Goal: Transaction & Acquisition: Download file/media

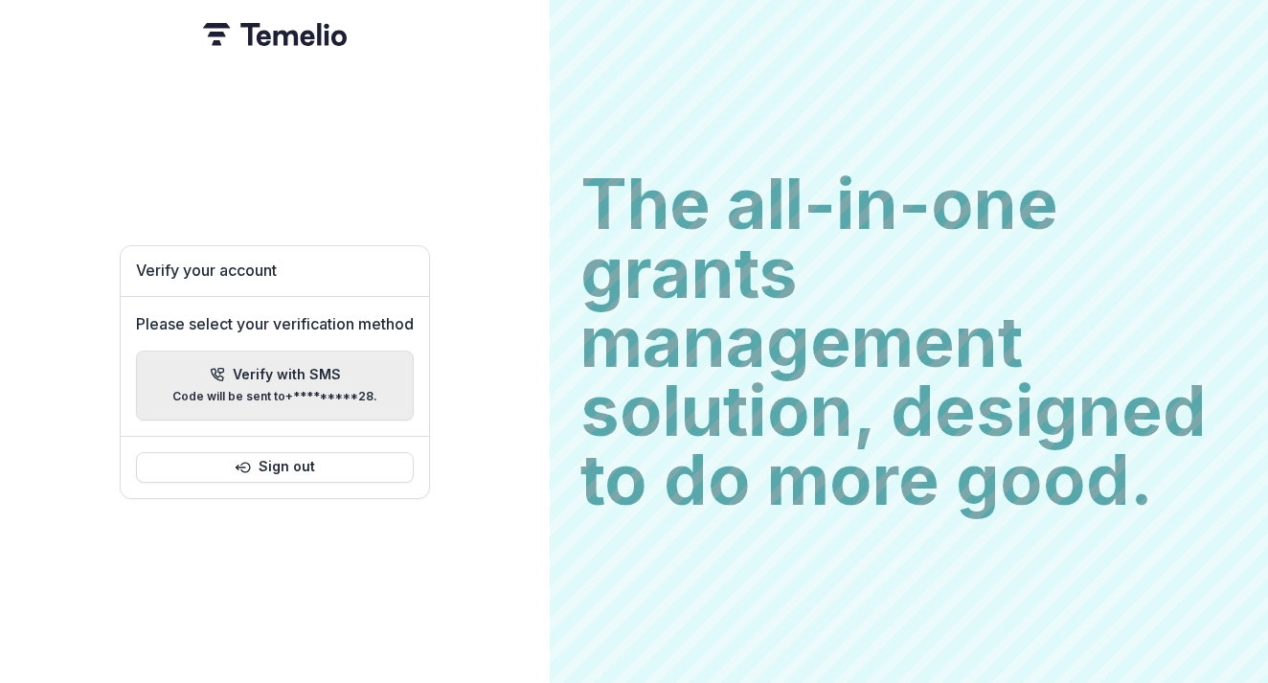
click at [361, 372] on div "Verify with SMS Code will be sent to +*********28 ." at bounding box center [274, 385] width 205 height 37
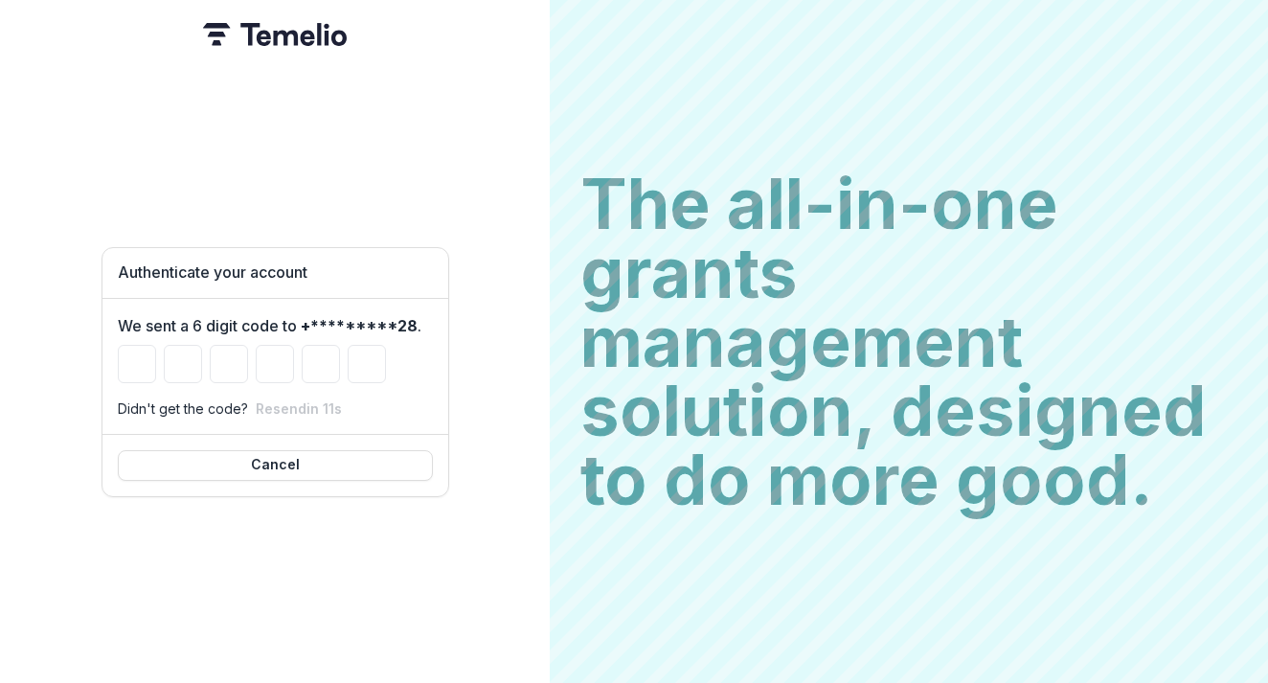
type input "*"
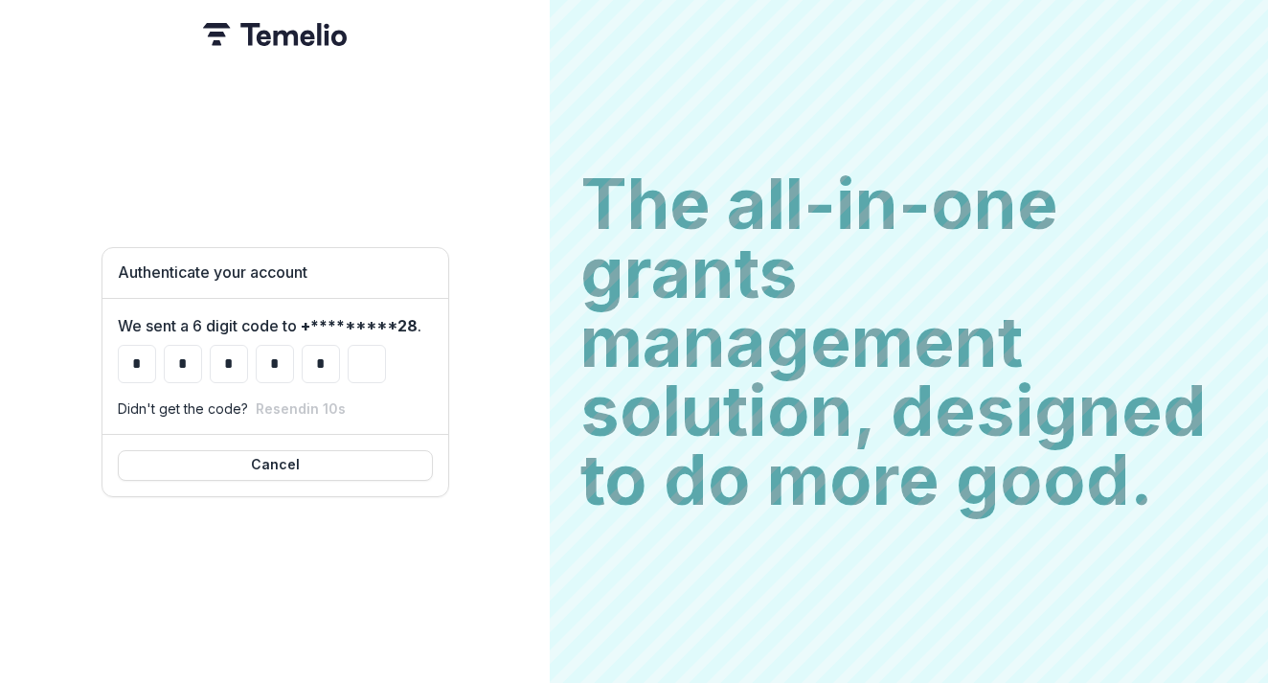
type input "*"
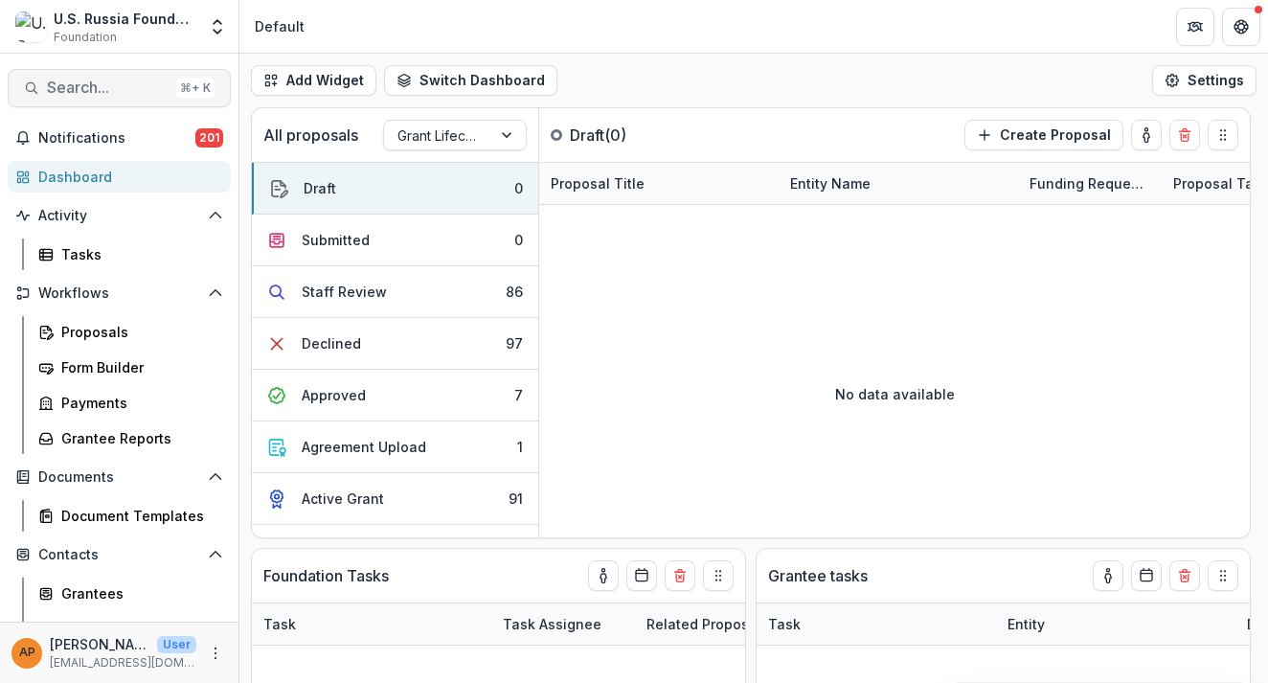
click at [77, 96] on span "Search..." at bounding box center [108, 88] width 122 height 18
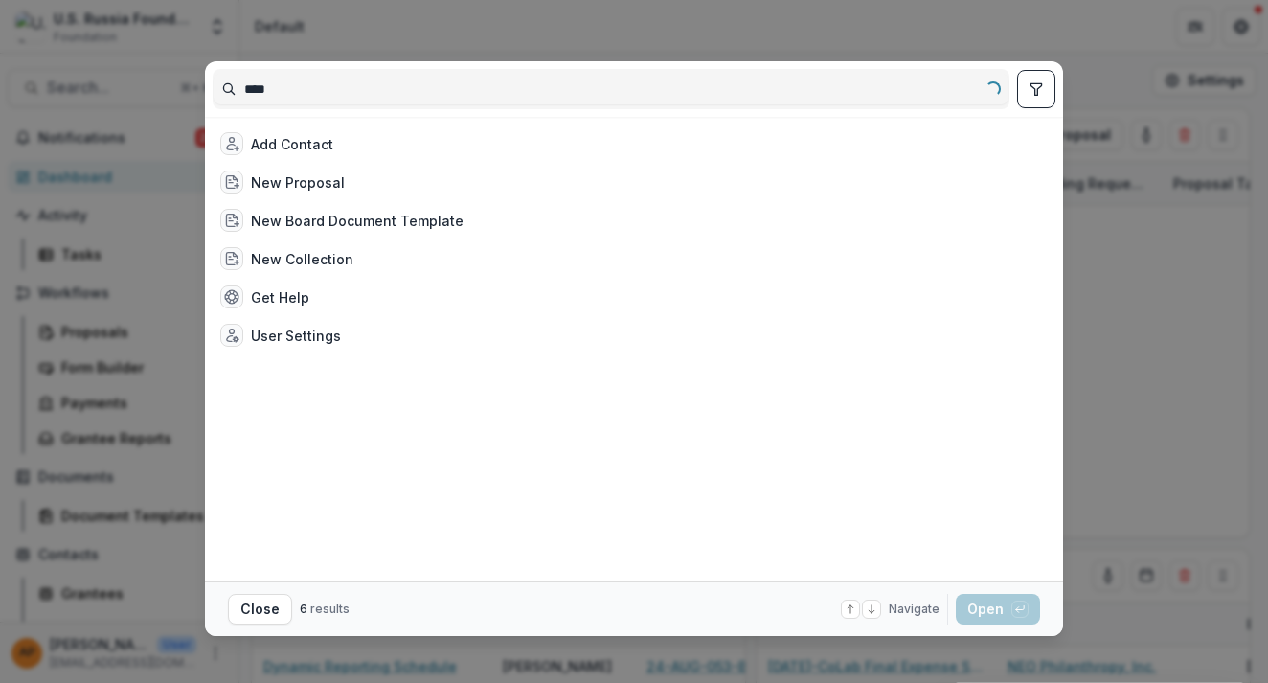
type input "*****"
select select "******"
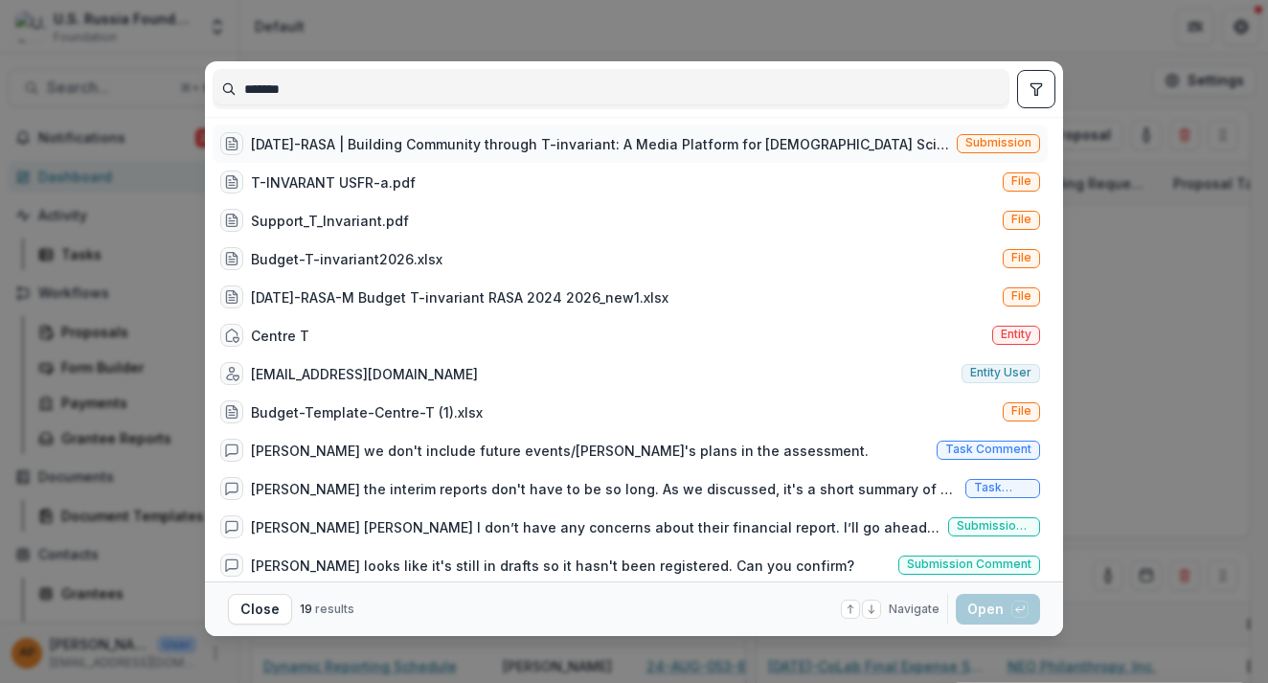
type input "*******"
click at [448, 149] on div "[DATE]-RASA | Building Community through T-invariant: A Media Platform for [DEM…" at bounding box center [600, 144] width 698 height 20
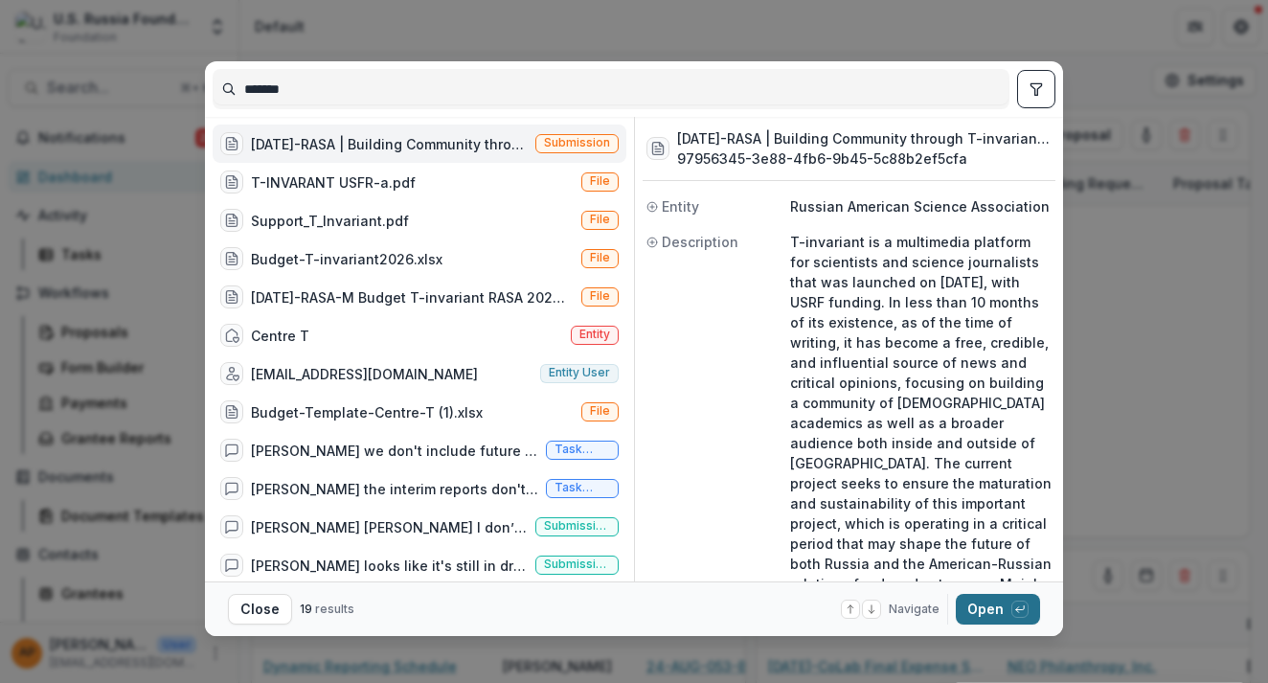
click at [998, 606] on button "Open with enter key" at bounding box center [998, 609] width 84 height 31
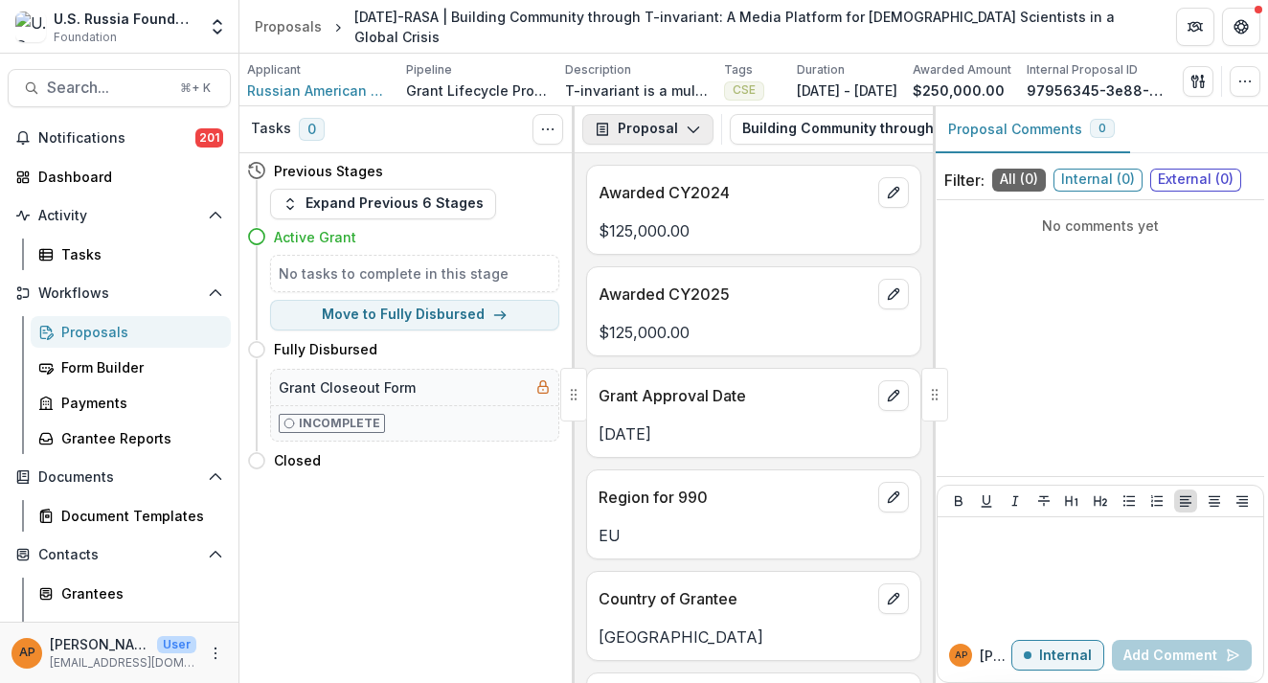
click at [635, 132] on button "Proposal" at bounding box center [647, 129] width 131 height 31
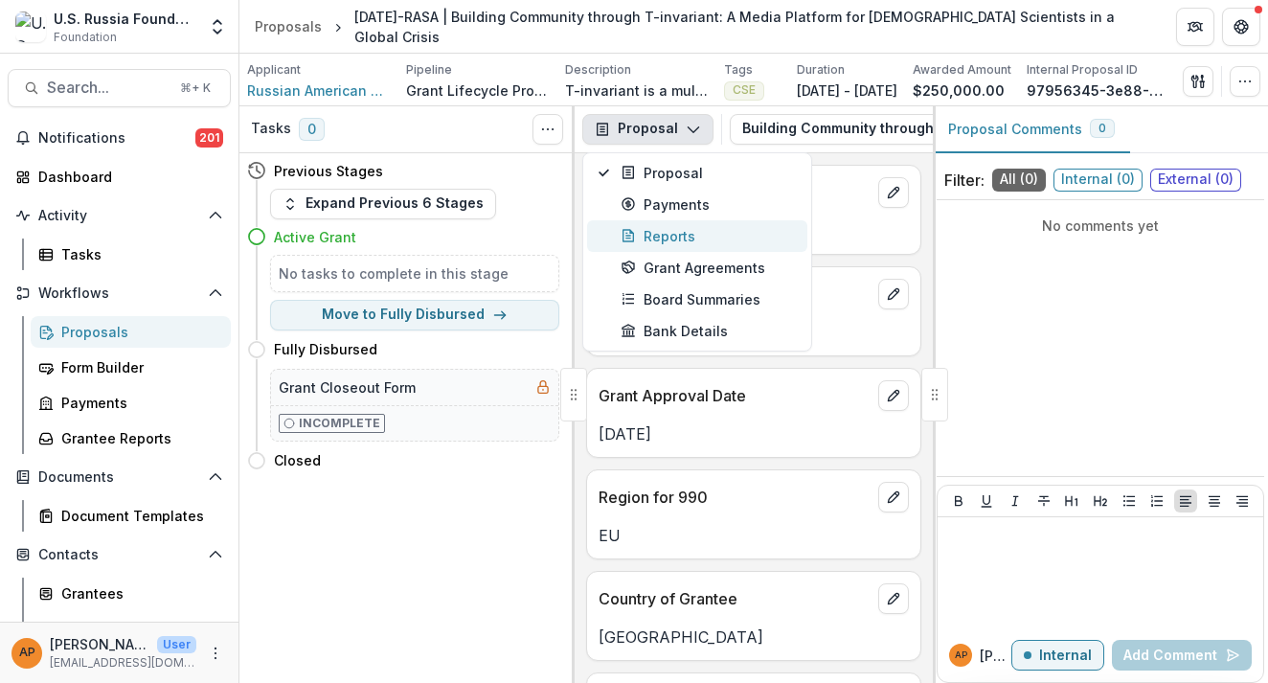
click at [668, 236] on div "Reports" at bounding box center [707, 236] width 175 height 20
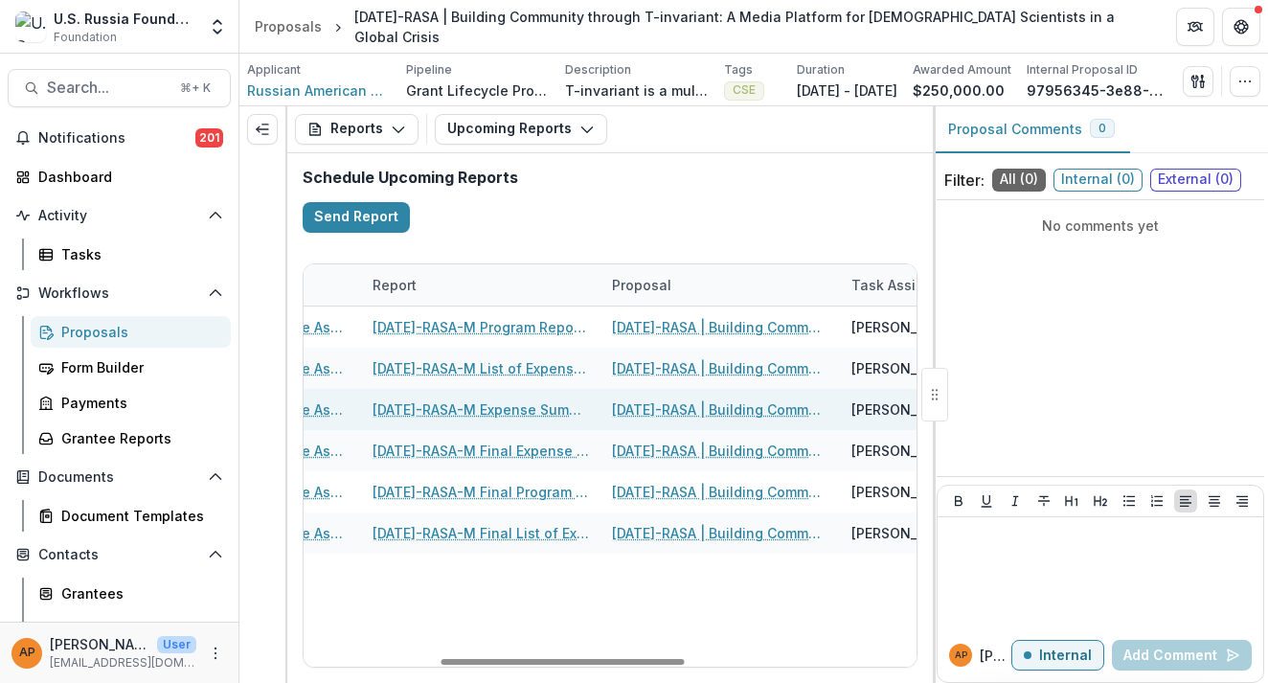
scroll to position [0, 316]
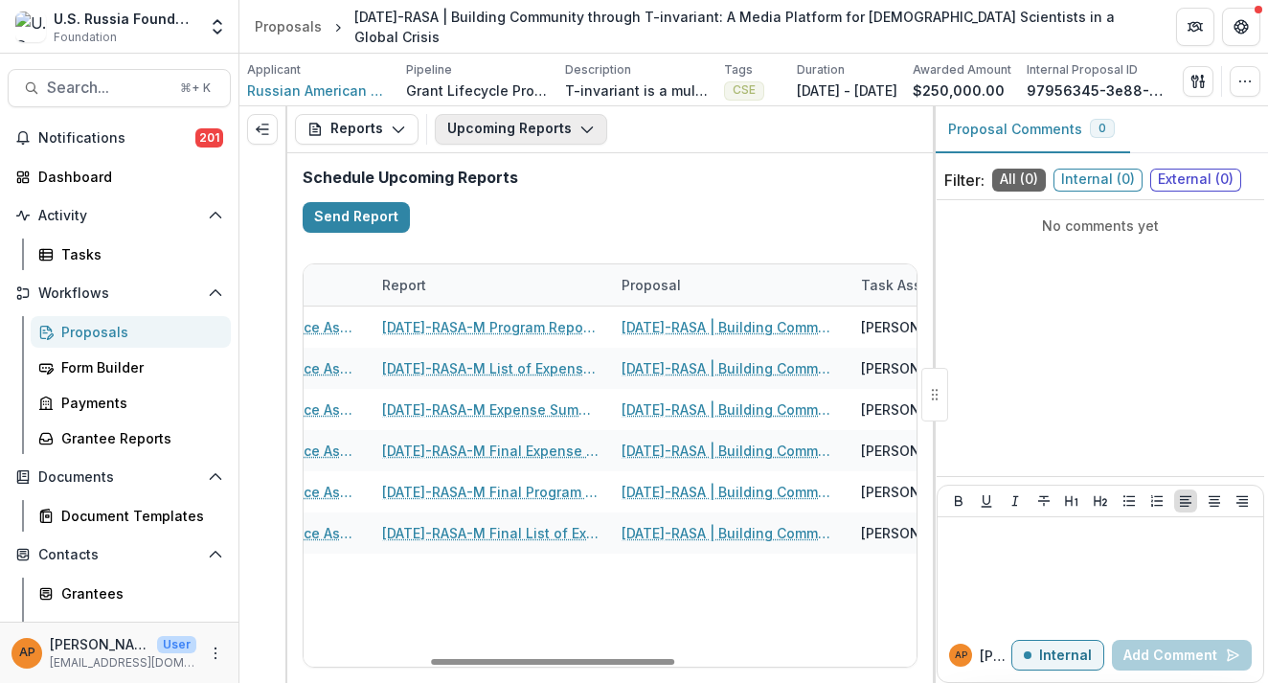
click at [519, 141] on button "Upcoming Reports" at bounding box center [521, 129] width 172 height 31
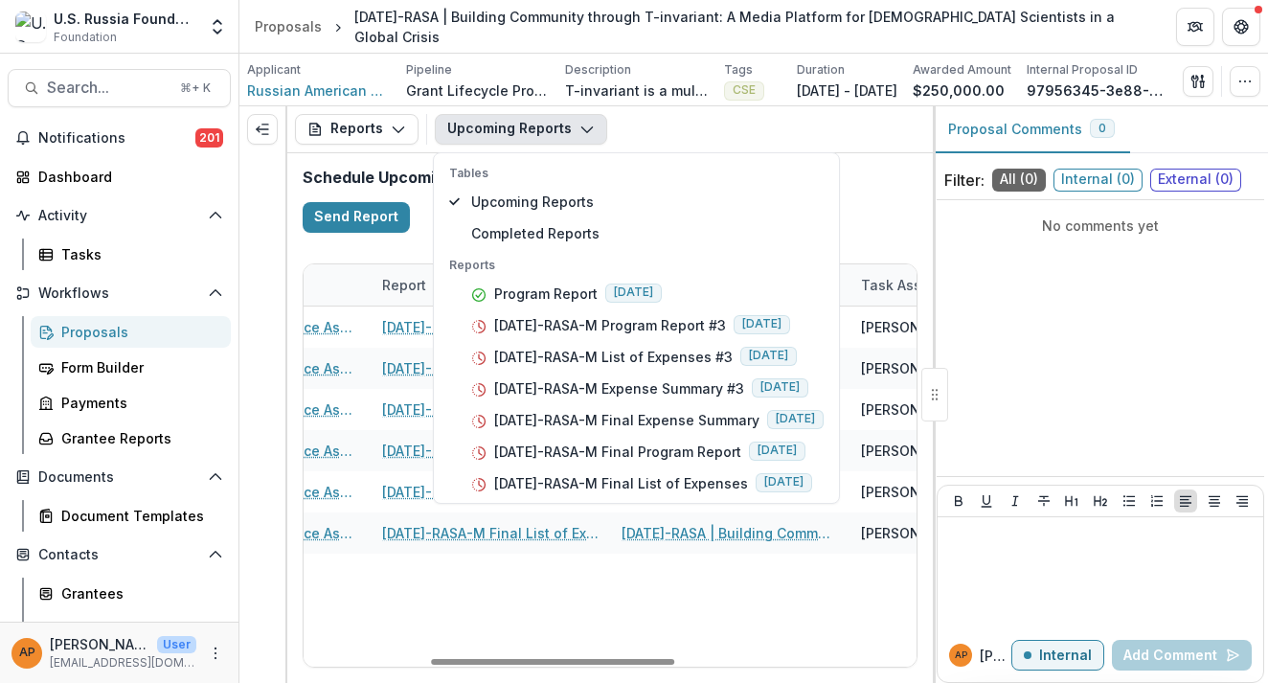
click at [548, 598] on div "[DATE]-RASA Russian American Science Association [DATE]-RASA-M Program Report #…" at bounding box center [754, 486] width 1532 height 360
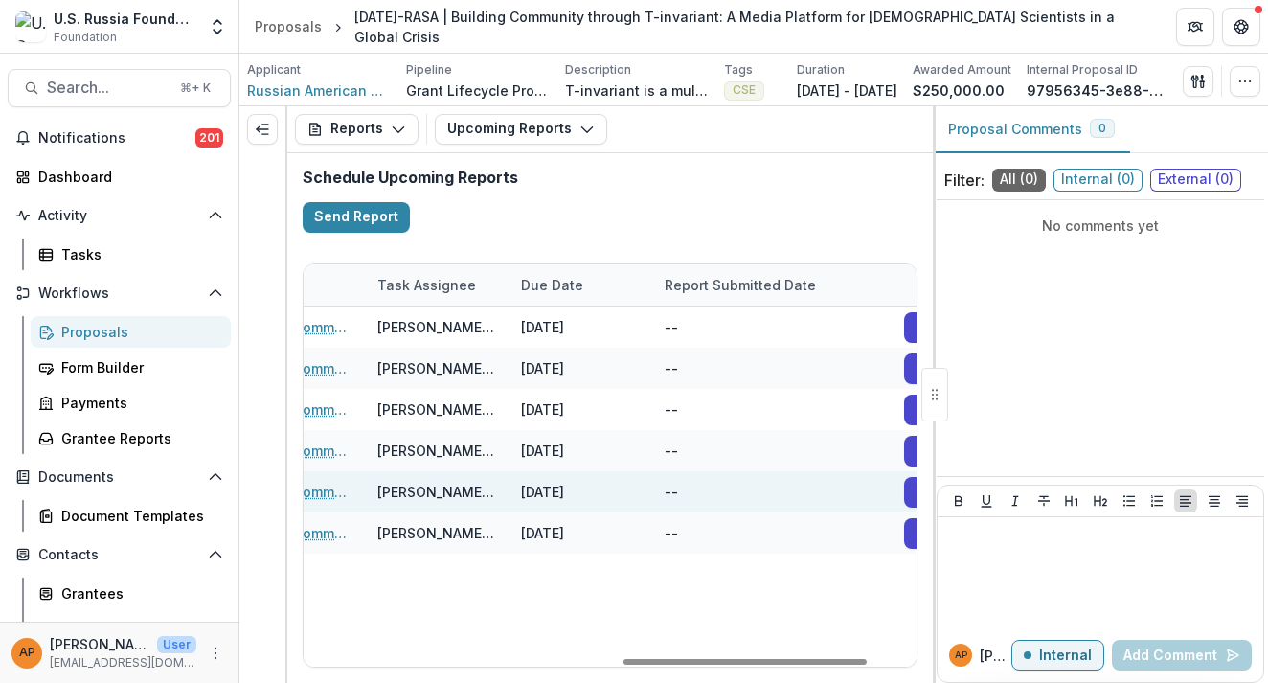
scroll to position [0, 788]
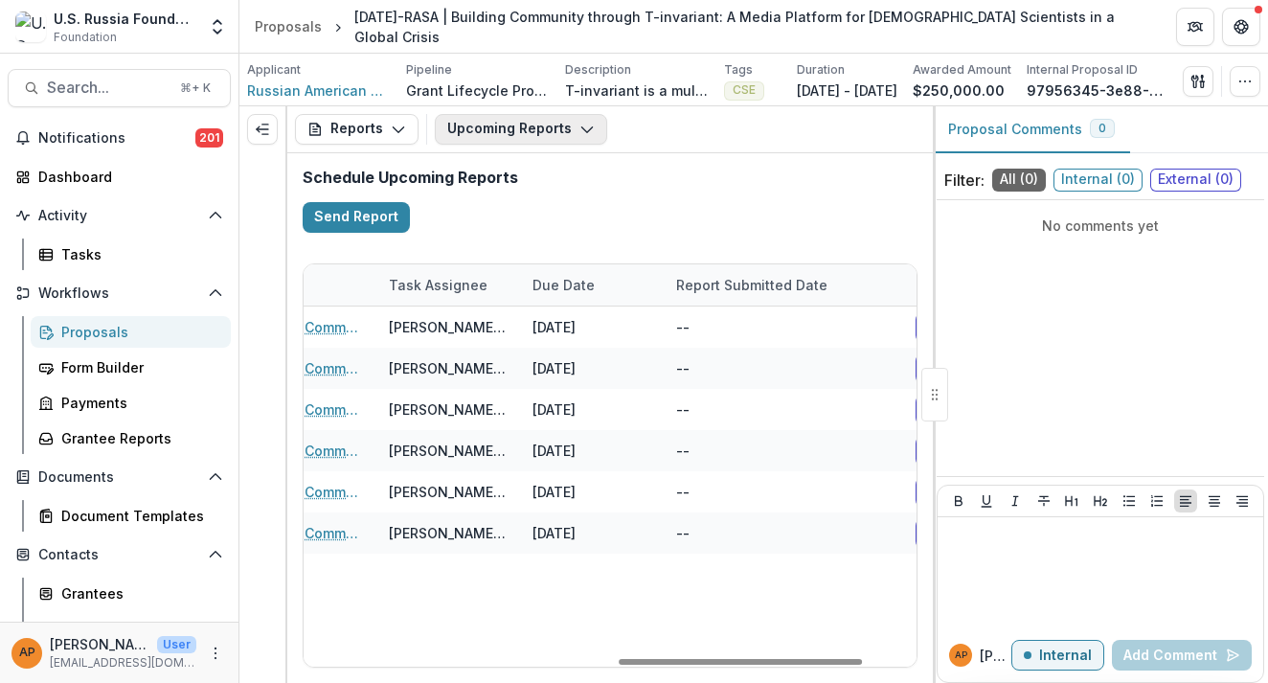
click at [519, 131] on button "Upcoming Reports" at bounding box center [521, 129] width 172 height 31
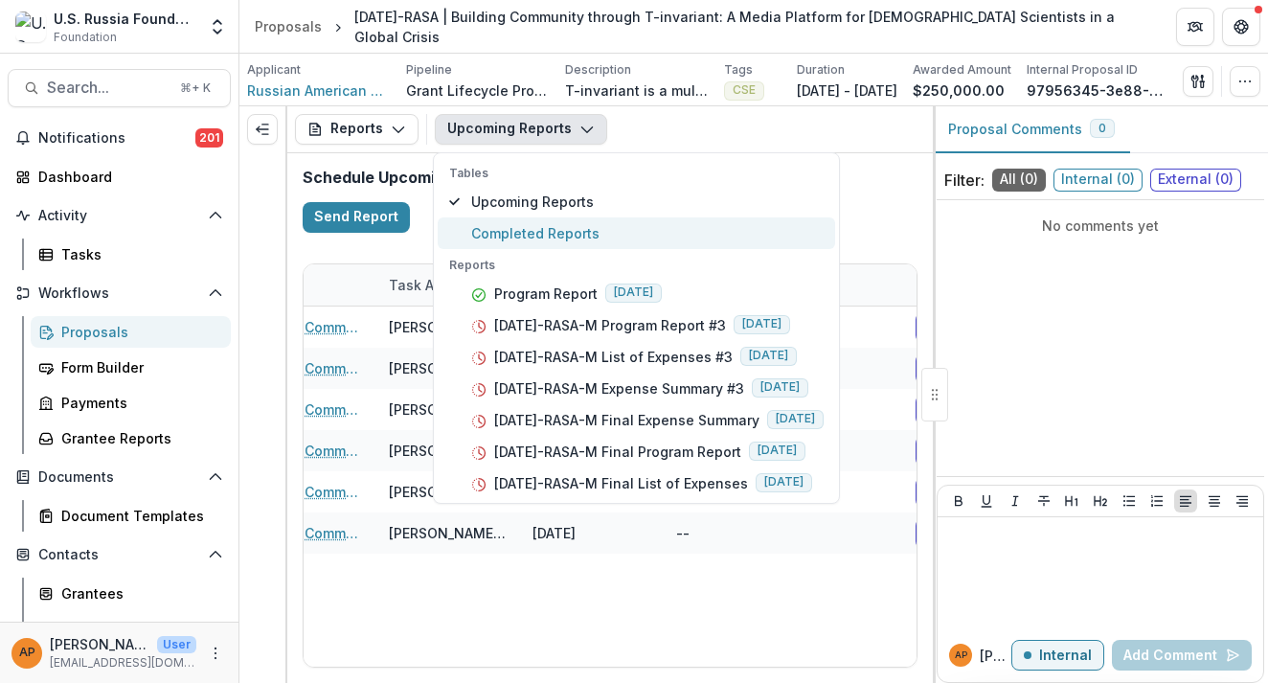
click at [522, 234] on span "Completed Reports" at bounding box center [647, 233] width 352 height 20
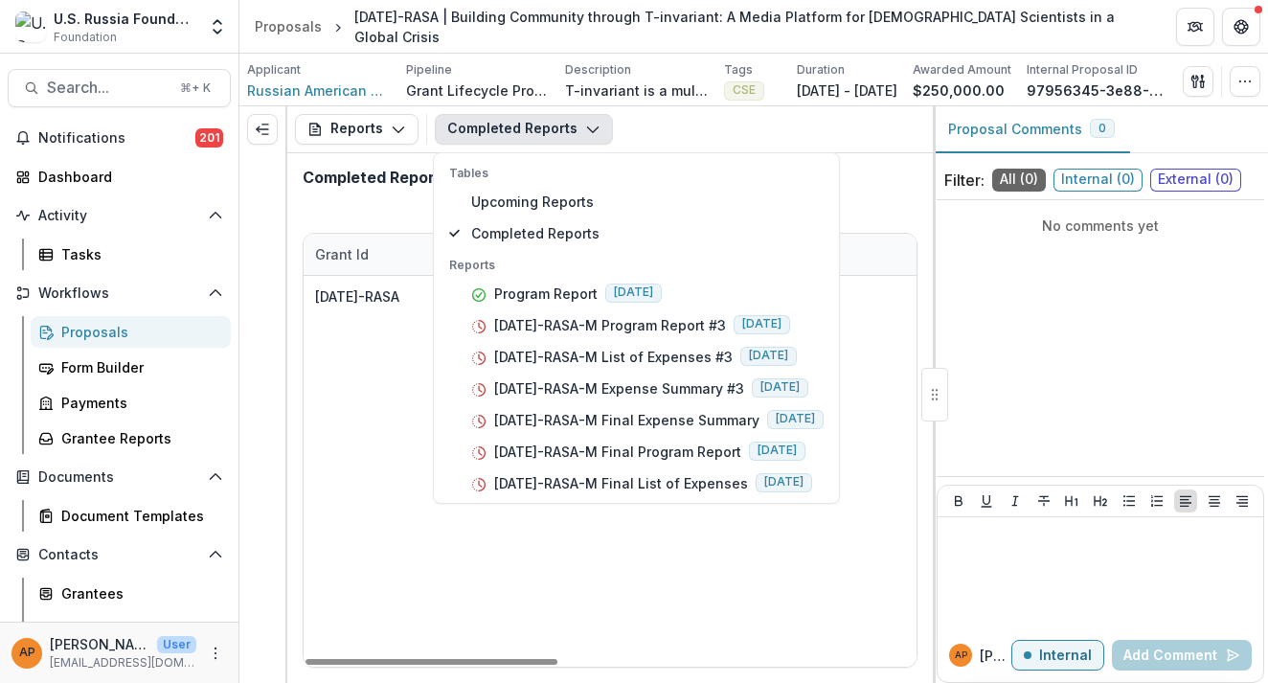
click at [427, 535] on div "[DATE]-RASA Russian American Science Association Program Report [DATE]-RASA | B…" at bounding box center [1046, 471] width 1484 height 391
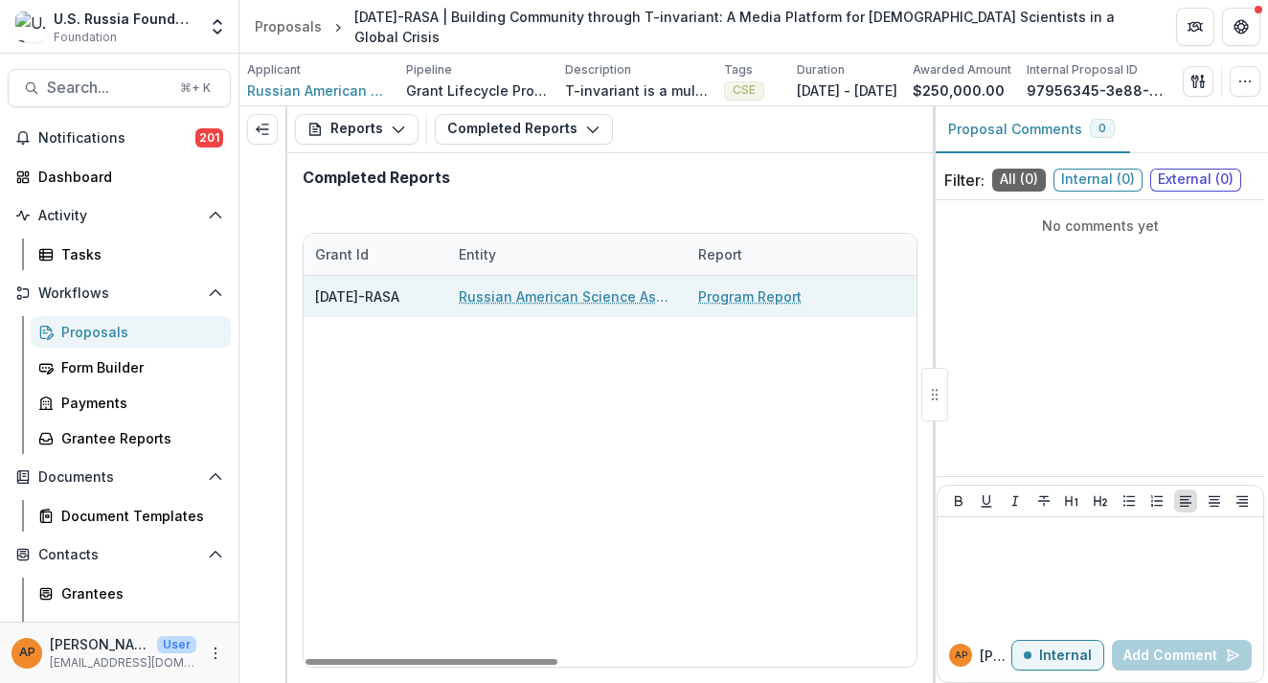
click at [576, 297] on link "Russian American Science Association" at bounding box center [567, 296] width 216 height 20
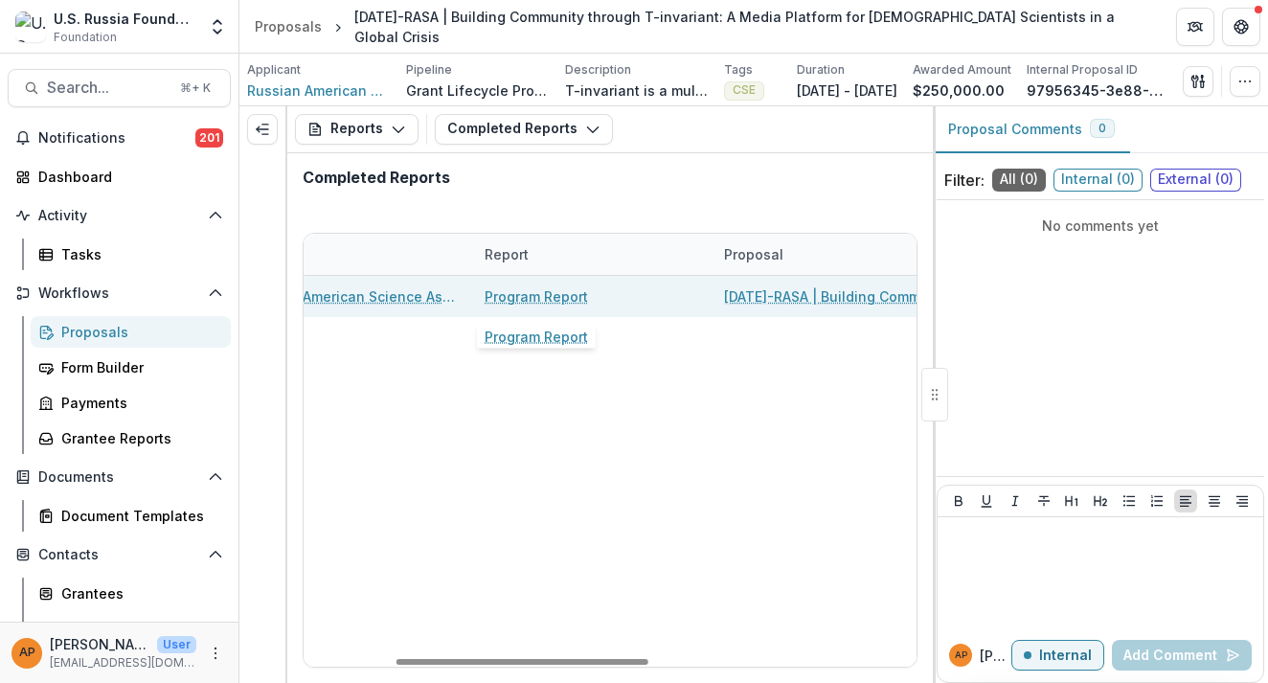
scroll to position [0, 224]
click at [535, 293] on link "Program Report" at bounding box center [525, 296] width 103 height 20
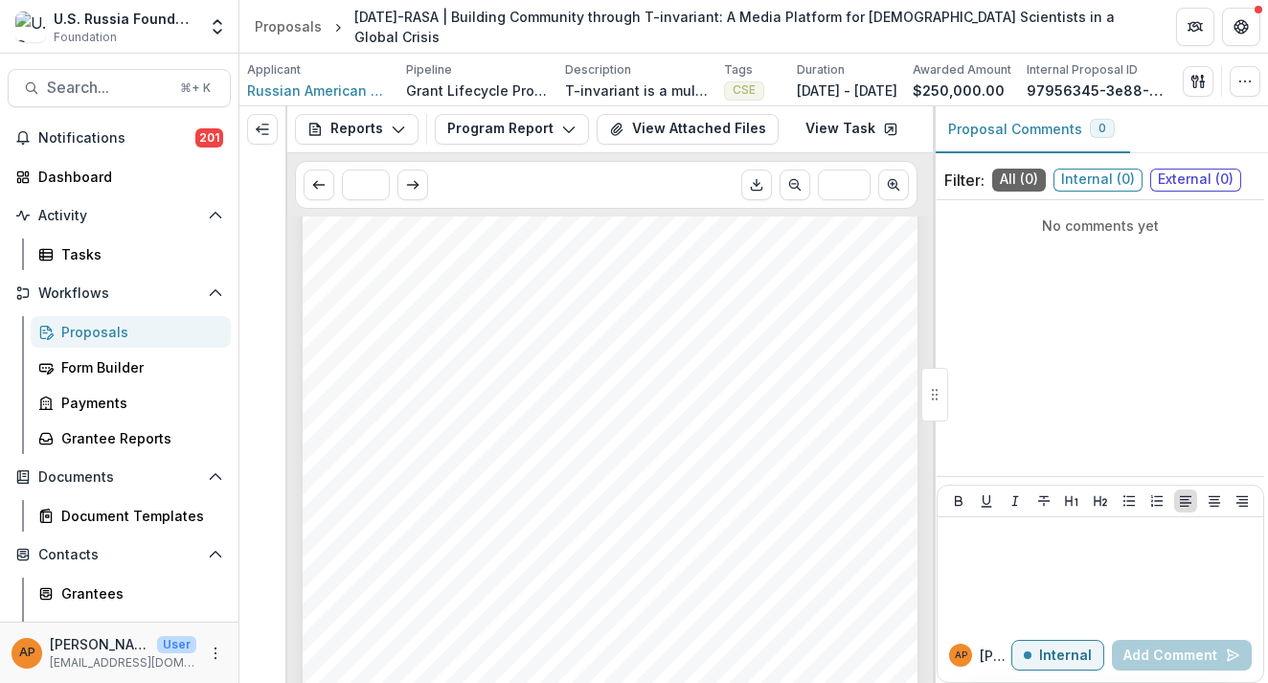
scroll to position [1016, 0]
click at [652, 125] on button "View Attached Files" at bounding box center [688, 129] width 182 height 31
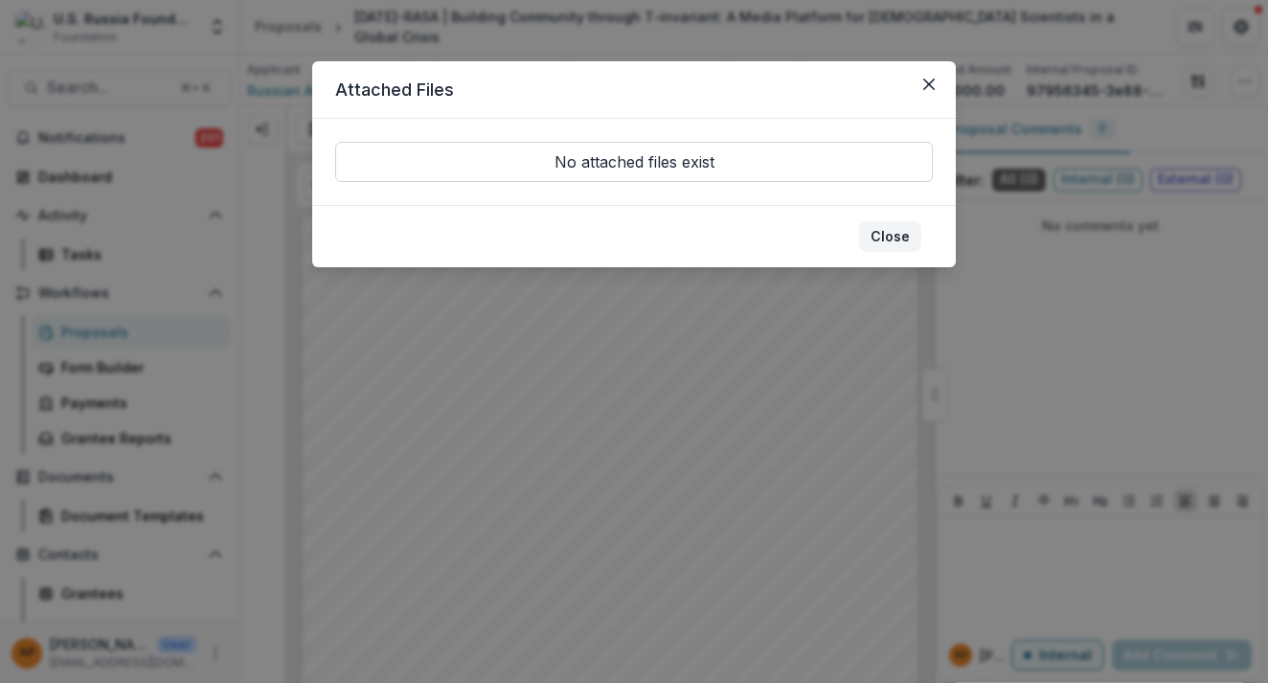
click at [891, 235] on button "Close" at bounding box center [890, 236] width 62 height 31
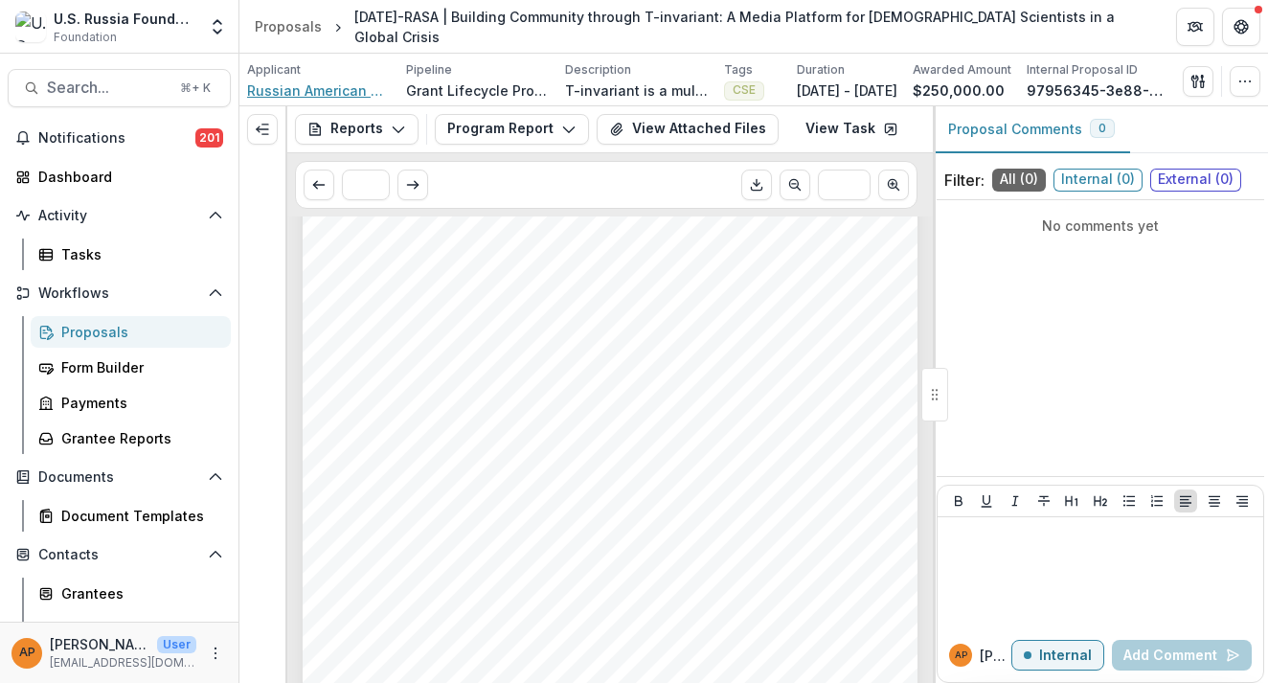
click at [331, 89] on span "Russian American Science Association" at bounding box center [319, 90] width 144 height 20
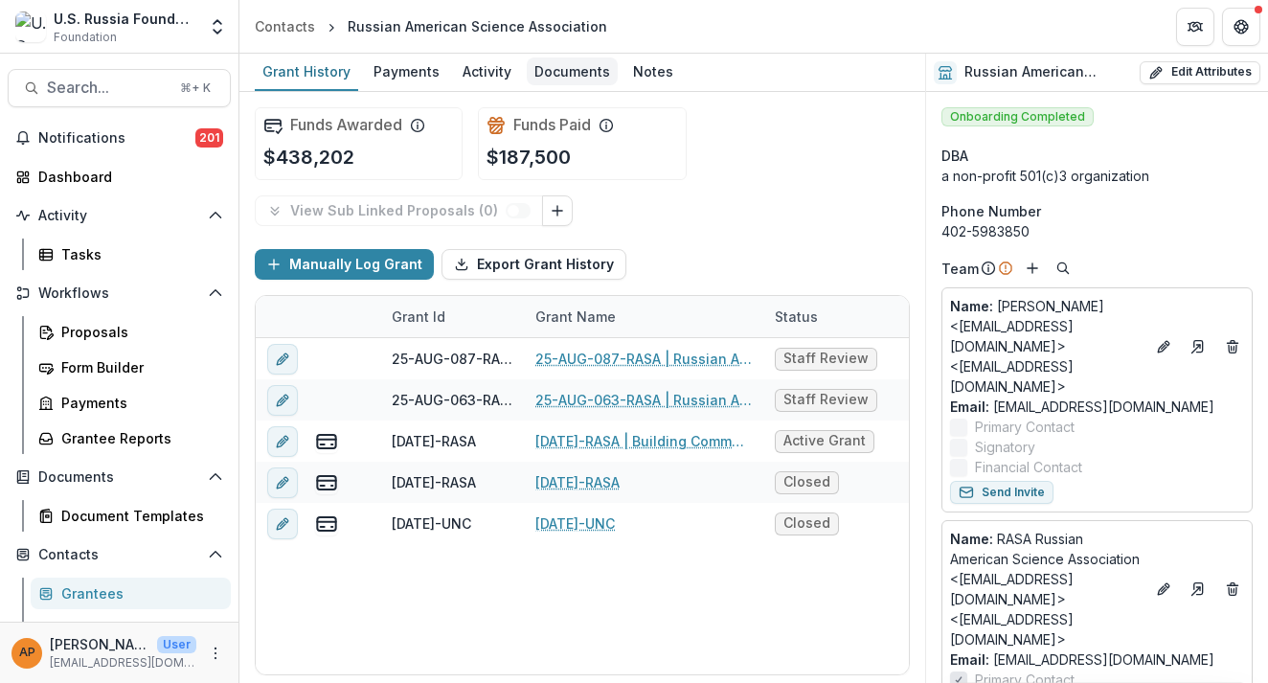
click at [551, 74] on div "Documents" at bounding box center [572, 71] width 91 height 28
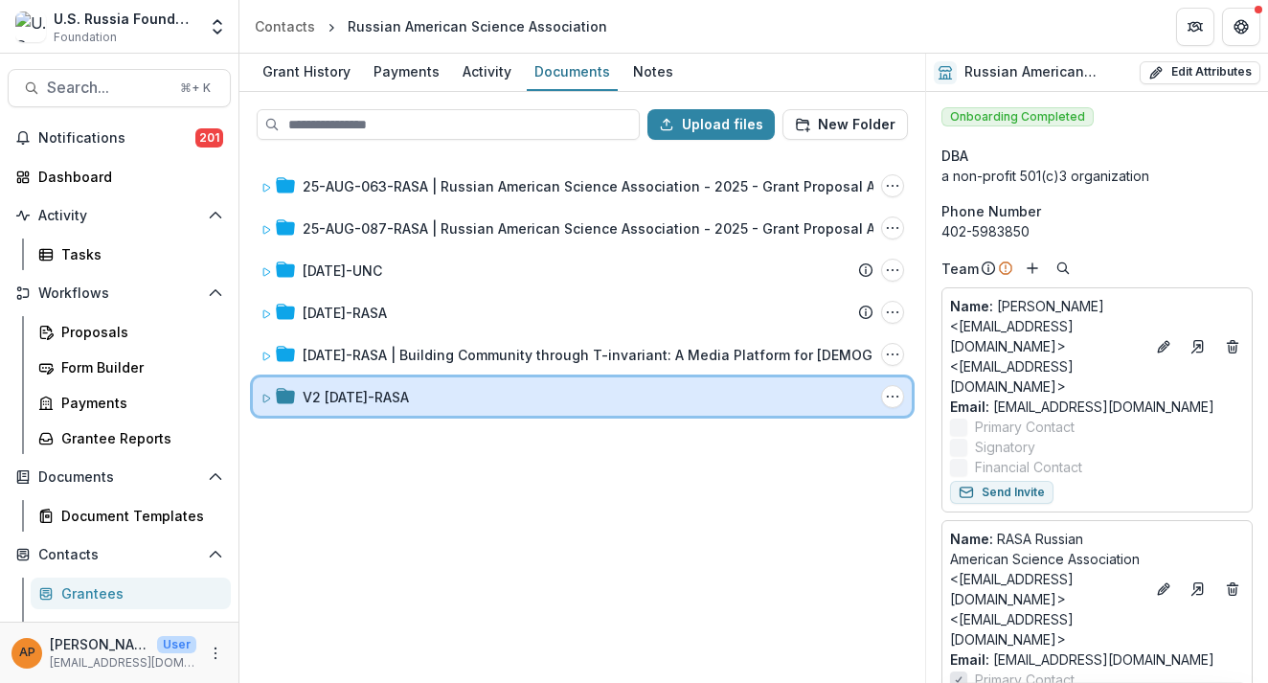
click at [571, 400] on div "V2 [DATE]-RASA" at bounding box center [588, 397] width 571 height 20
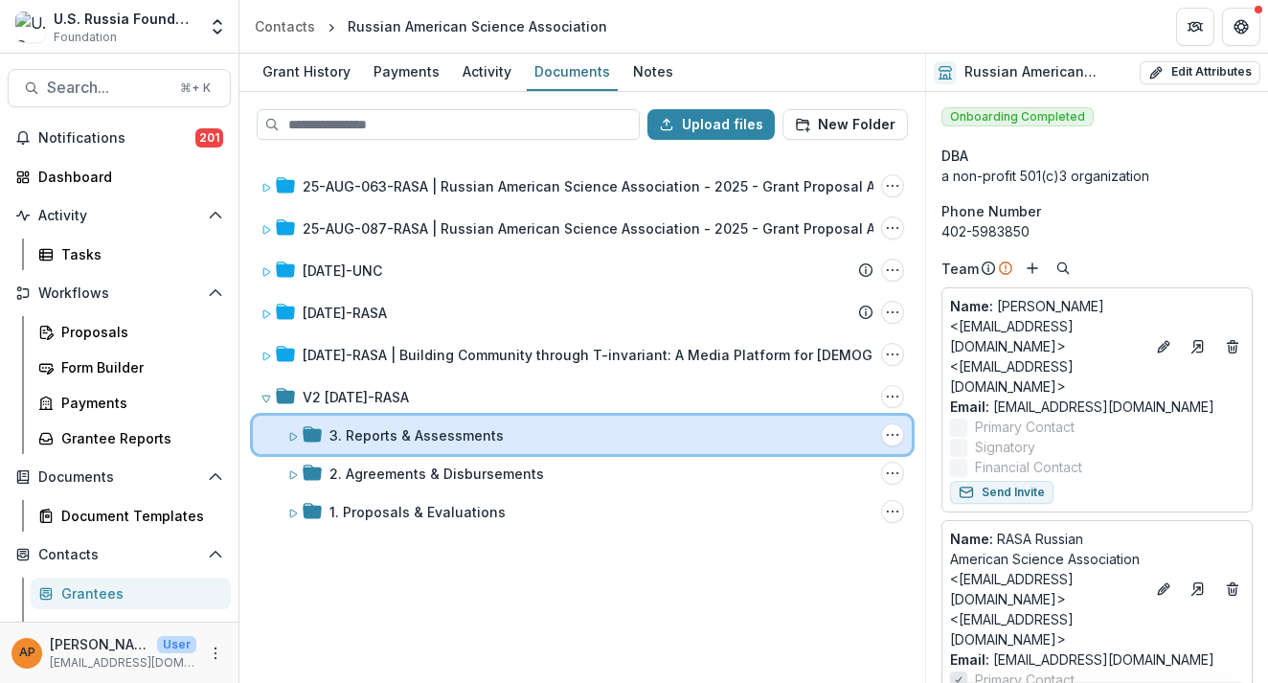
click at [573, 431] on div "3. Reports & Assessments" at bounding box center [601, 435] width 544 height 20
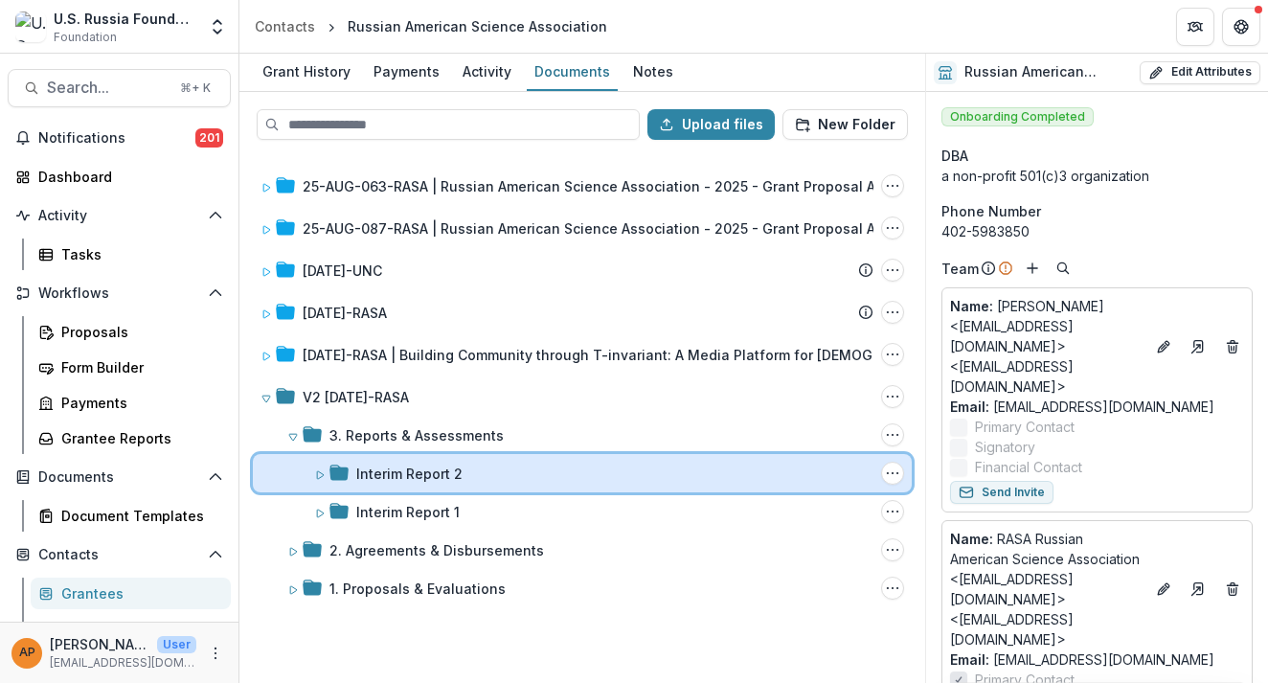
click at [574, 477] on div "Interim Report 2" at bounding box center [614, 473] width 517 height 20
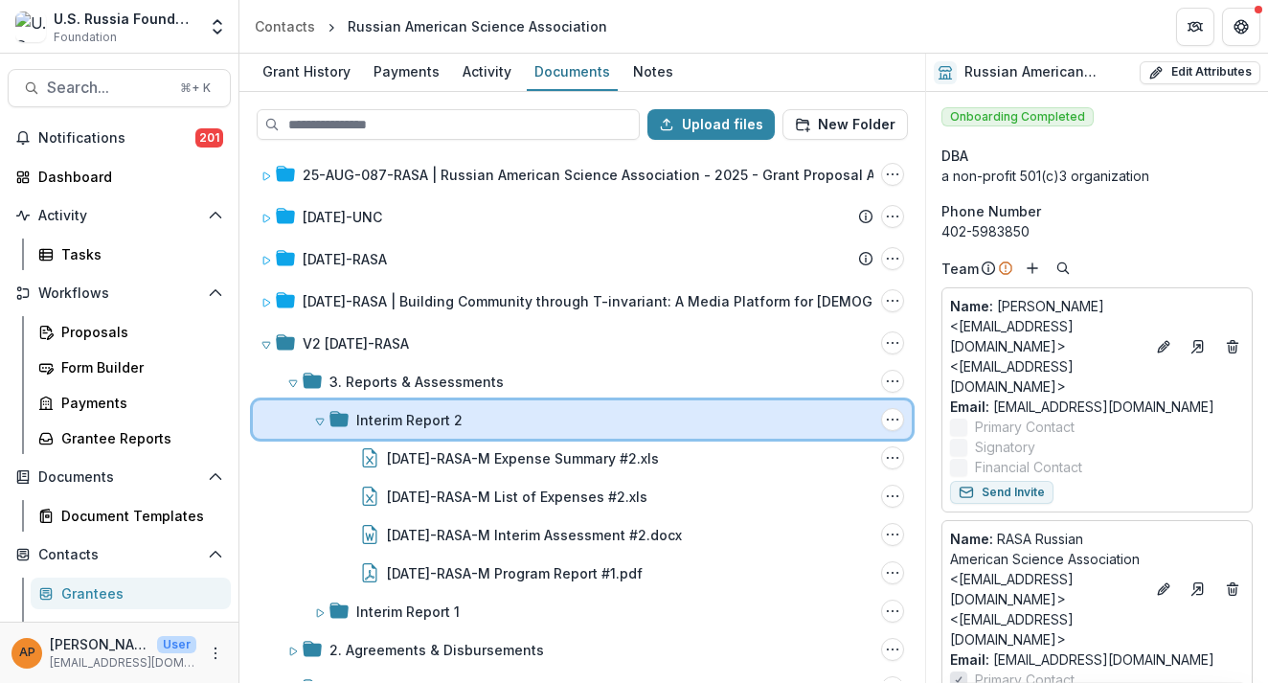
scroll to position [61, 0]
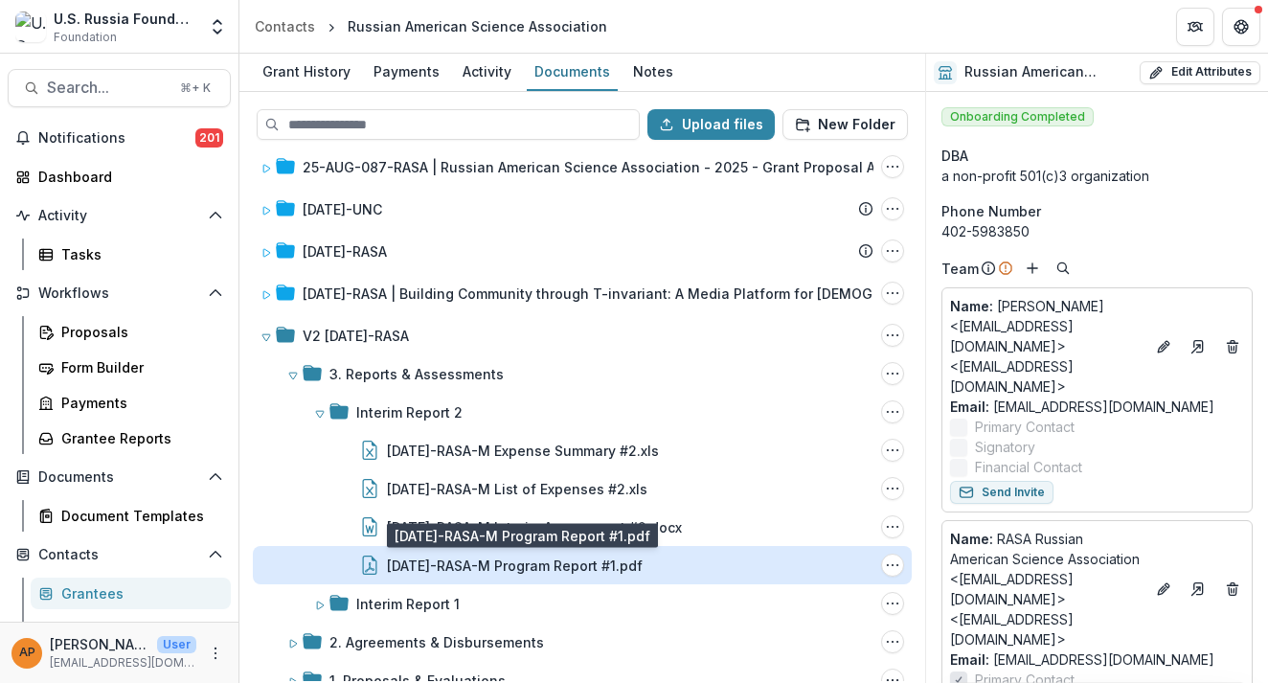
click at [606, 570] on div "[DATE]-RASA-M Program Report #1.pdf" at bounding box center [515, 565] width 256 height 20
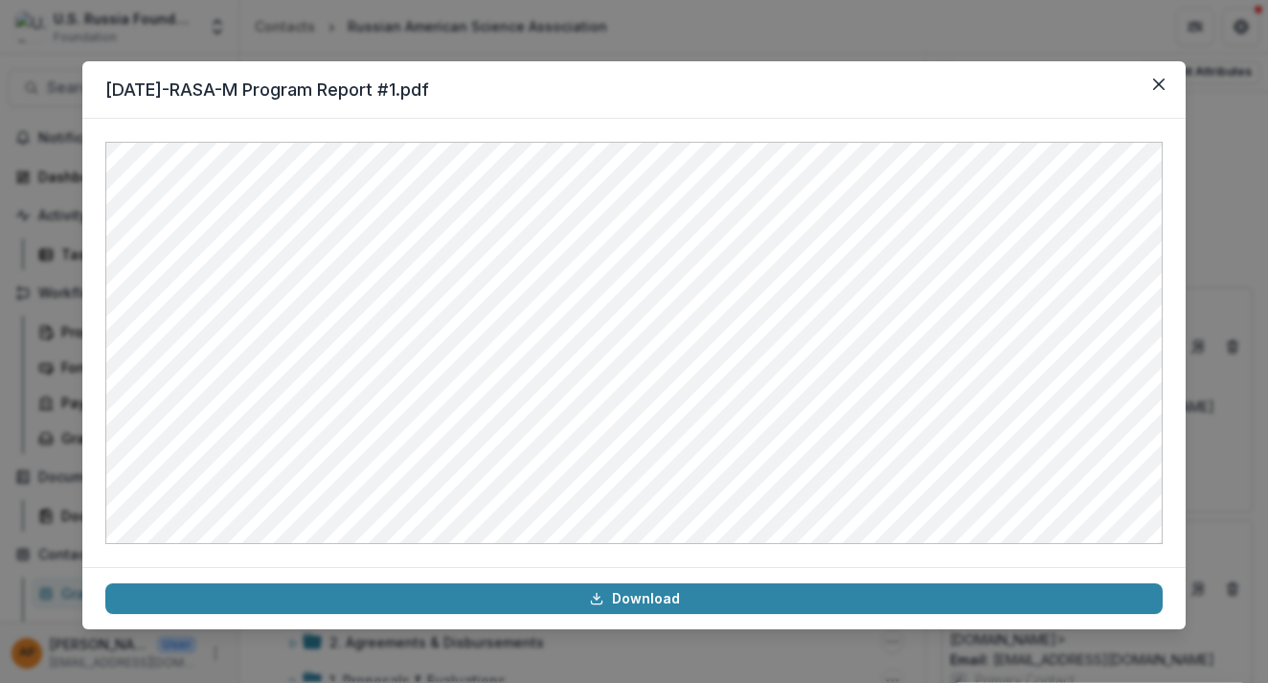
click at [1176, 77] on header "[DATE]-RASA-M Program Report #1.pdf" at bounding box center [633, 89] width 1103 height 57
click at [1145, 85] on button "Close" at bounding box center [1158, 84] width 31 height 31
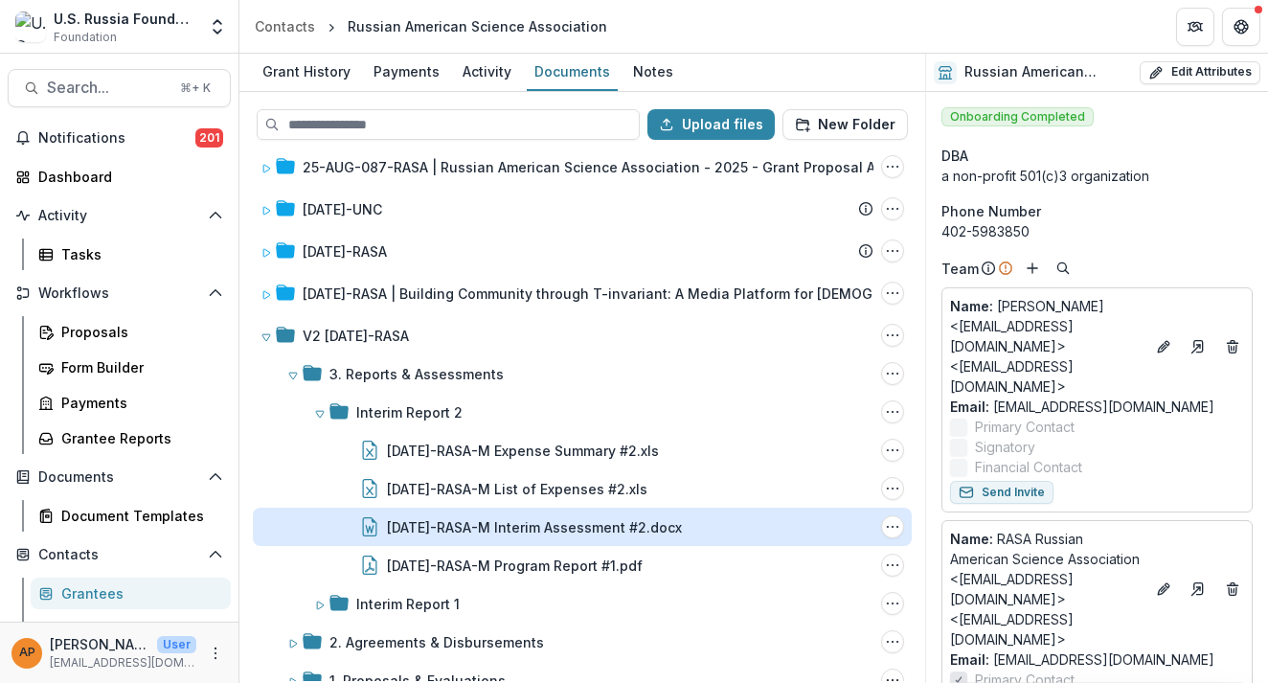
click at [525, 523] on div "[DATE]-RASA-M Interim Assessment #2.docx" at bounding box center [534, 527] width 295 height 20
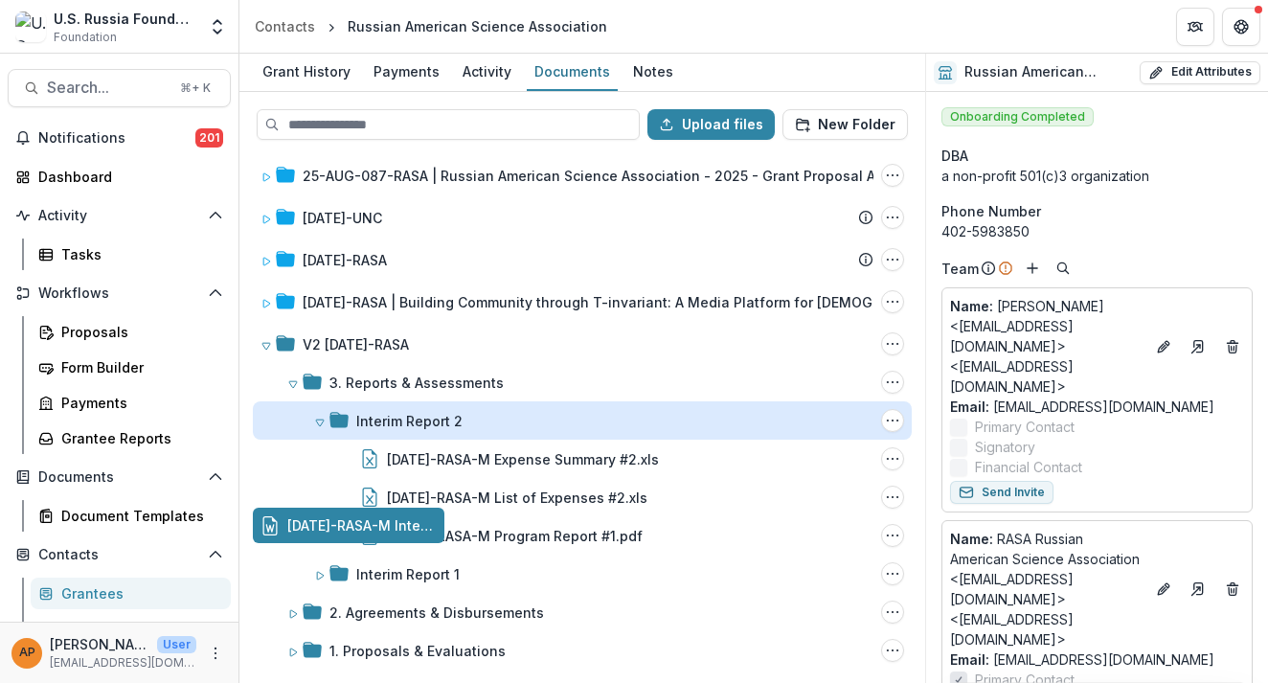
scroll to position [53, 0]
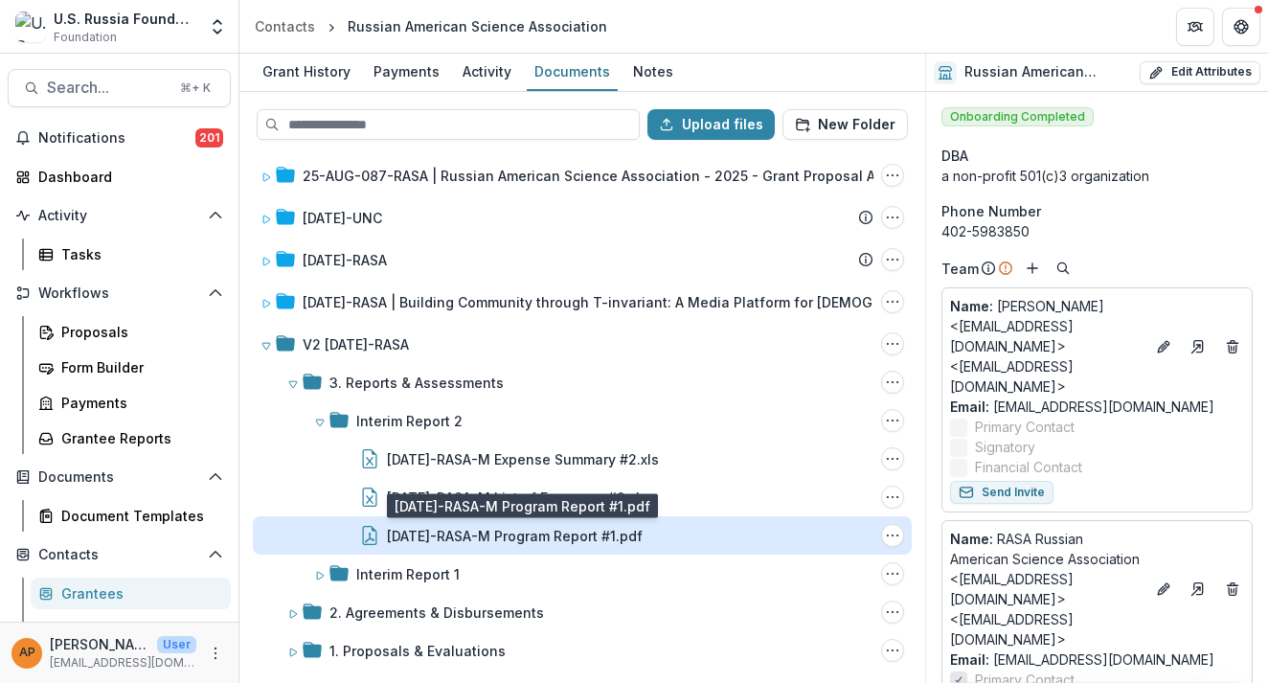
click at [488, 528] on div "[DATE]-RASA-M Program Report #1.pdf" at bounding box center [515, 536] width 256 height 20
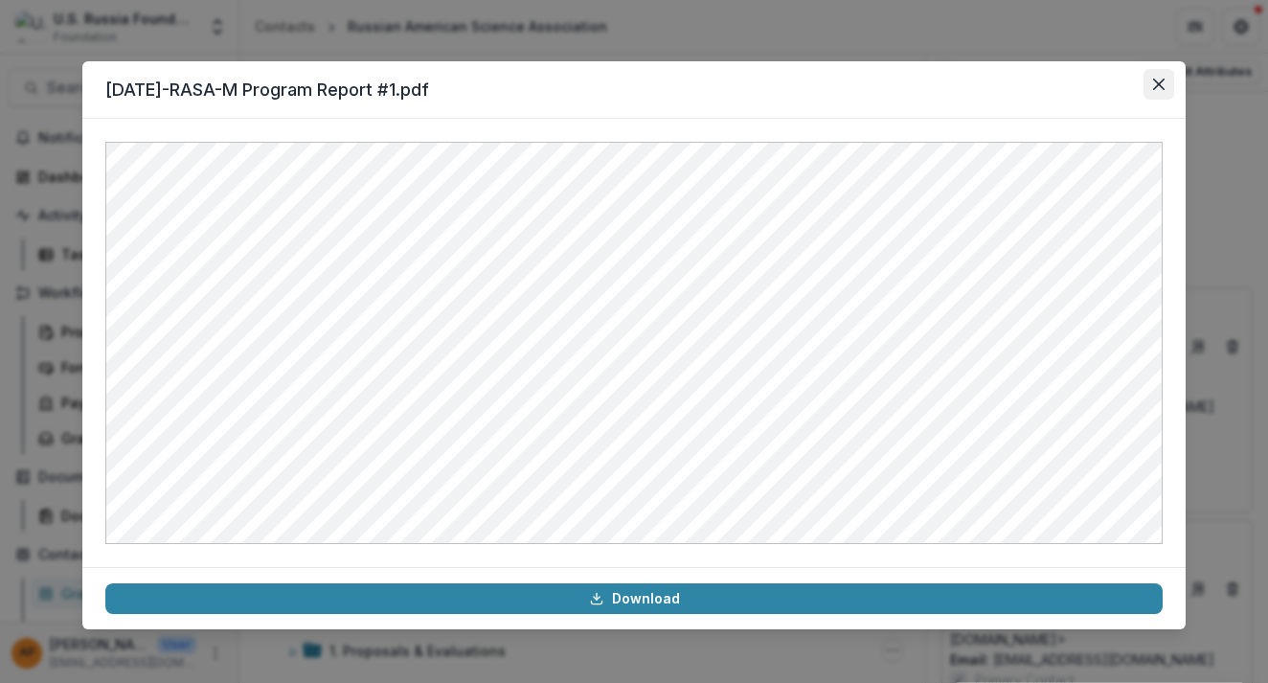
click at [1165, 79] on button "Close" at bounding box center [1158, 84] width 31 height 31
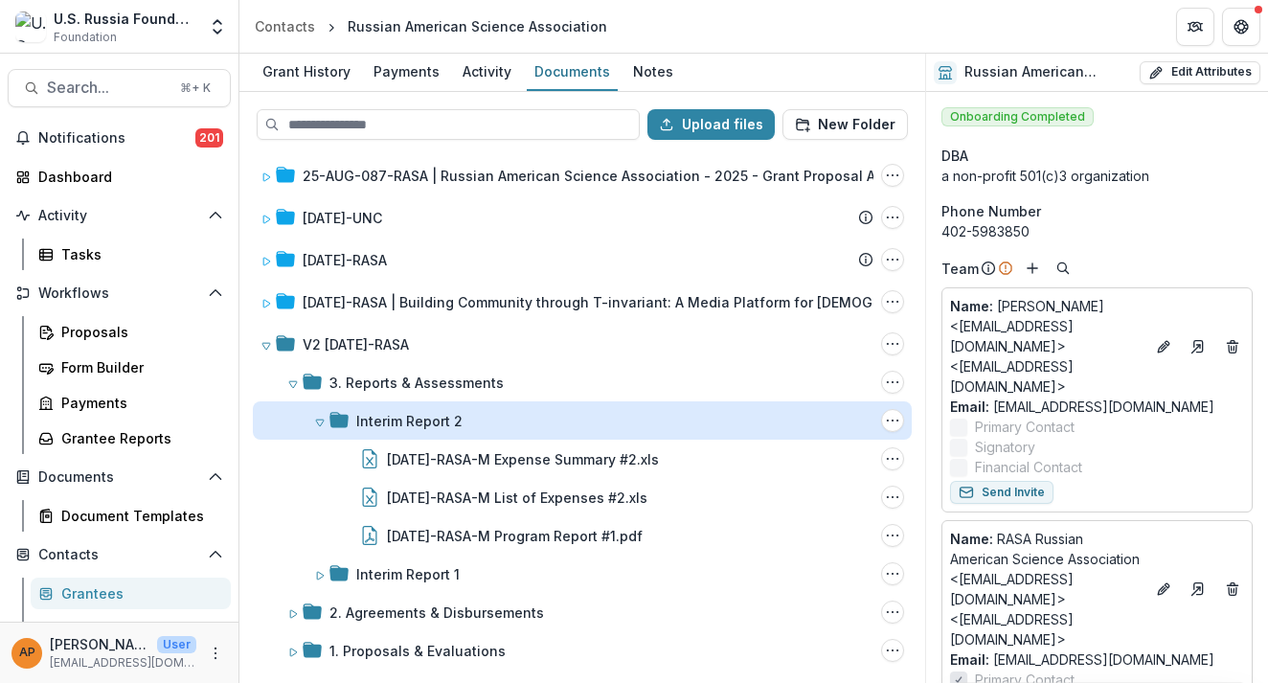
click at [449, 422] on div "Interim Report 2" at bounding box center [409, 421] width 106 height 20
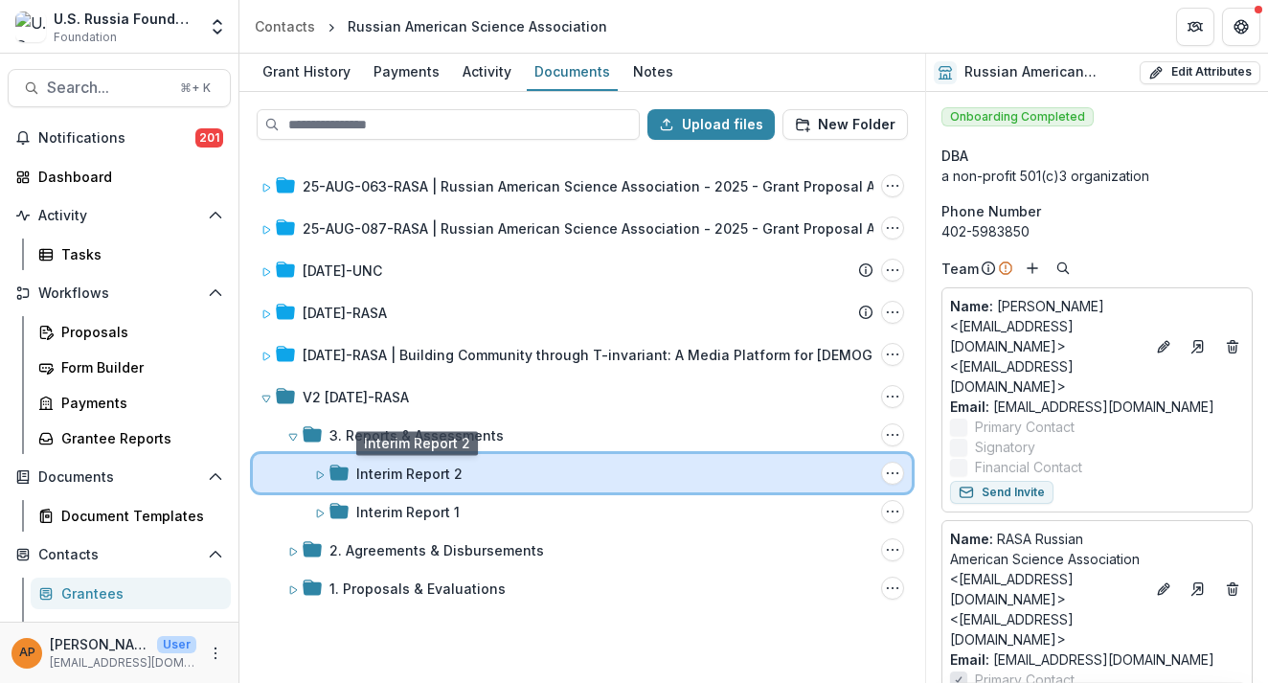
click at [427, 484] on div "Interim Report 2 Folder Options Rename Add Subfolder Delete" at bounding box center [582, 473] width 659 height 38
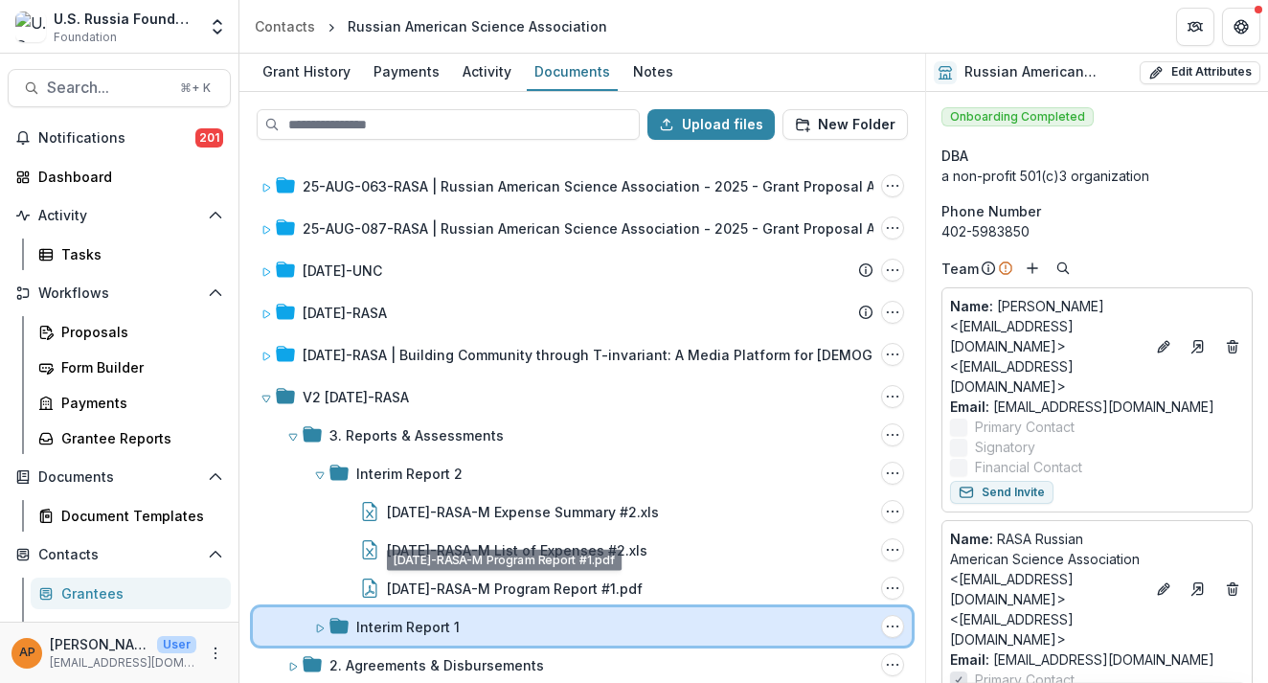
click at [436, 610] on div "Interim Report 1 Folder Options Rename Add Subfolder Delete" at bounding box center [582, 626] width 659 height 38
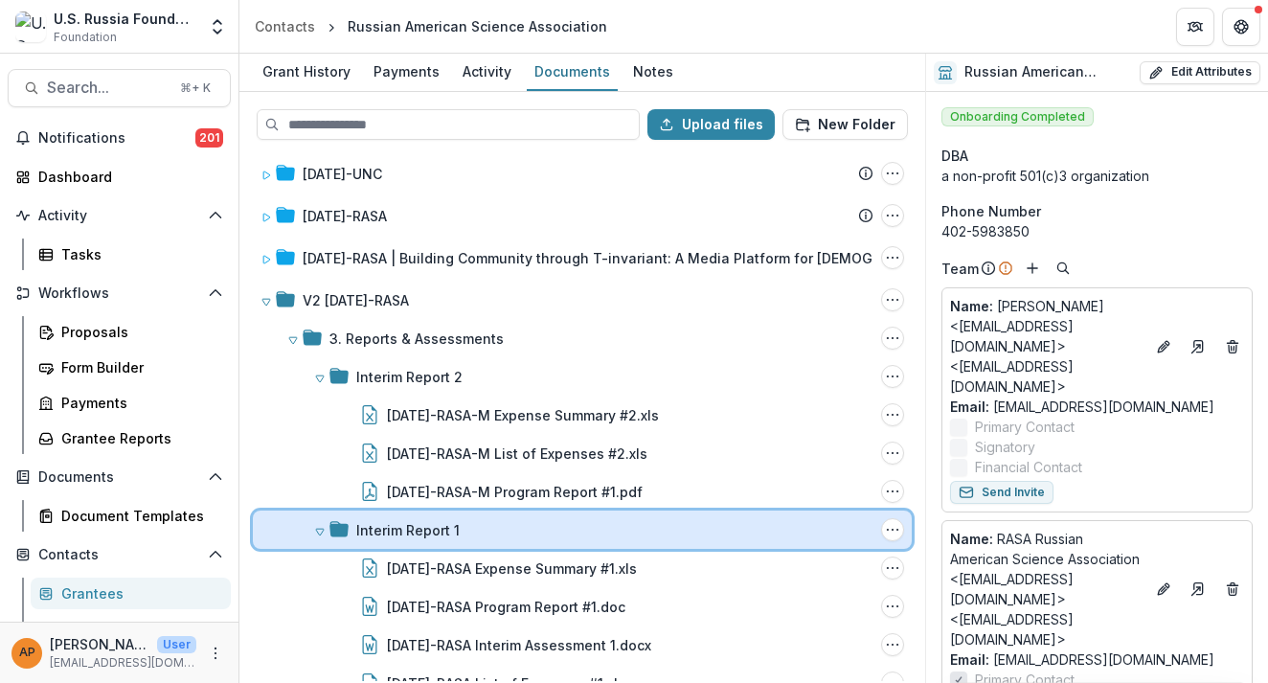
scroll to position [151, 0]
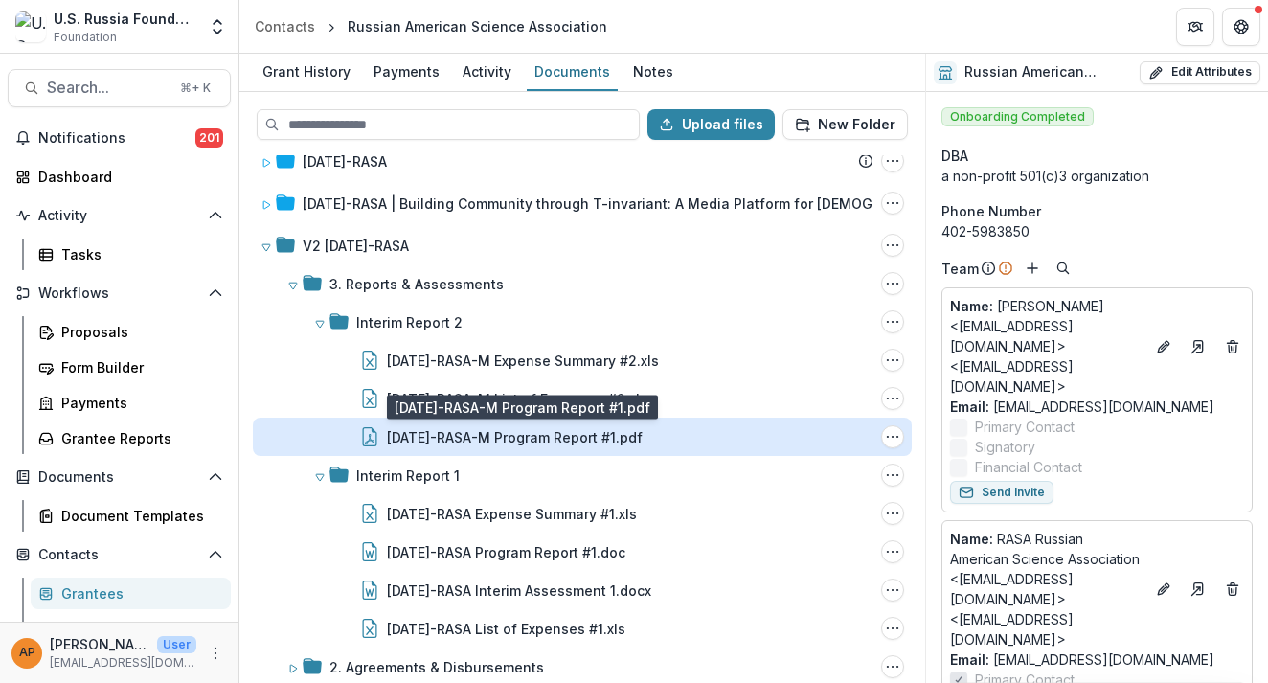
click at [499, 438] on div "[DATE]-RASA-M Program Report #1.pdf" at bounding box center [515, 437] width 256 height 20
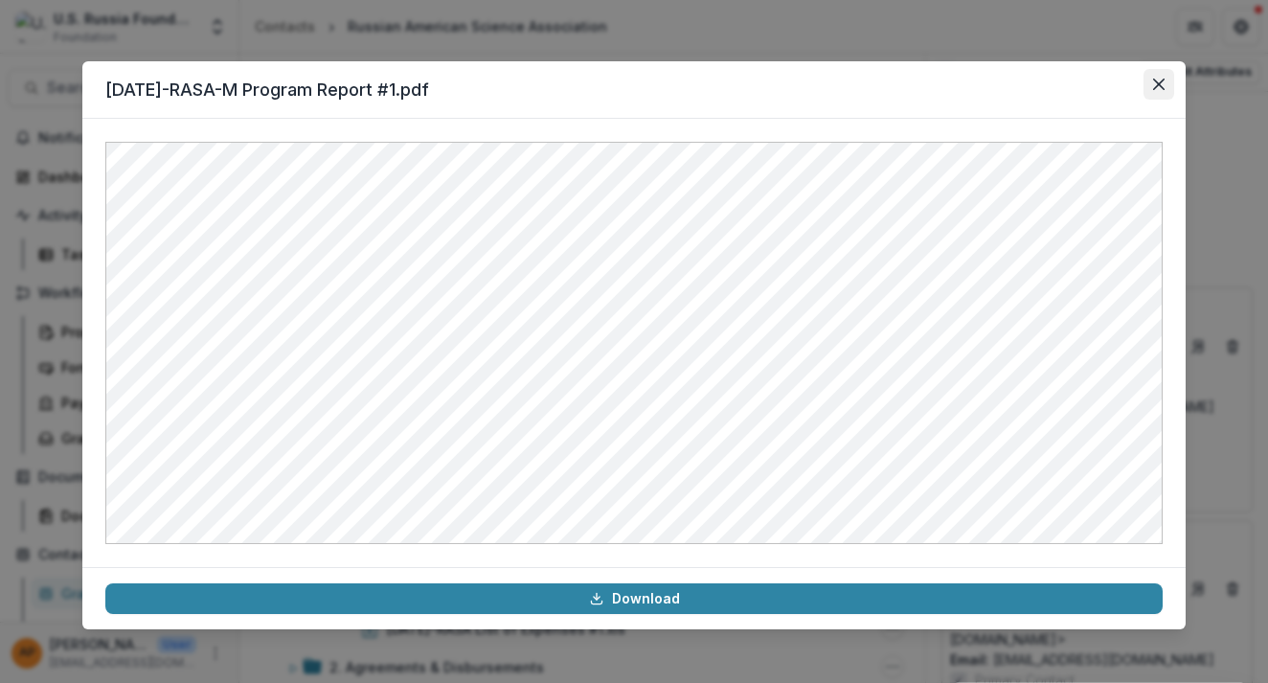
click at [1160, 95] on button "Close" at bounding box center [1158, 84] width 31 height 31
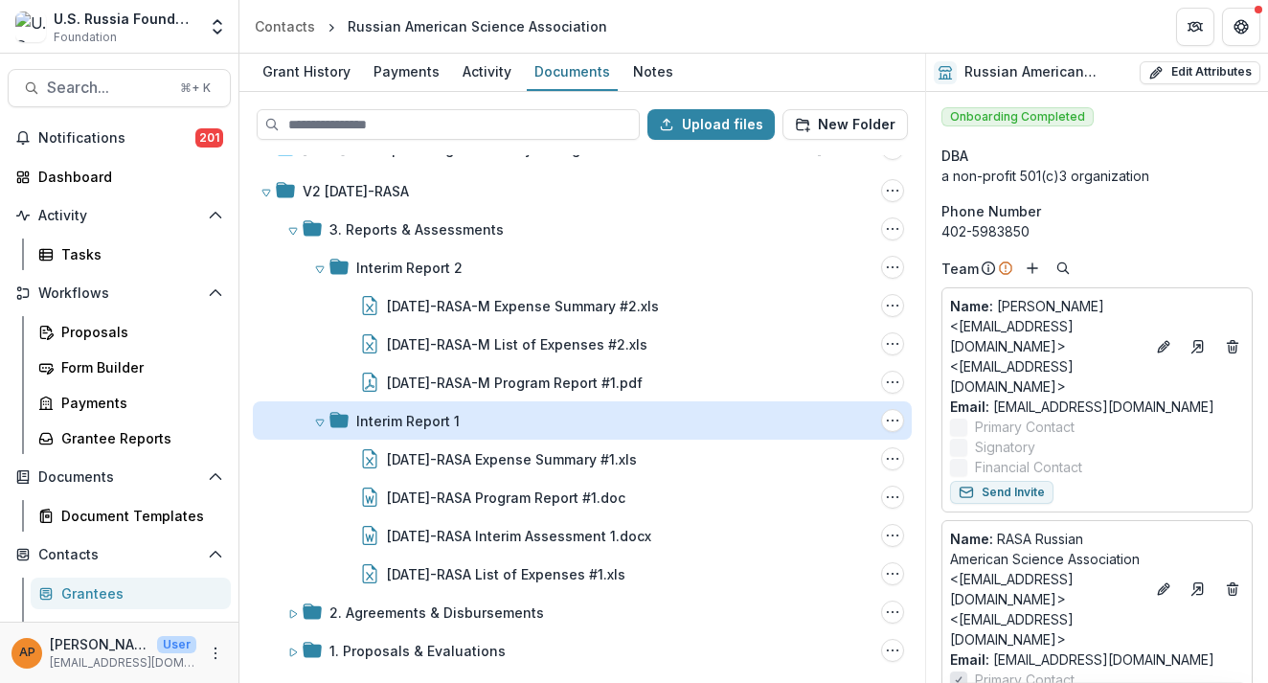
scroll to position [206, 0]
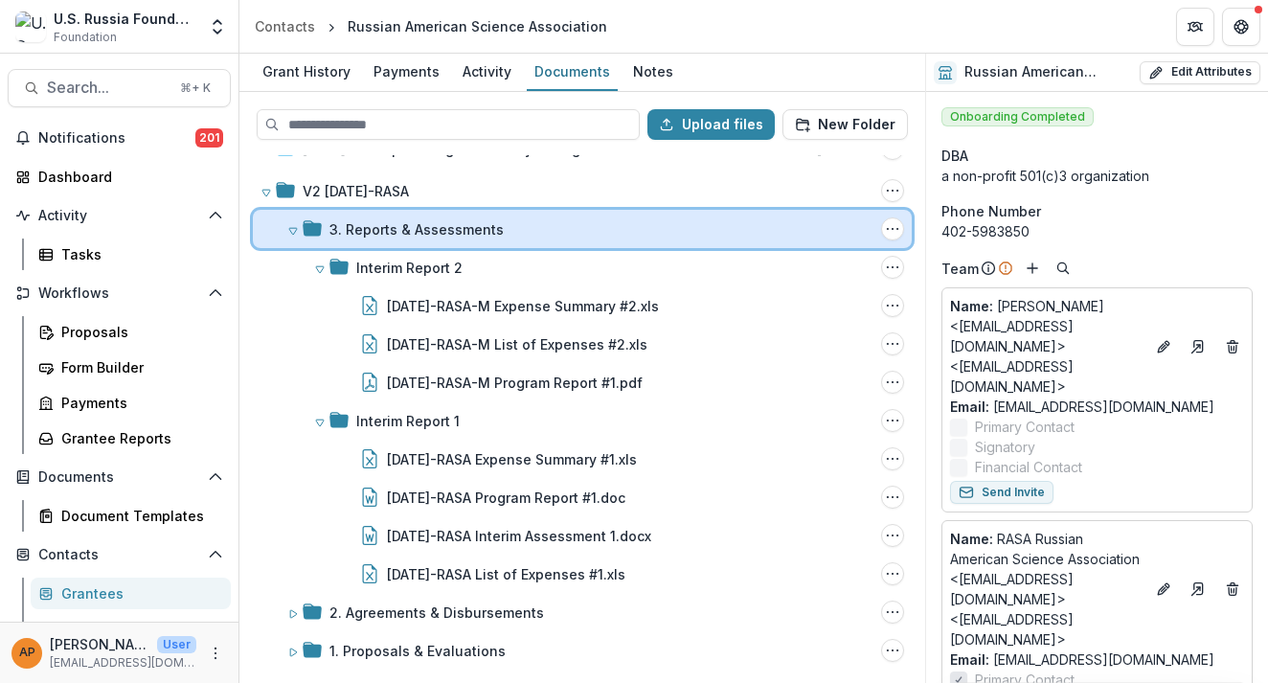
click at [478, 240] on div "3. Reports & Assessments Folder Options Rename Add Subfolder Delete" at bounding box center [582, 229] width 659 height 38
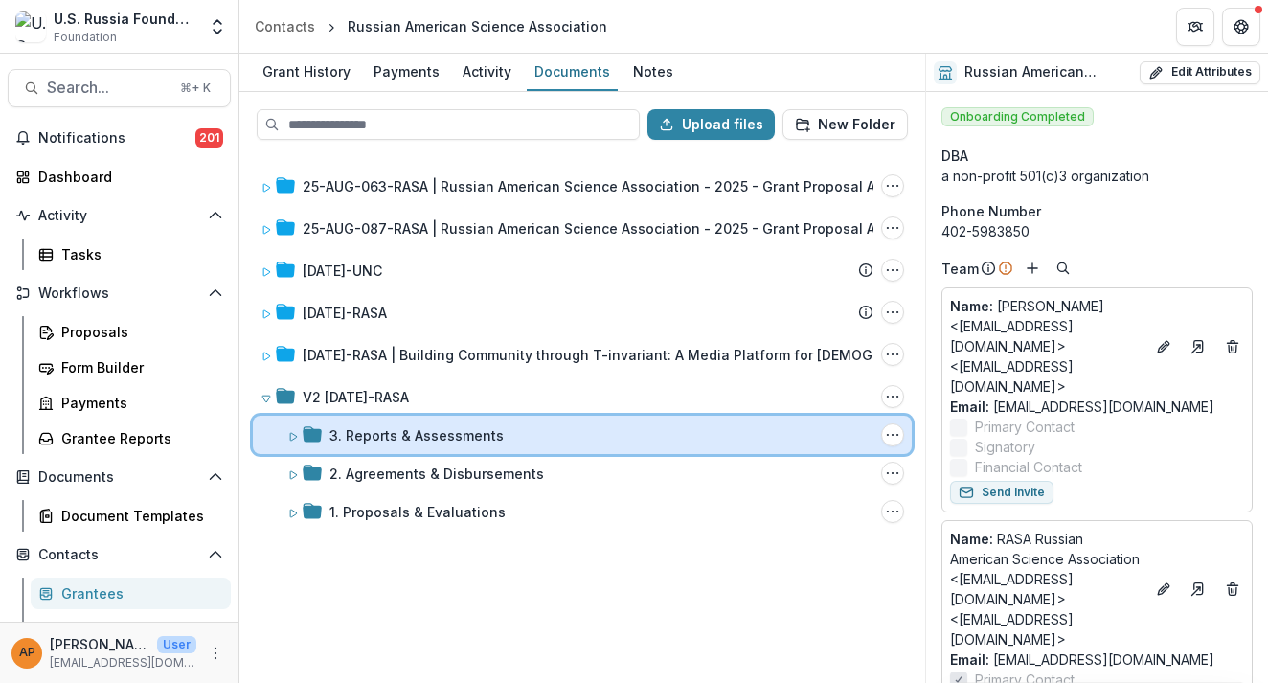
click at [502, 426] on div "3. Reports & Assessments" at bounding box center [601, 435] width 544 height 20
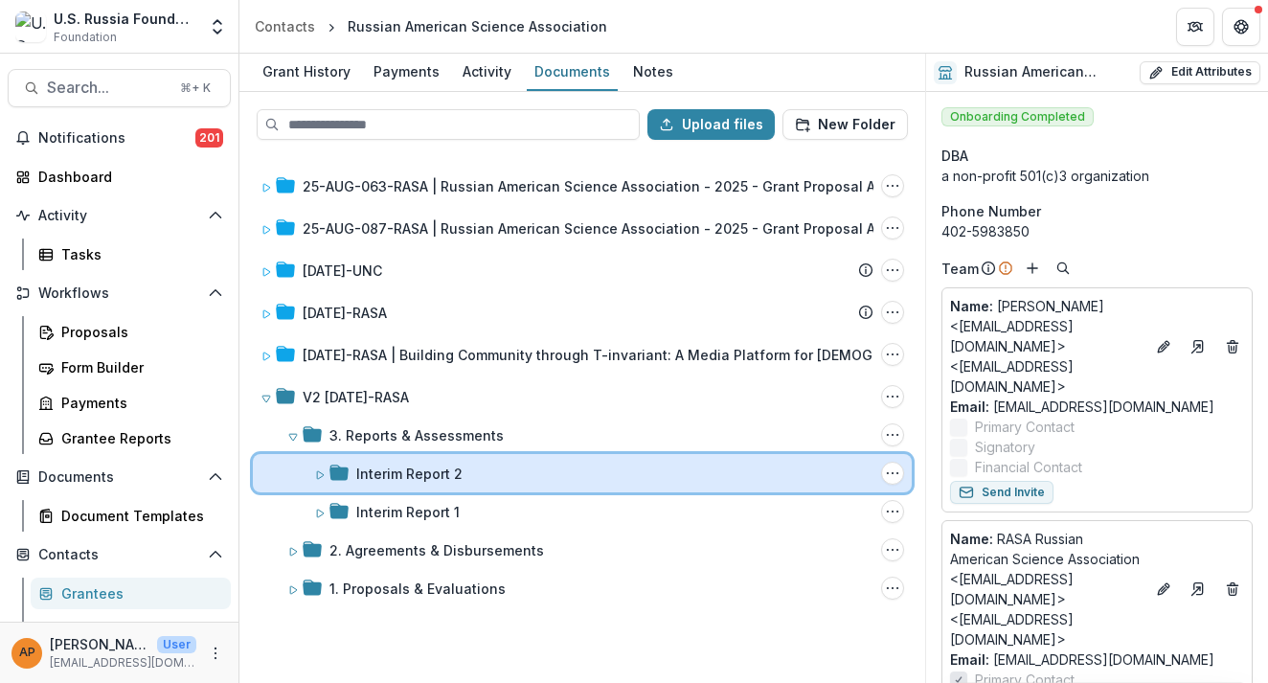
click at [485, 470] on div "Interim Report 2" at bounding box center [614, 473] width 517 height 20
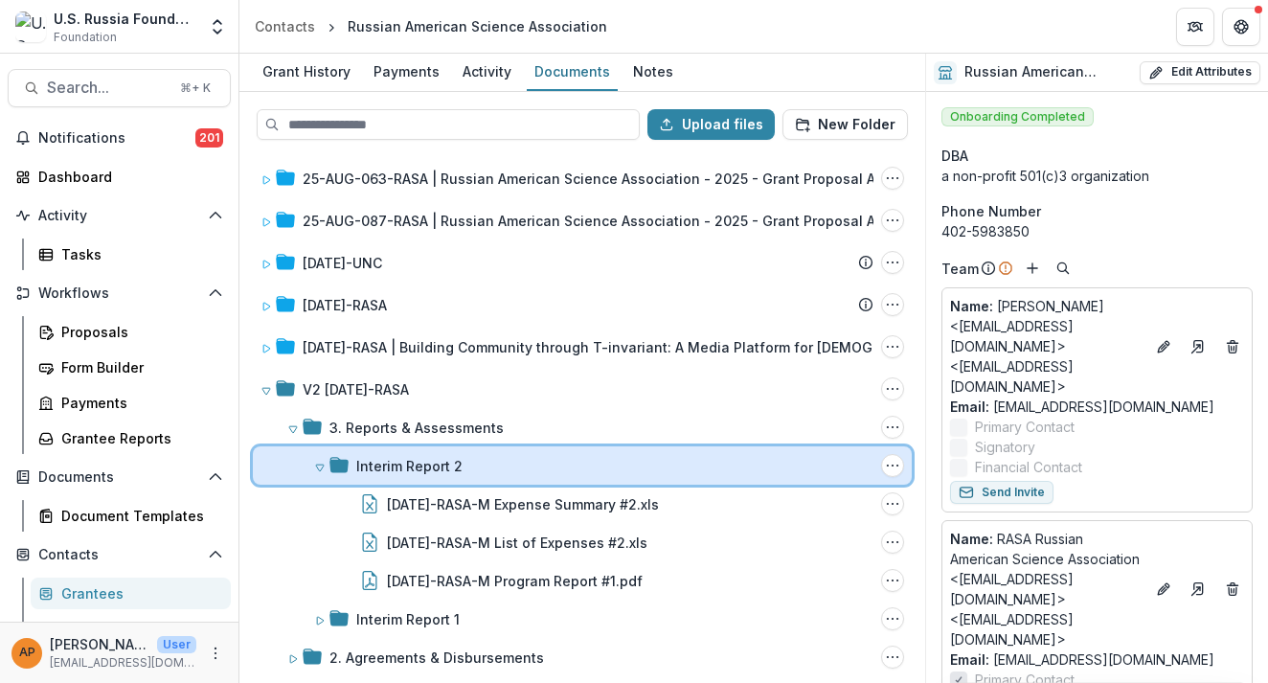
scroll to position [10, 0]
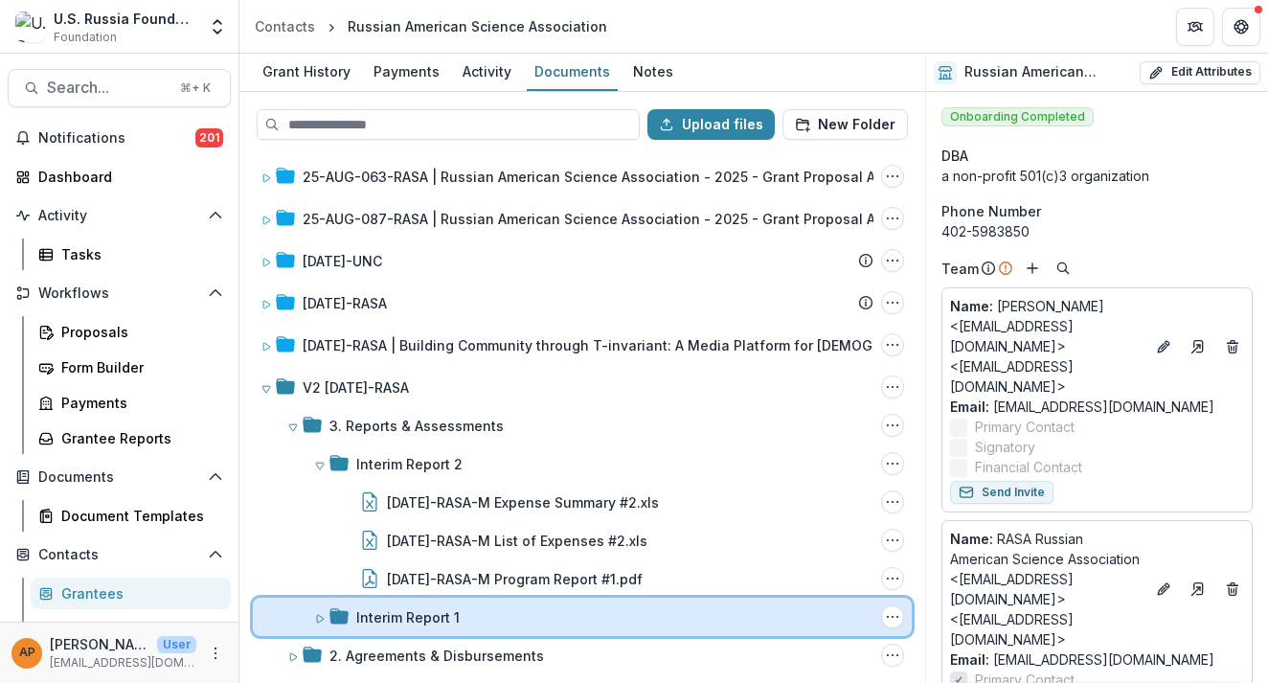
click at [492, 607] on div "Interim Report 1" at bounding box center [614, 617] width 517 height 20
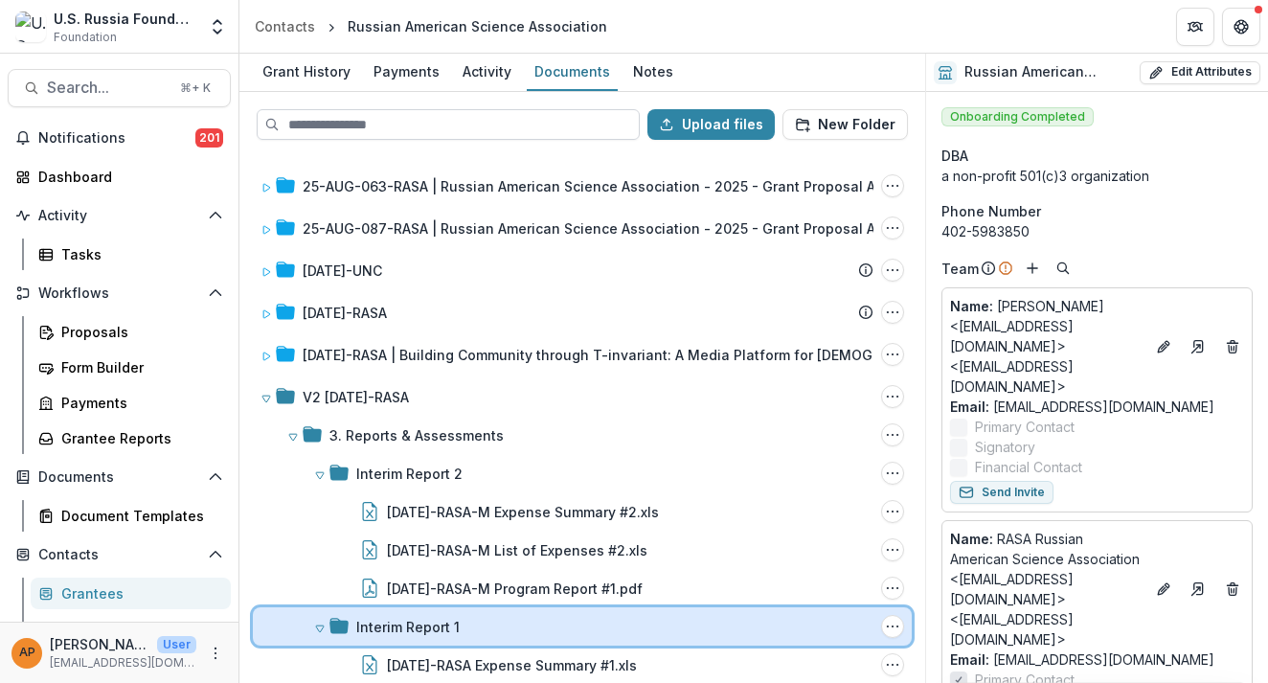
scroll to position [0, 0]
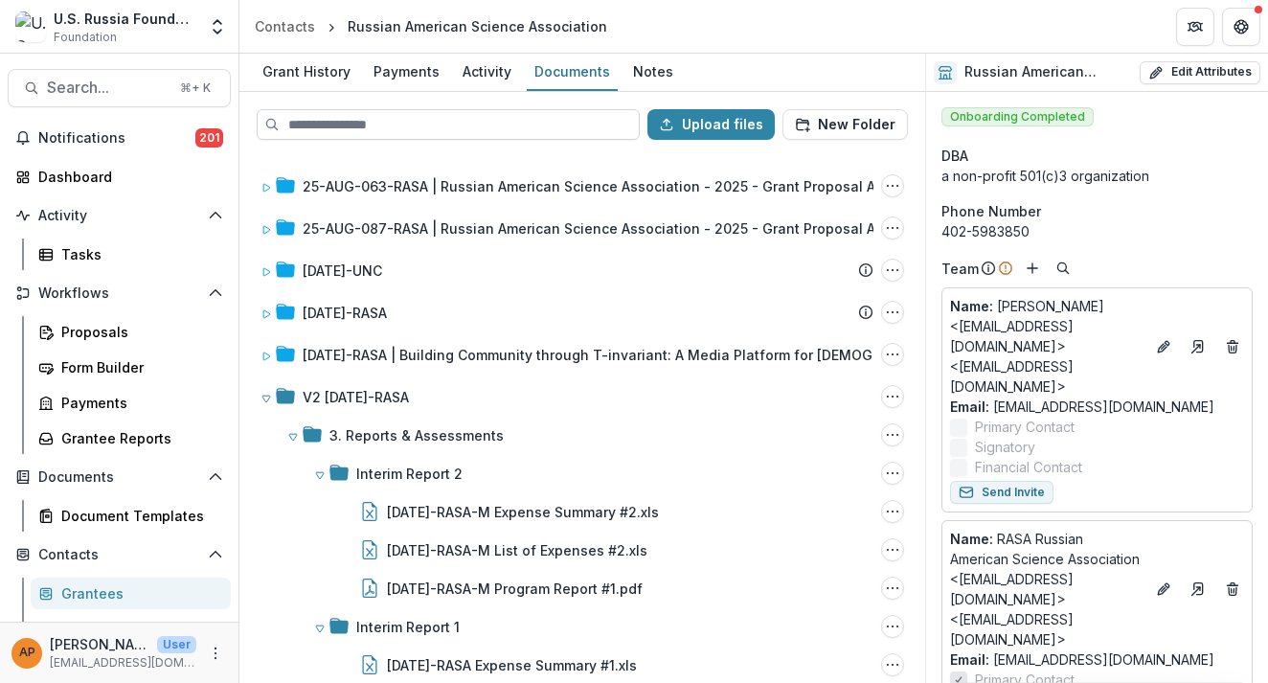
click at [393, 121] on input at bounding box center [448, 124] width 383 height 31
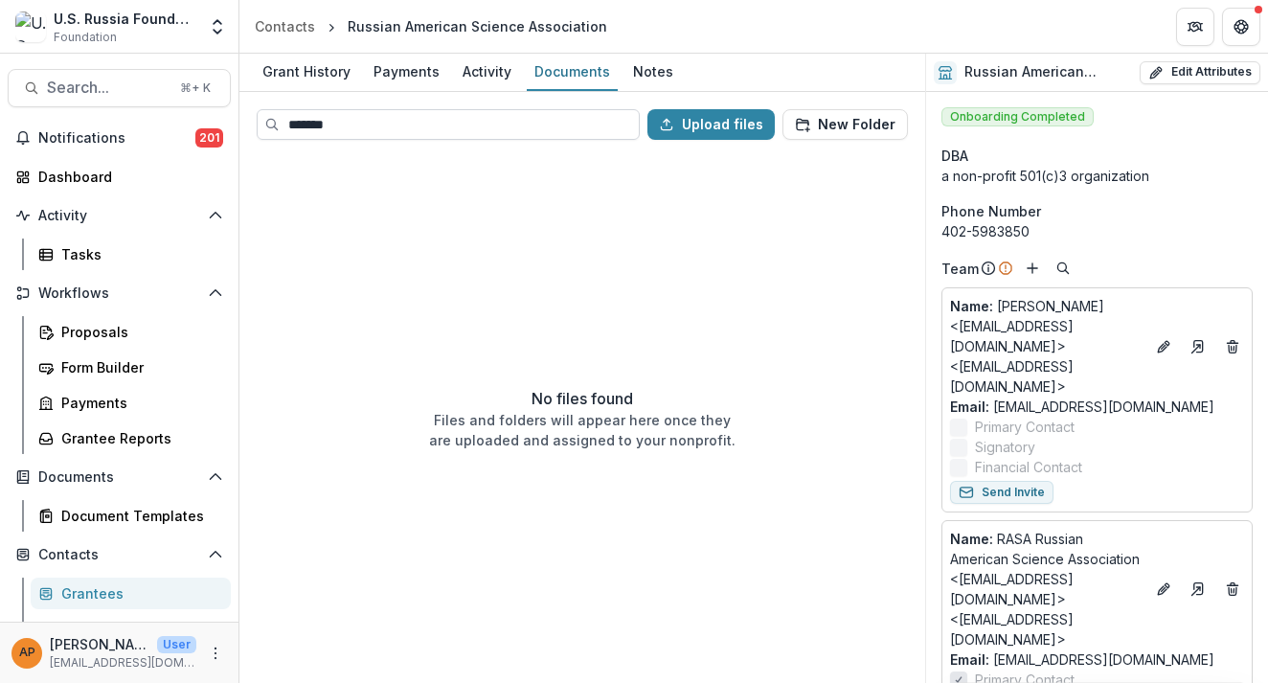
click at [440, 125] on input "*******" at bounding box center [448, 124] width 383 height 31
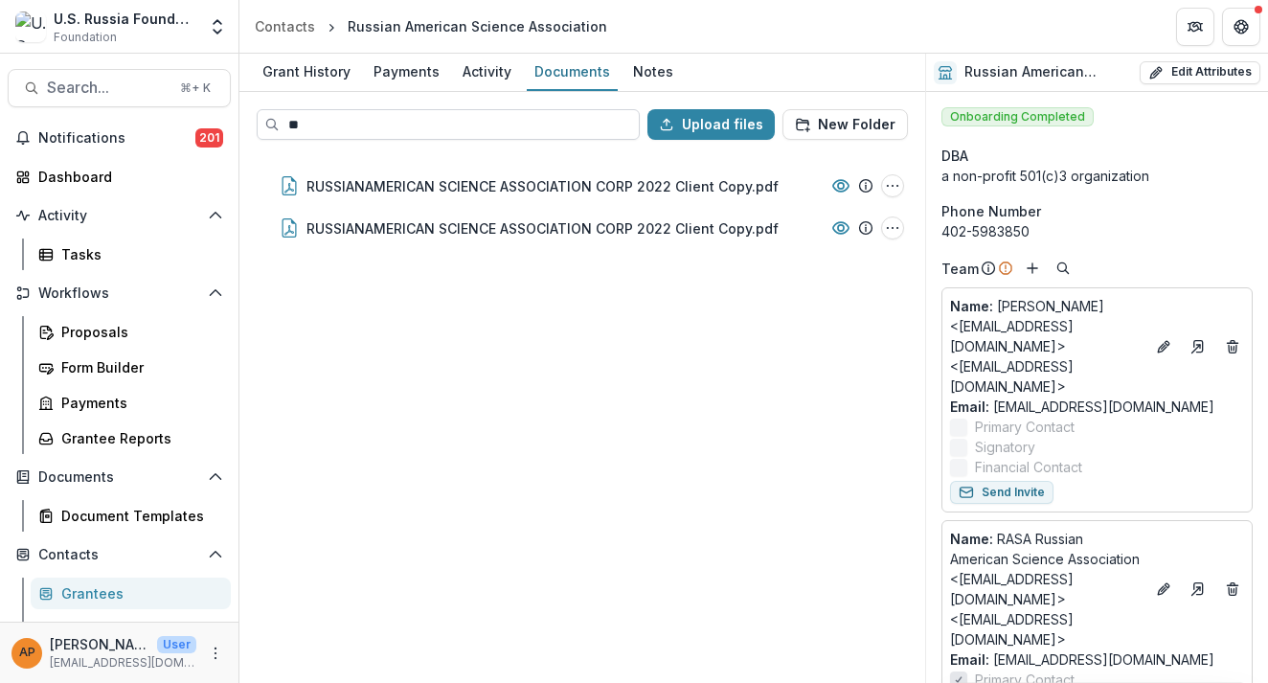
type input "*"
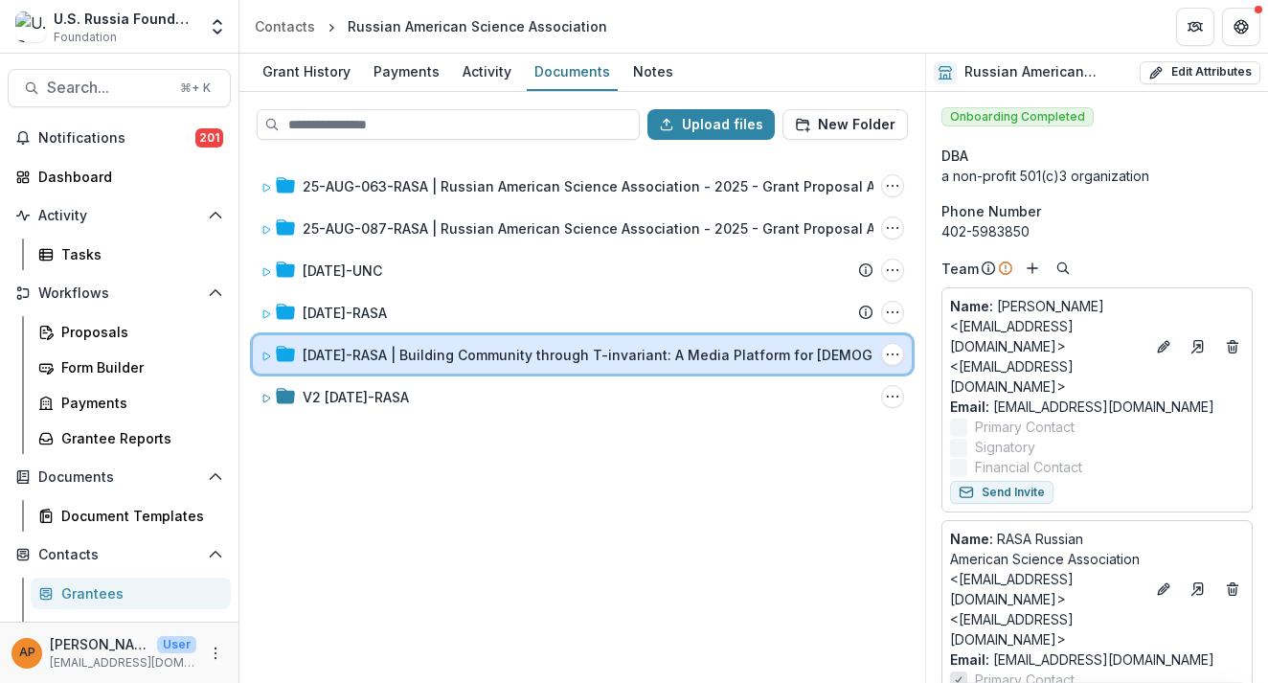
click at [538, 335] on div "[DATE]-RASA | Building Community through T-invariant: A Media Platform for [DEM…" at bounding box center [582, 354] width 659 height 38
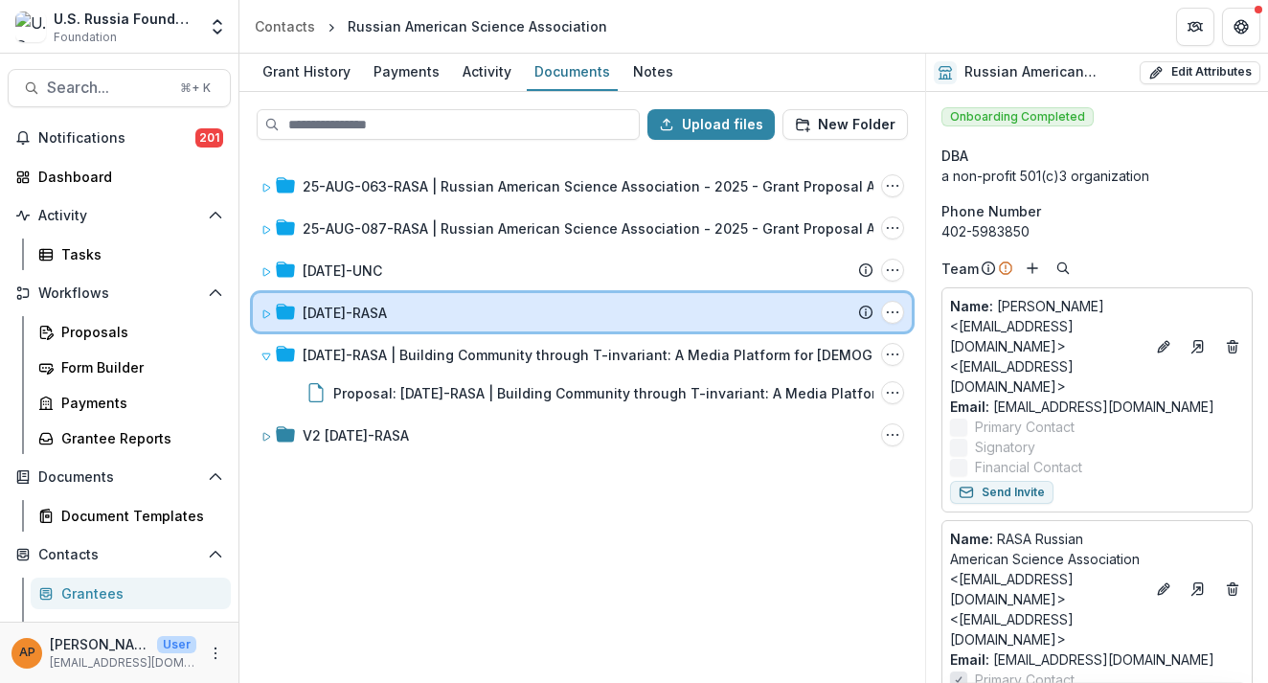
click at [554, 319] on div "[DATE]-RASA" at bounding box center [588, 313] width 571 height 20
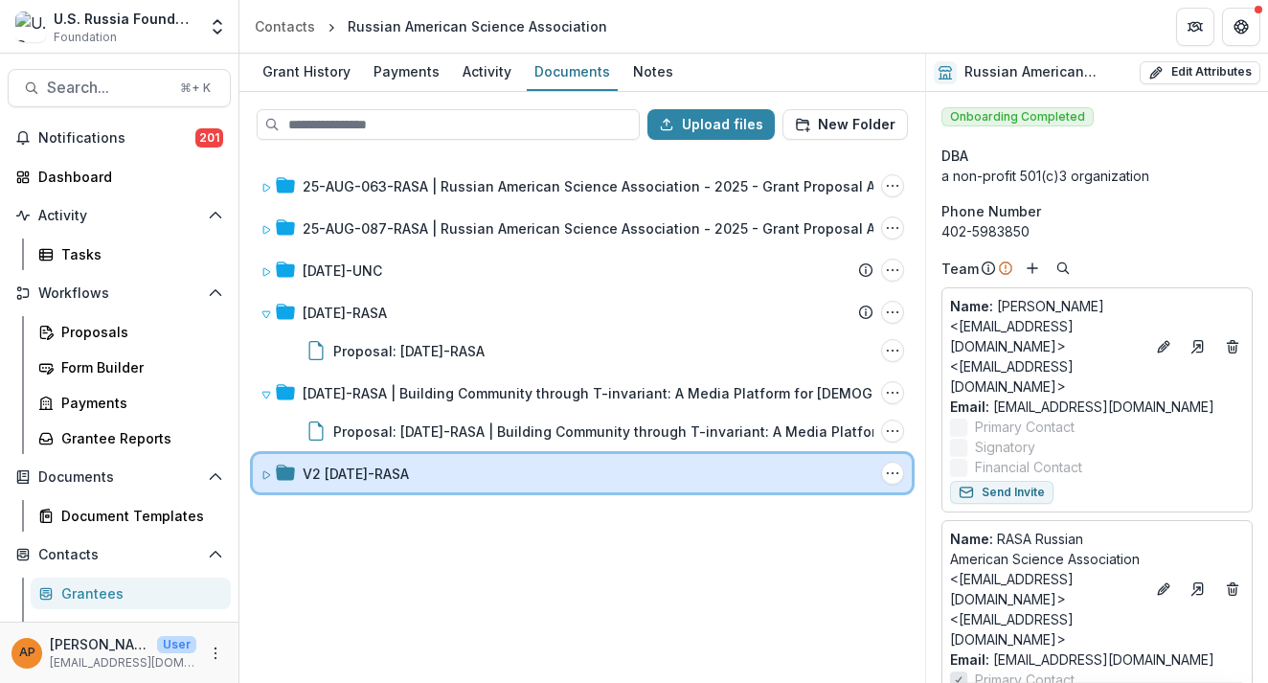
click at [548, 459] on div "V2 [DATE]-RASA Folder Options Rename Add Subfolder Delete" at bounding box center [582, 473] width 659 height 38
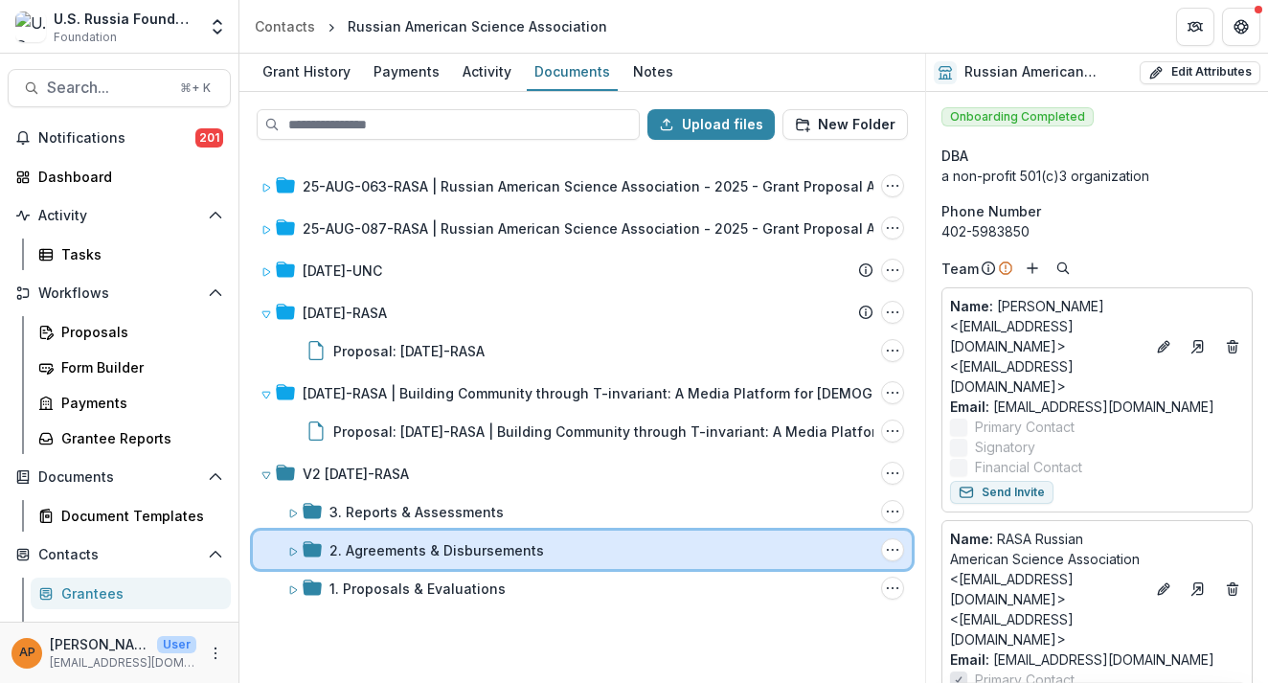
click at [549, 537] on div "2. Agreements & Disbursements Folder Options Rename Add Subfolder Delete" at bounding box center [582, 549] width 659 height 38
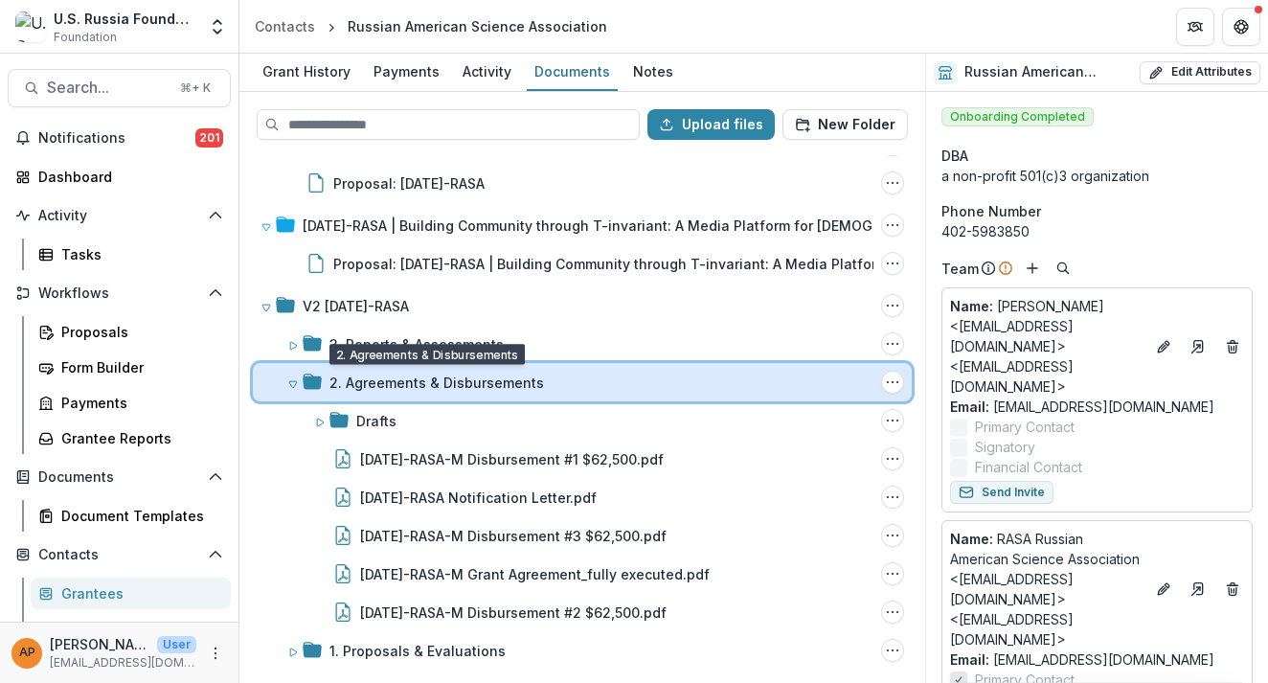
scroll to position [168, 0]
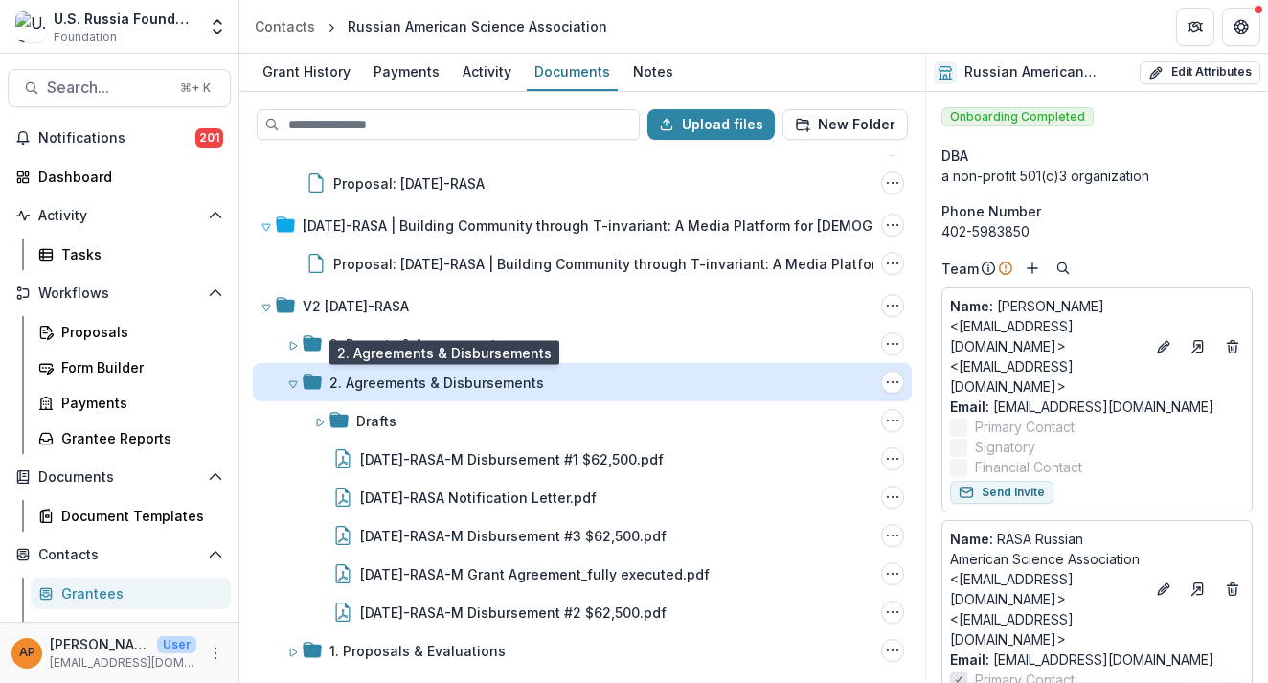
click at [507, 392] on div "2. Agreements & Disbursements" at bounding box center [436, 382] width 214 height 20
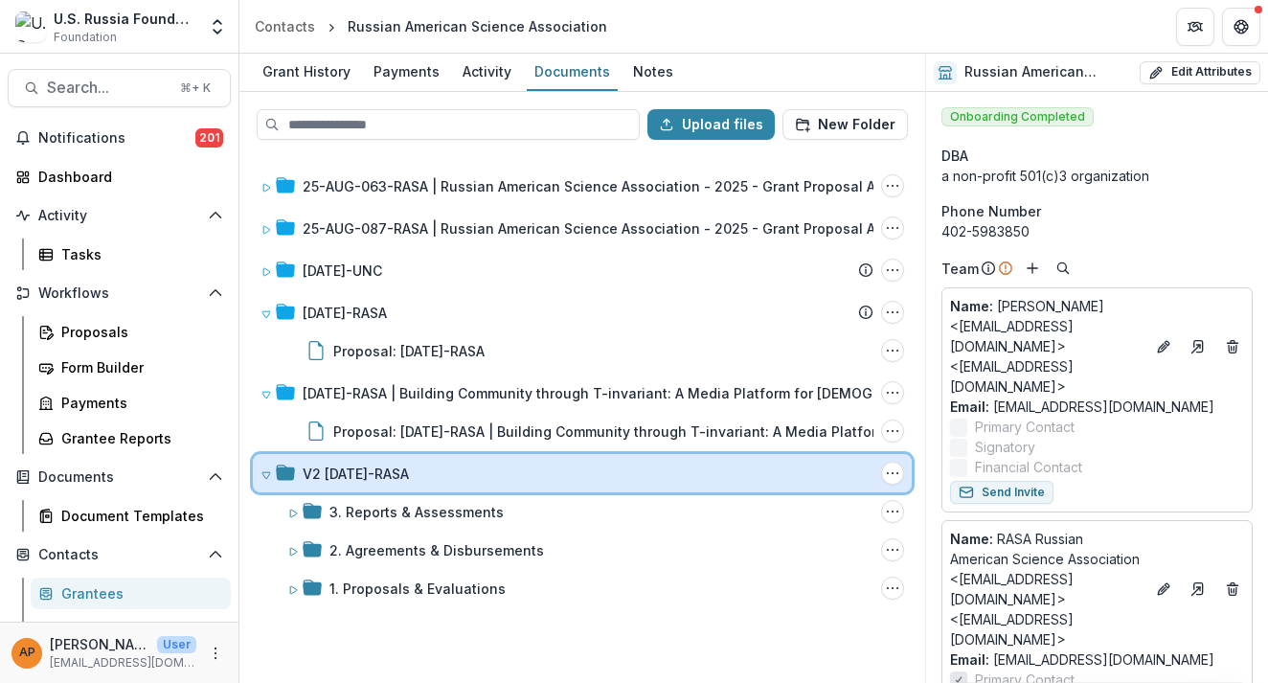
click at [478, 473] on div "V2 [DATE]-RASA" at bounding box center [588, 473] width 571 height 20
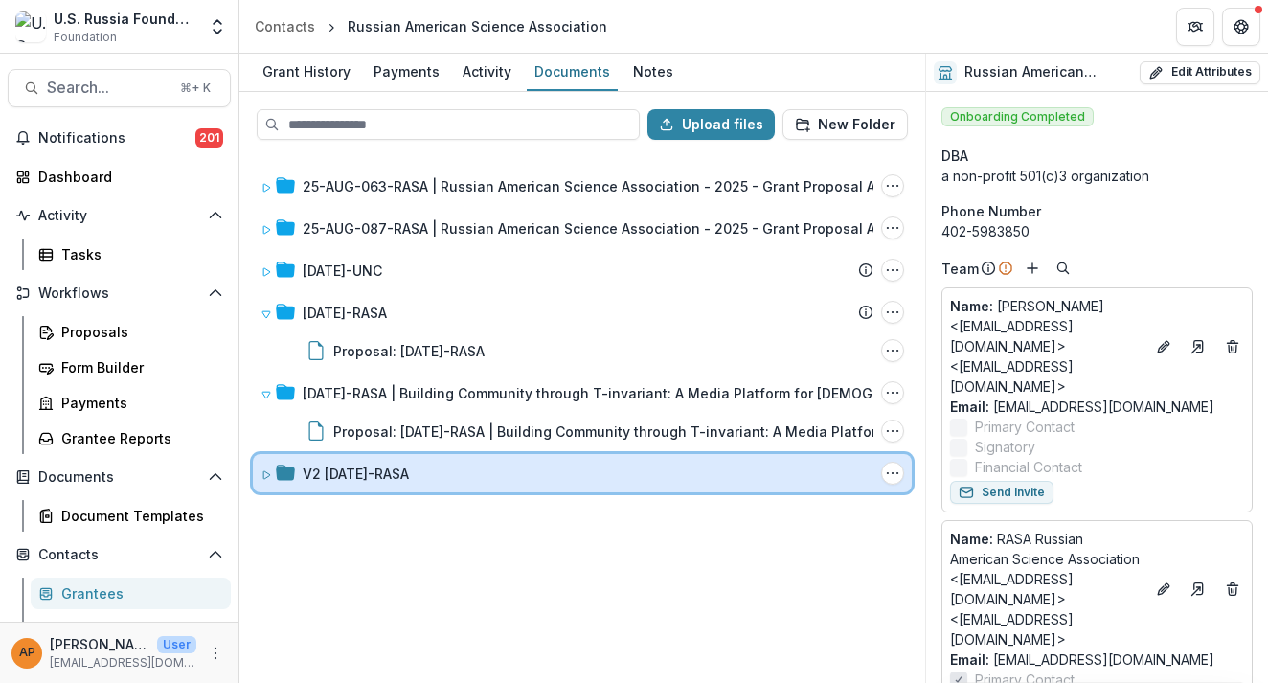
click at [478, 473] on div "V2 [DATE]-RASA" at bounding box center [588, 473] width 571 height 20
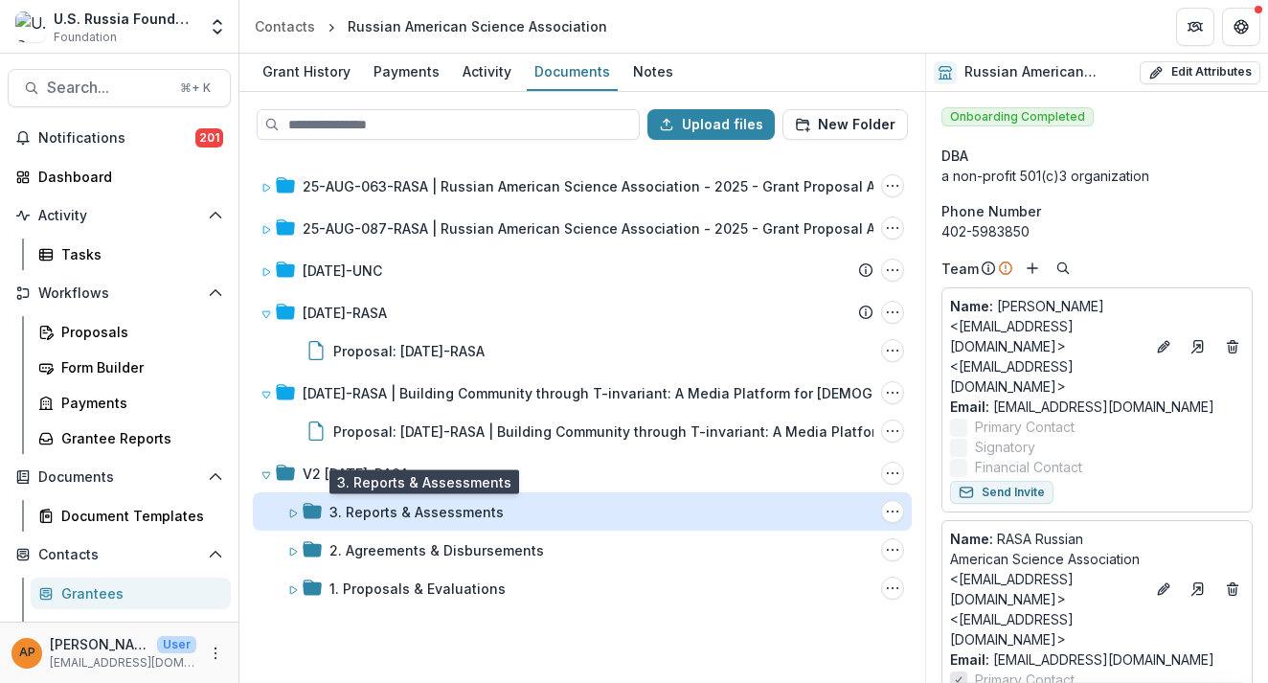
click at [478, 510] on div "3. Reports & Assessments" at bounding box center [416, 512] width 174 height 20
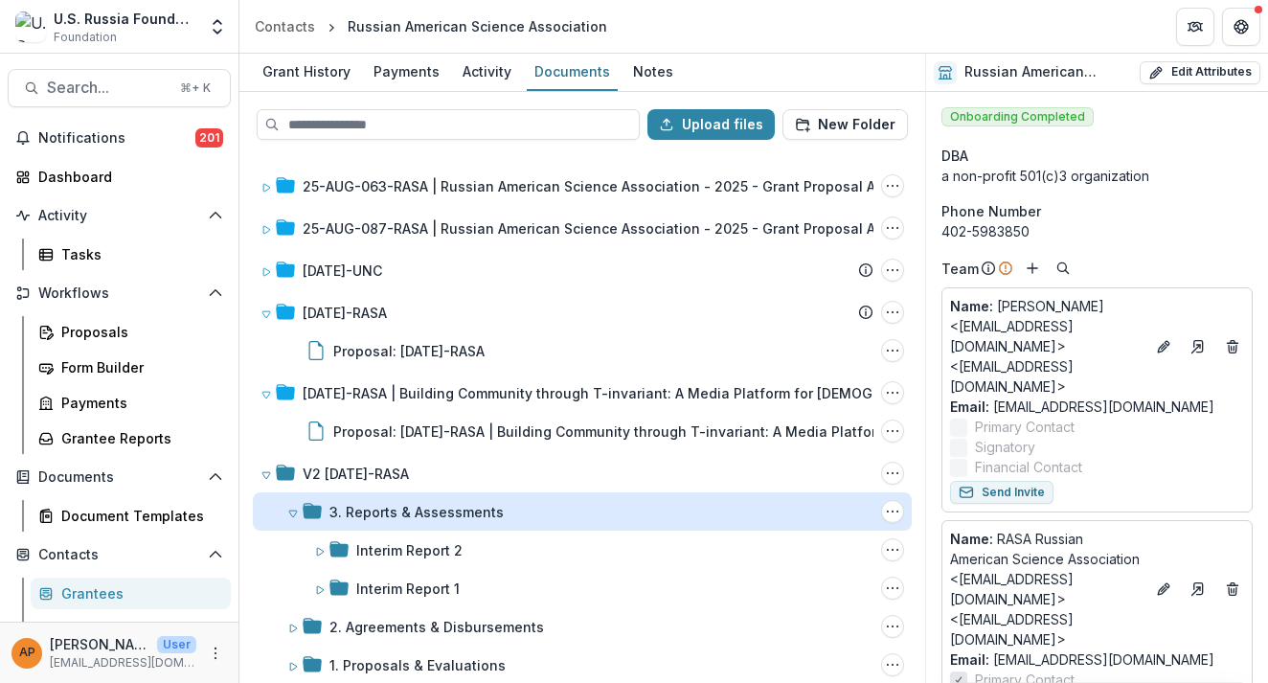
scroll to position [10, 0]
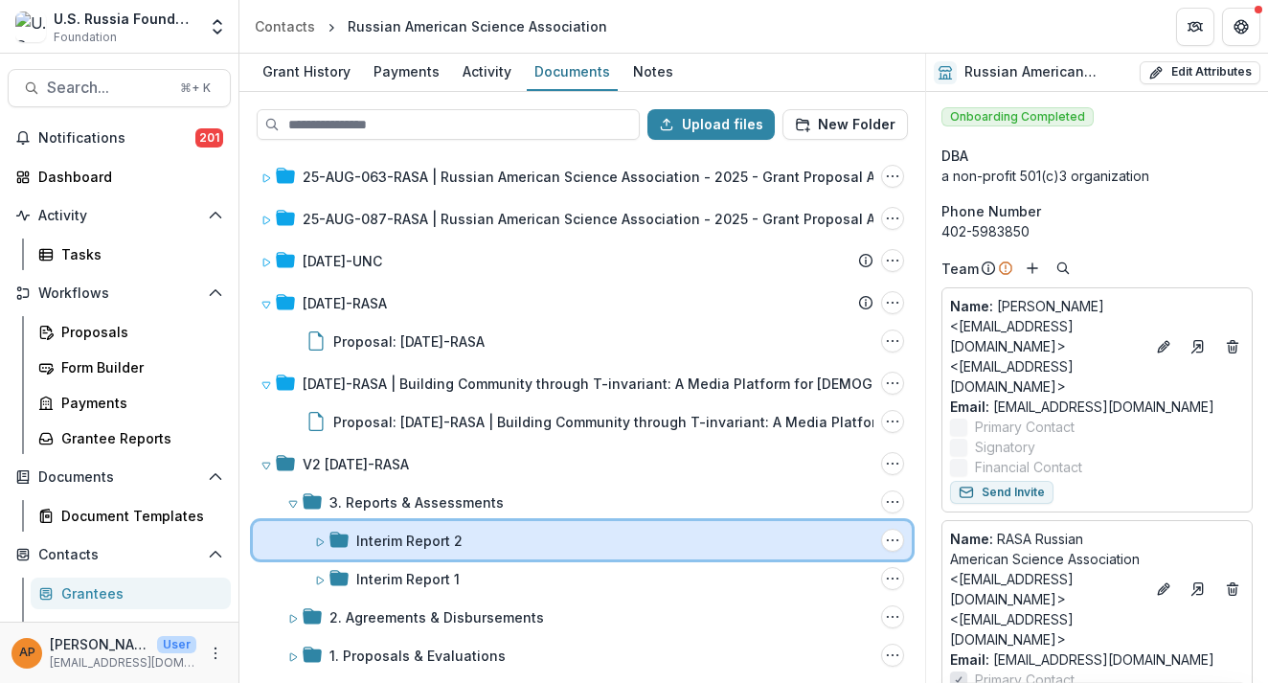
click at [483, 538] on div "Interim Report 2" at bounding box center [614, 540] width 517 height 20
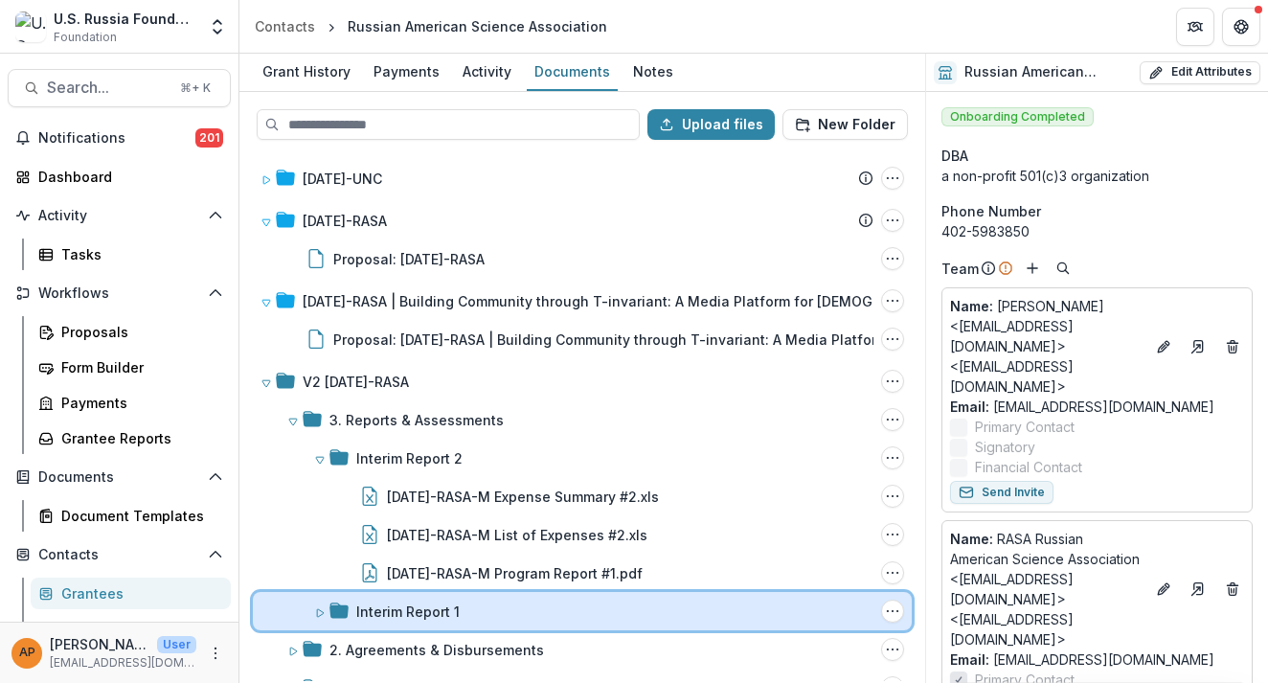
click at [479, 620] on div "Interim Report 1" at bounding box center [614, 611] width 517 height 20
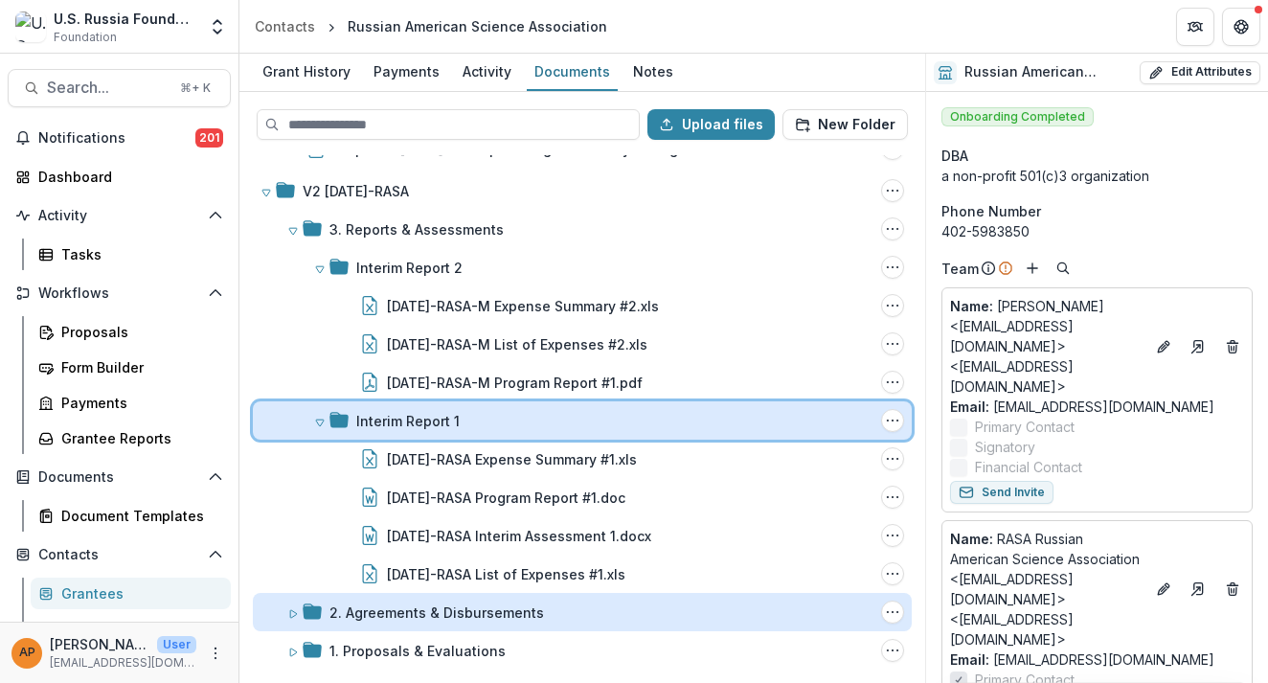
scroll to position [282, 0]
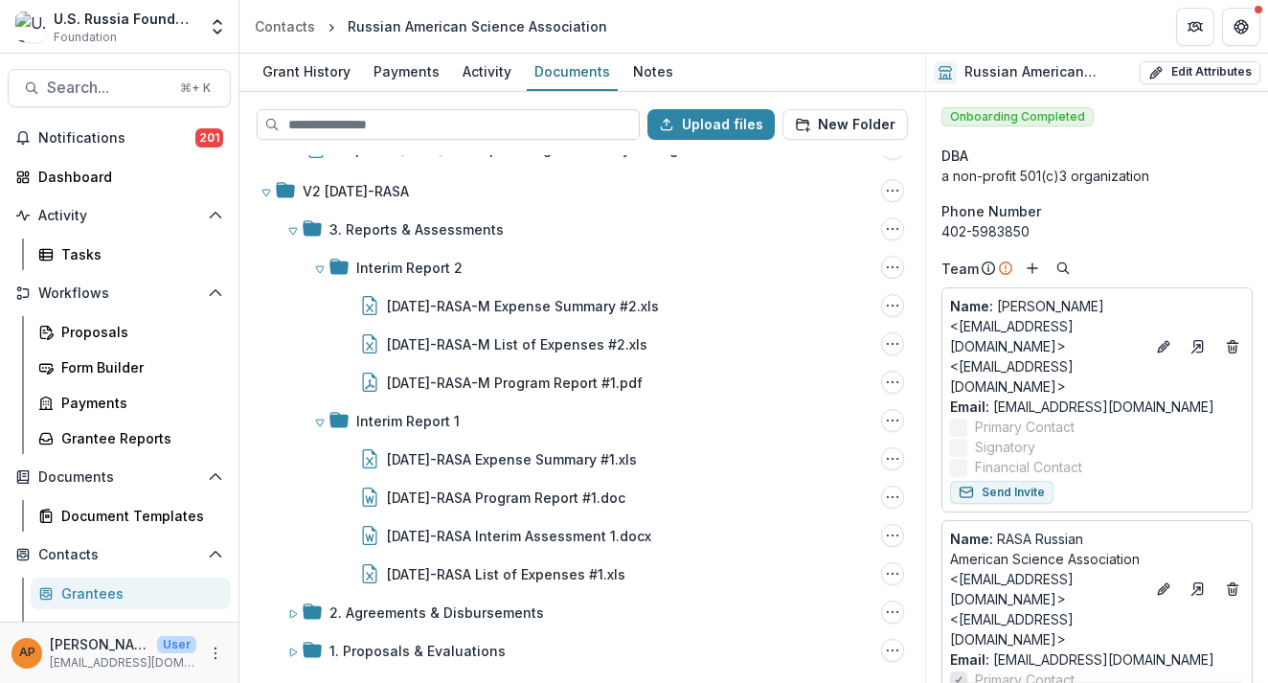
click at [355, 123] on input at bounding box center [448, 124] width 383 height 31
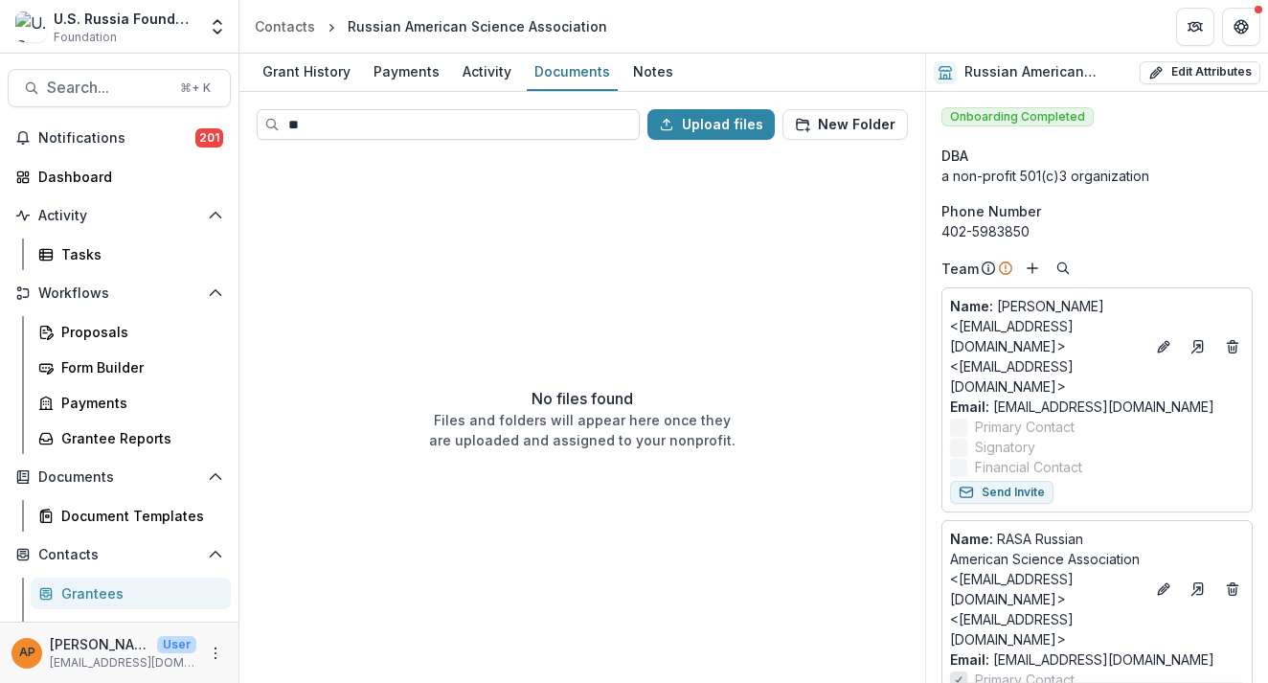
type input "*"
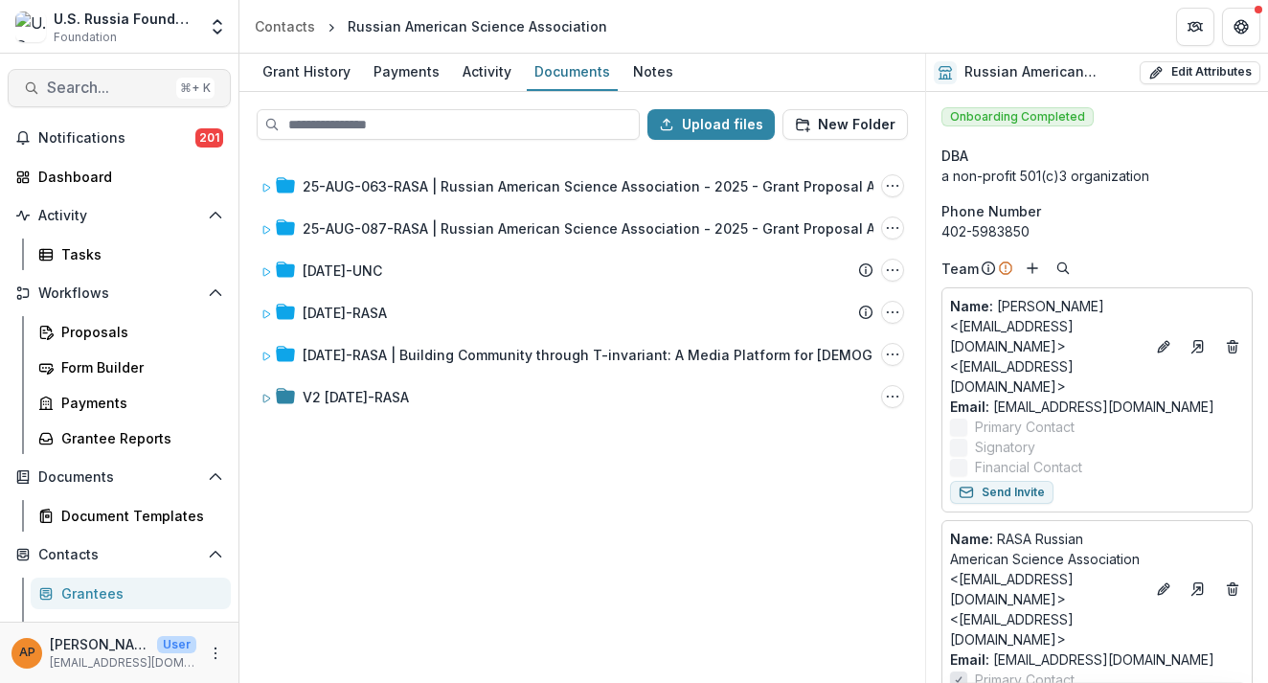
click at [104, 85] on span "Search..." at bounding box center [108, 88] width 122 height 18
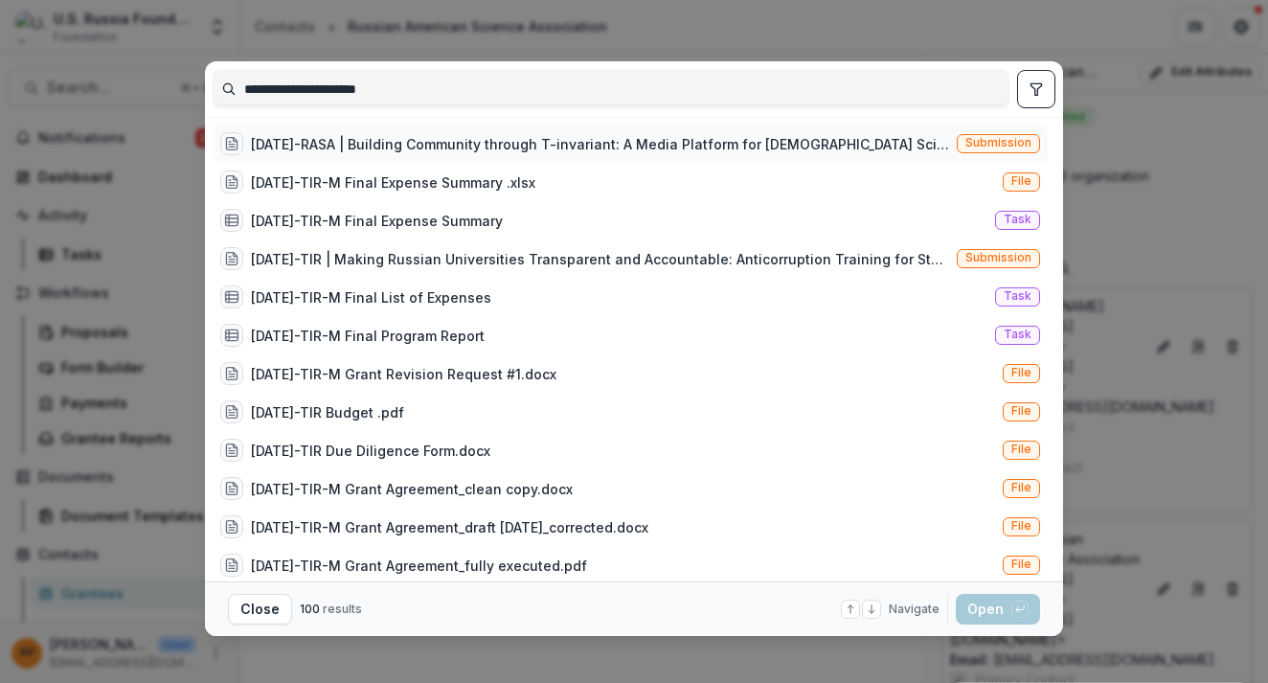
type input "**********"
click at [434, 140] on div "[DATE]-RASA | Building Community through T-invariant: A Media Platform for [DEM…" at bounding box center [600, 144] width 698 height 20
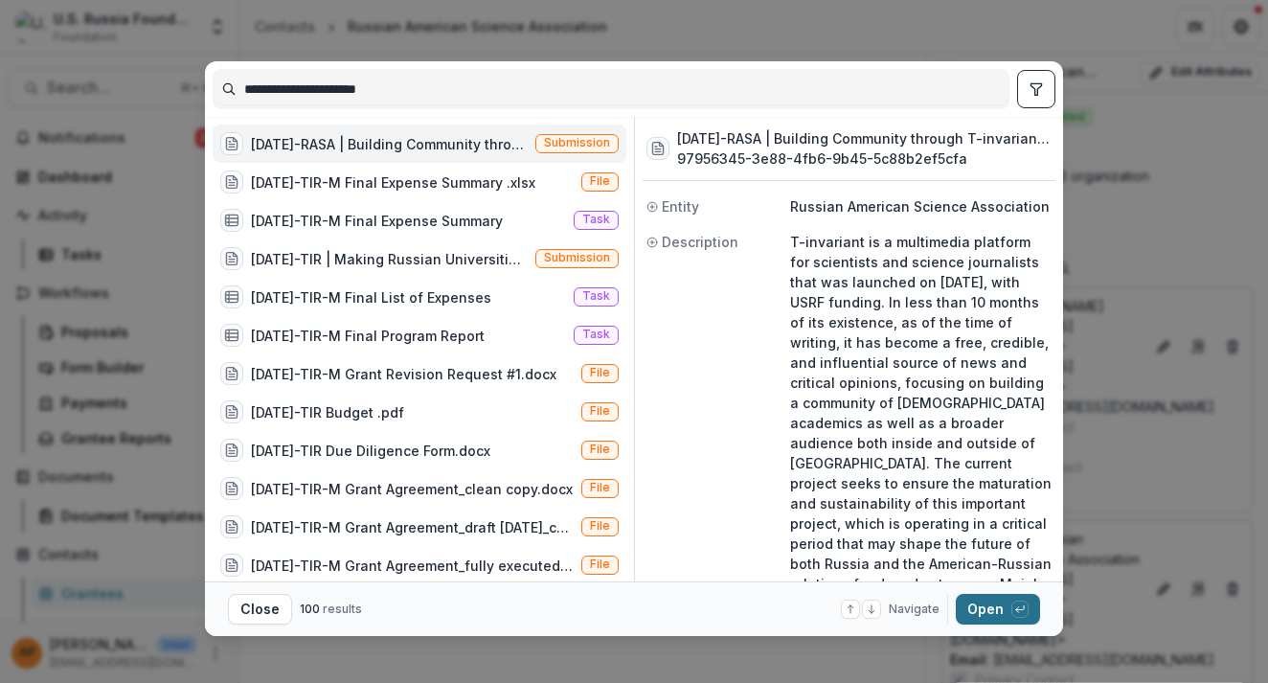
click at [988, 606] on button "Open with enter key" at bounding box center [998, 609] width 84 height 31
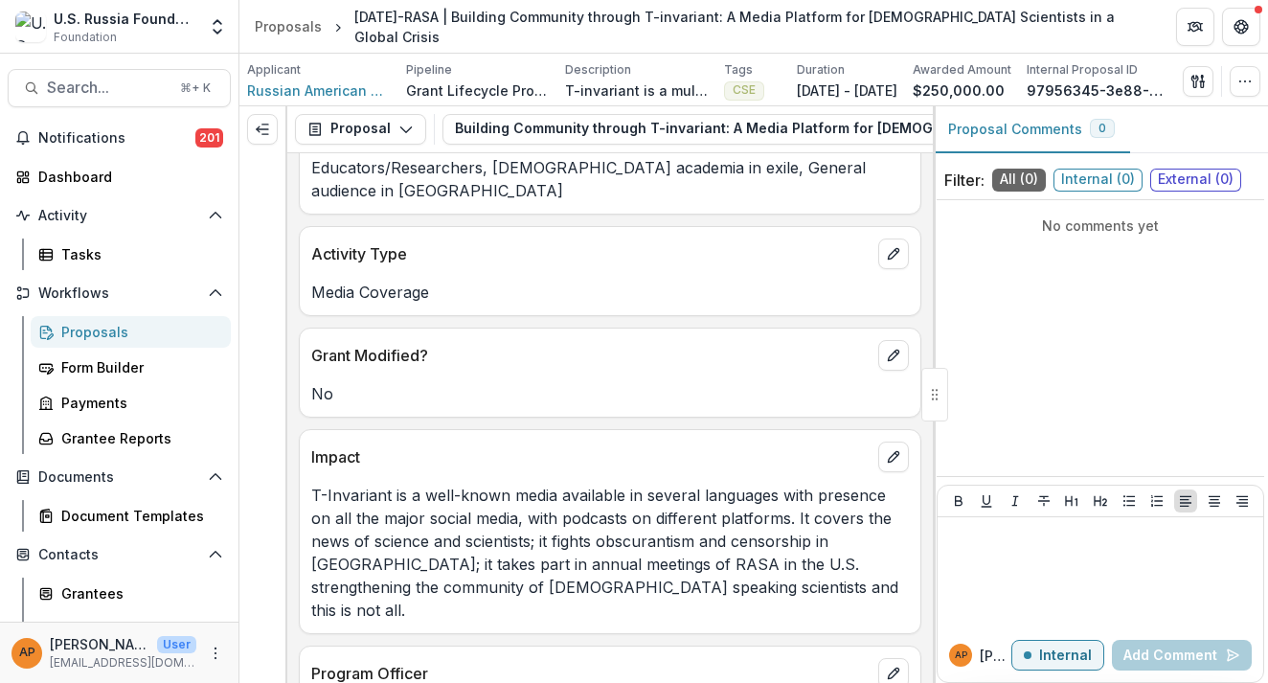
scroll to position [998, 0]
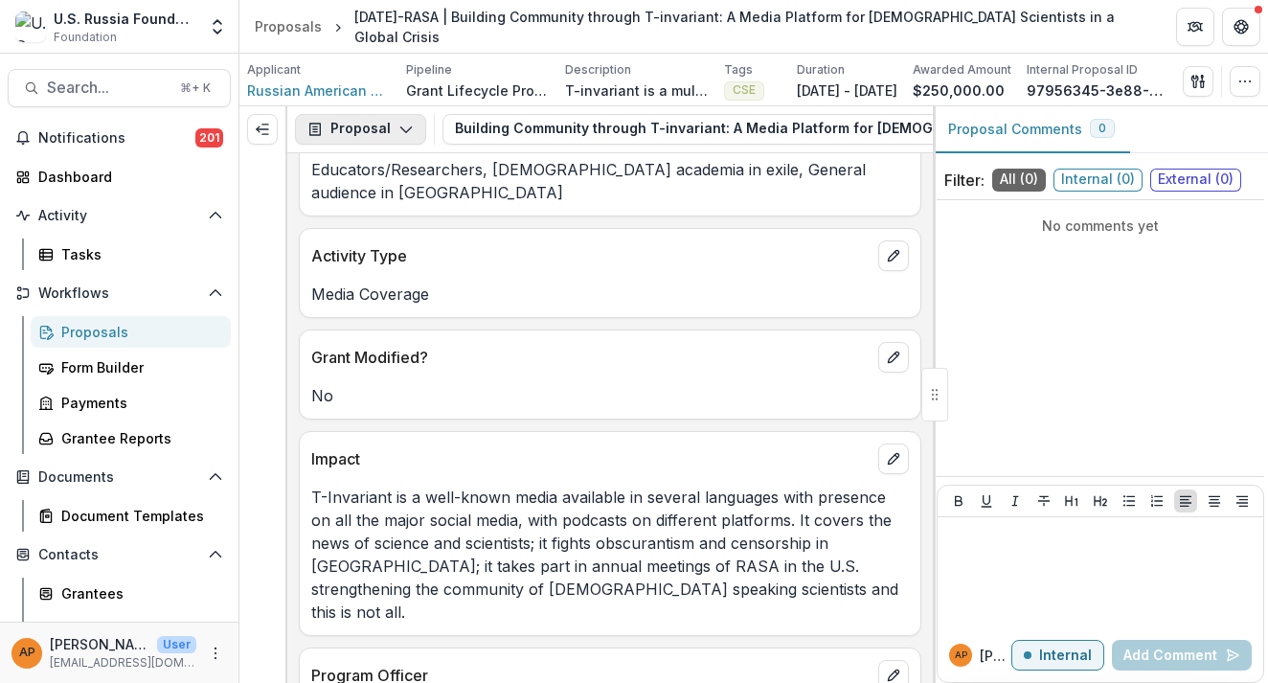
click at [391, 128] on button "Proposal" at bounding box center [360, 129] width 131 height 31
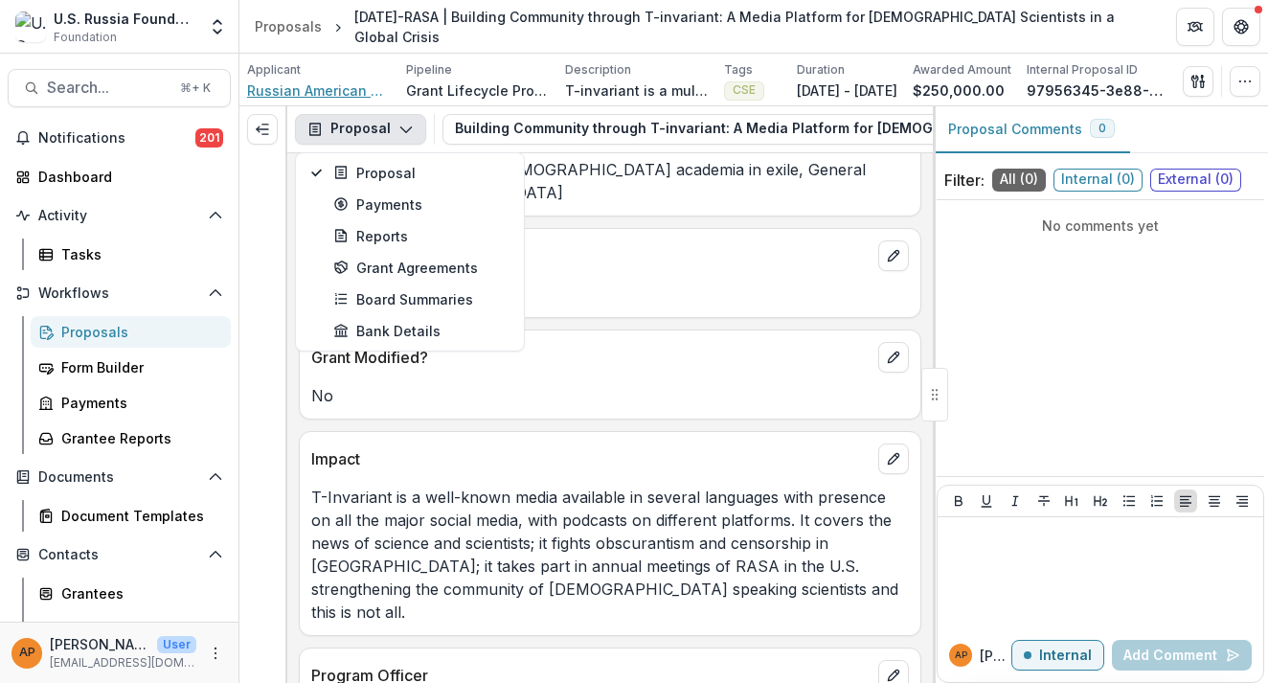
click at [328, 82] on span "Russian American Science Association" at bounding box center [319, 90] width 144 height 20
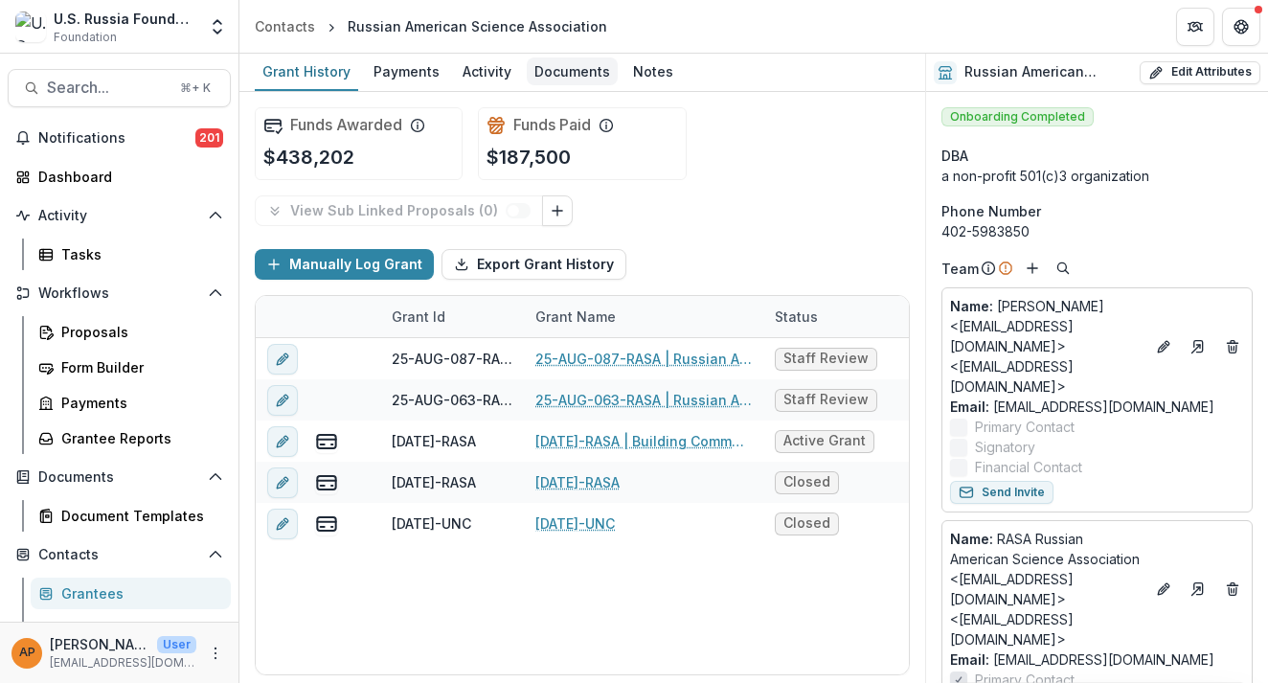
click at [559, 70] on div "Documents" at bounding box center [572, 71] width 91 height 28
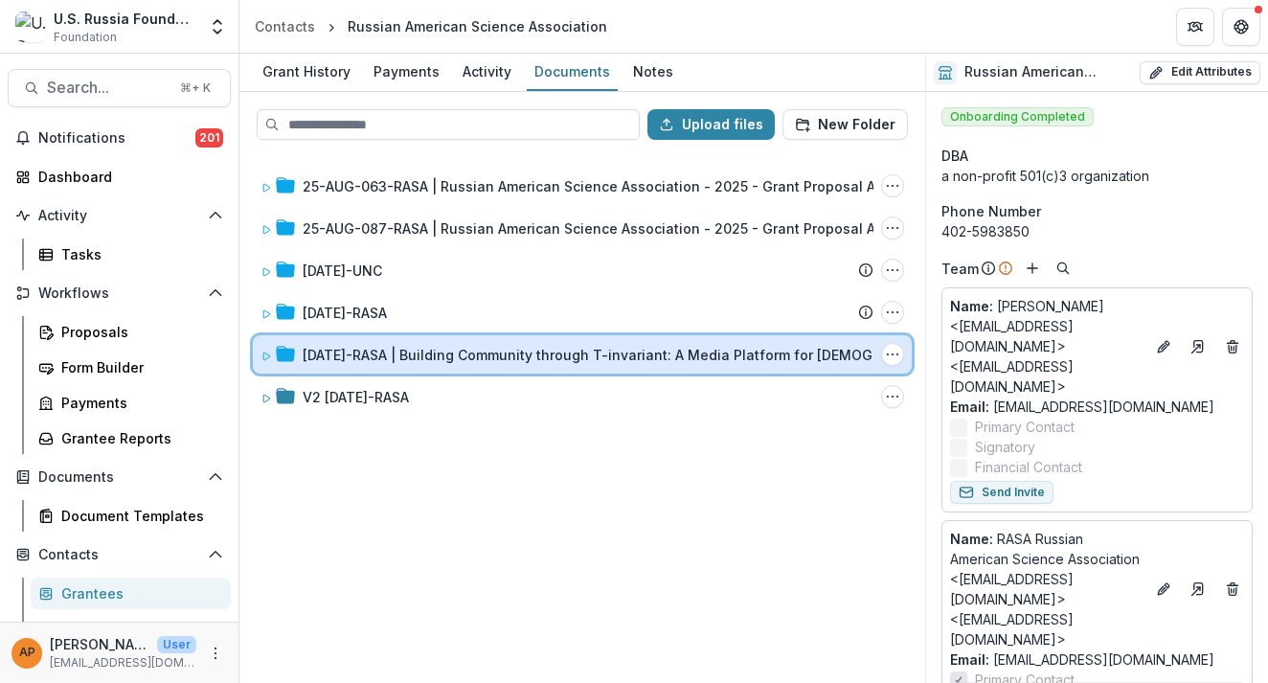
click at [446, 369] on div "[DATE]-RASA | Building Community through T-invariant: A Media Platform for [DEM…" at bounding box center [582, 354] width 659 height 38
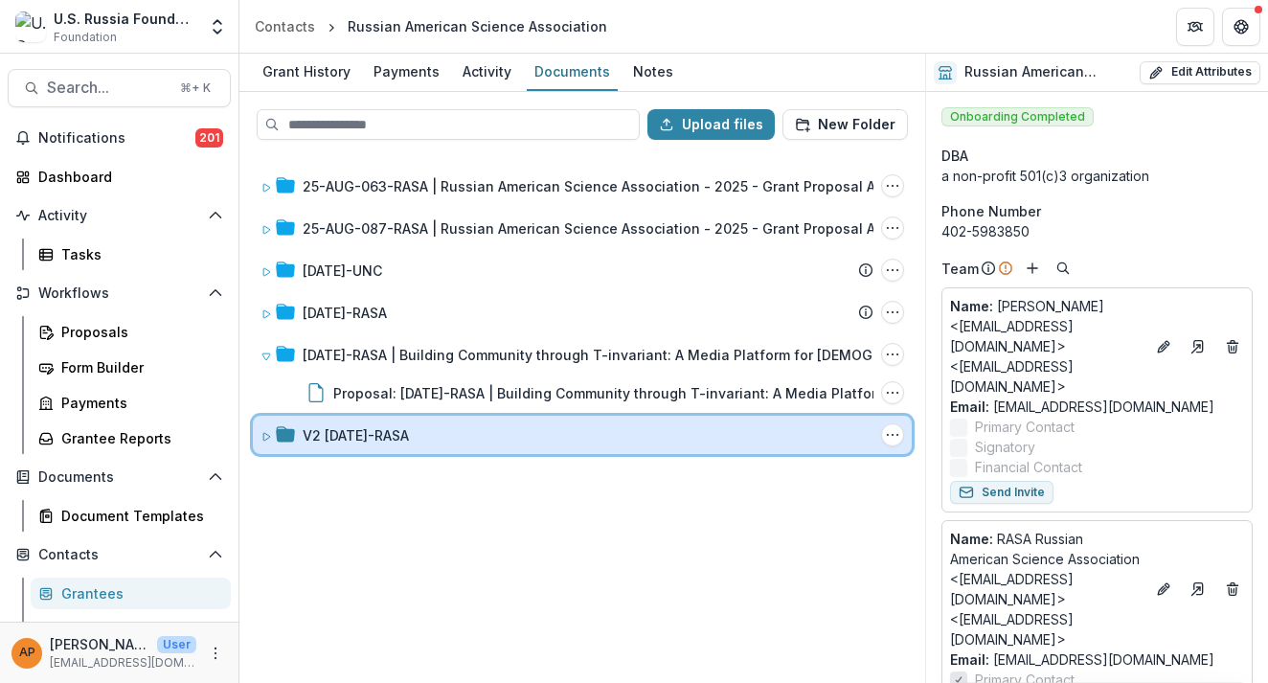
click at [459, 435] on div "V2 [DATE]-RASA" at bounding box center [588, 435] width 571 height 20
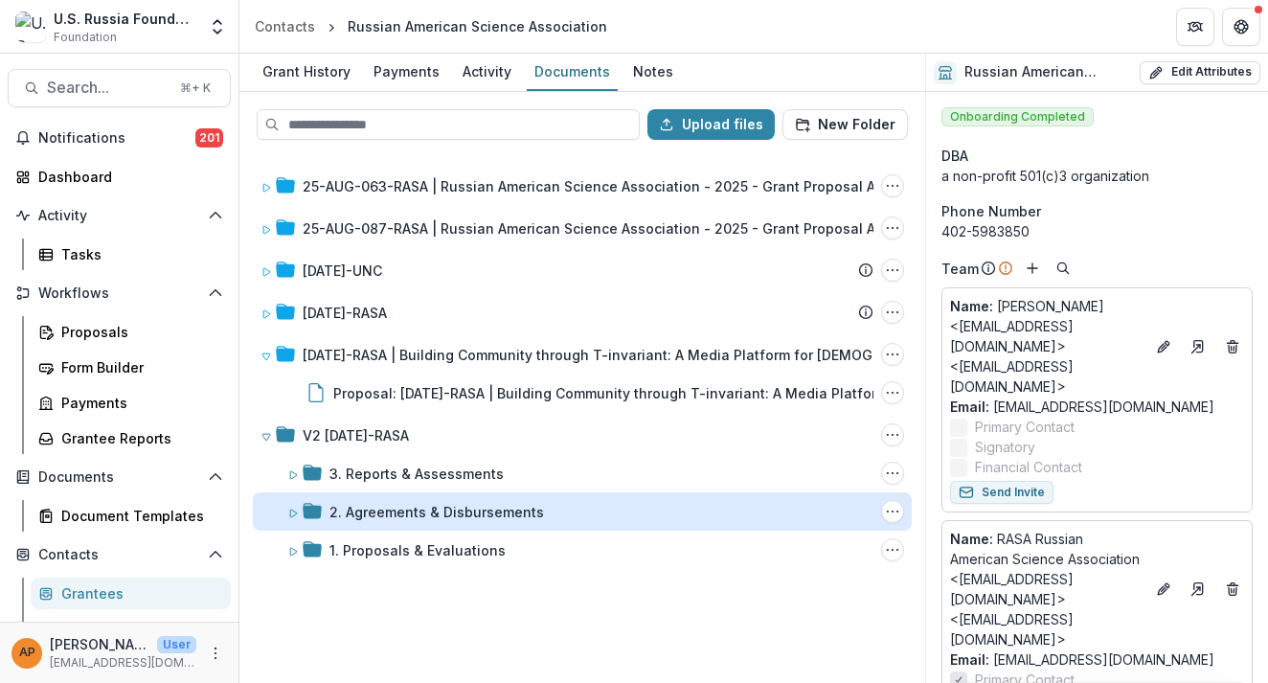
click at [457, 510] on div "2. Agreements & Disbursements" at bounding box center [436, 512] width 214 height 20
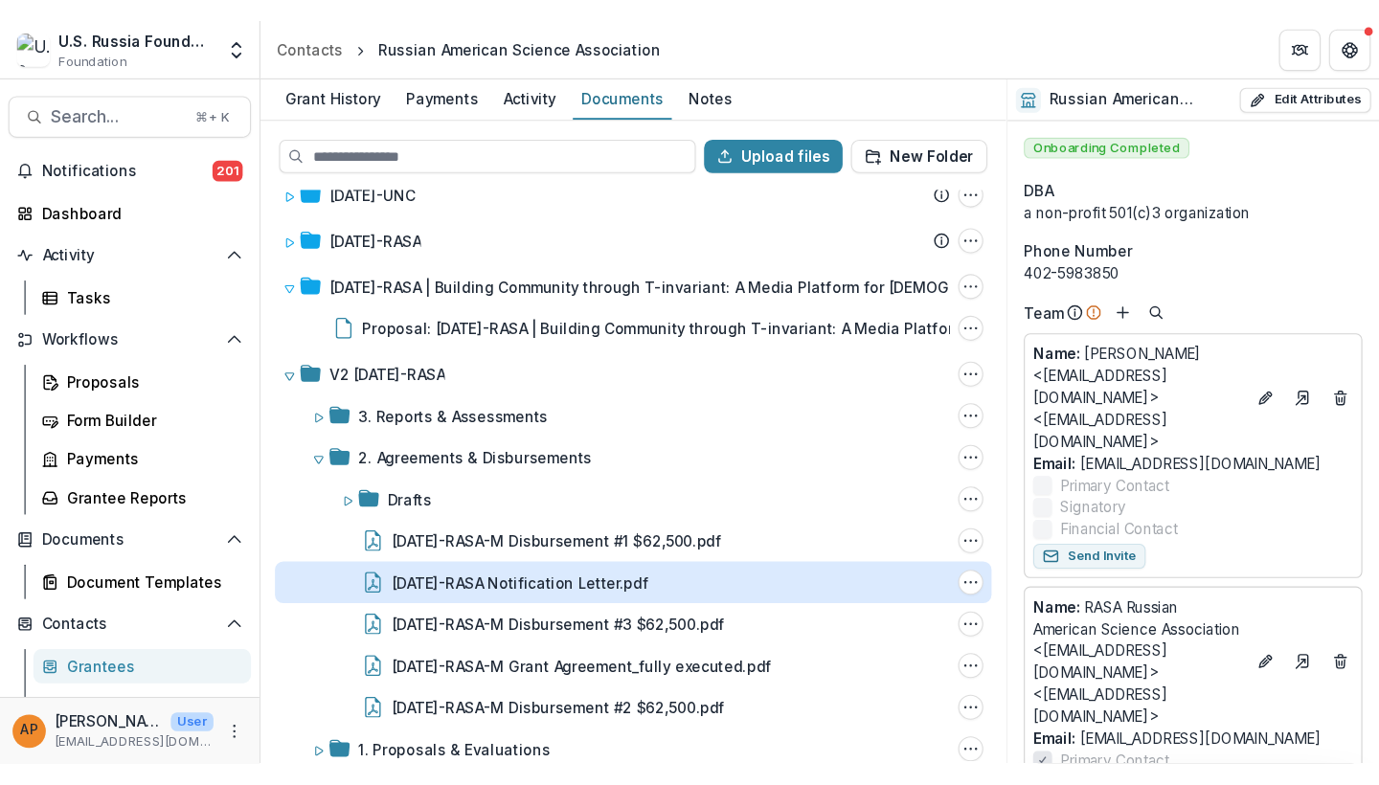
scroll to position [129, 0]
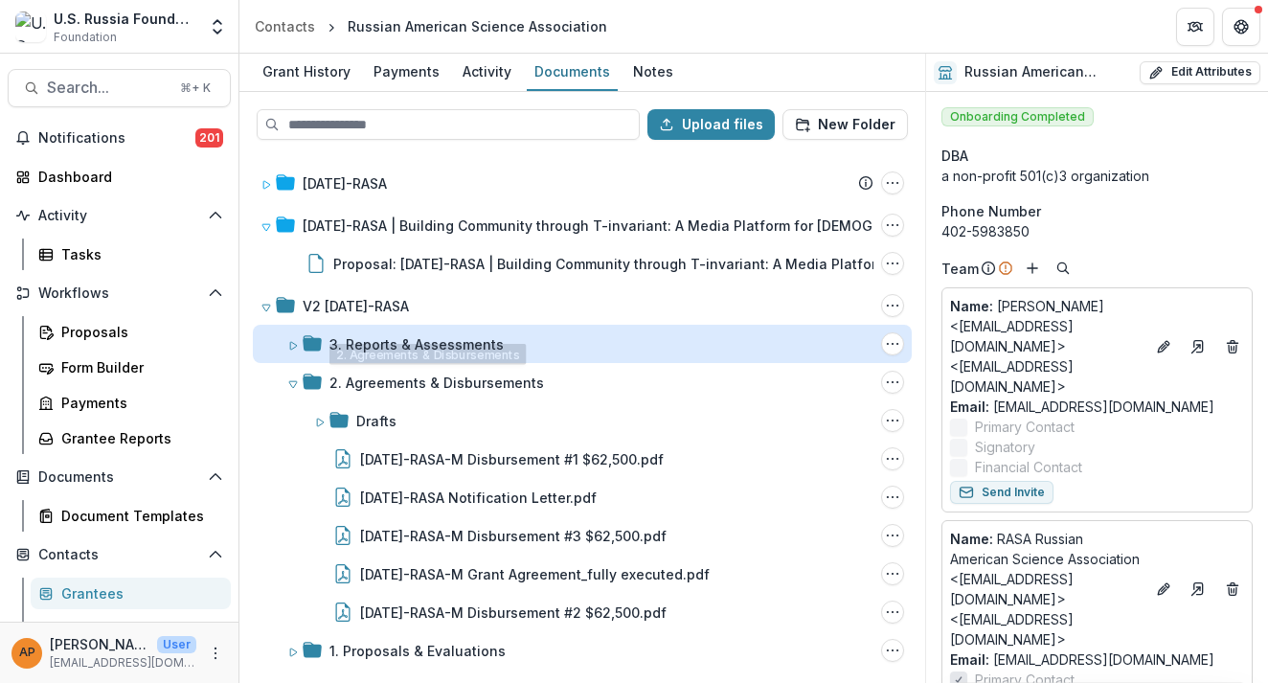
click at [440, 345] on div "3. Reports & Assessments" at bounding box center [416, 344] width 174 height 20
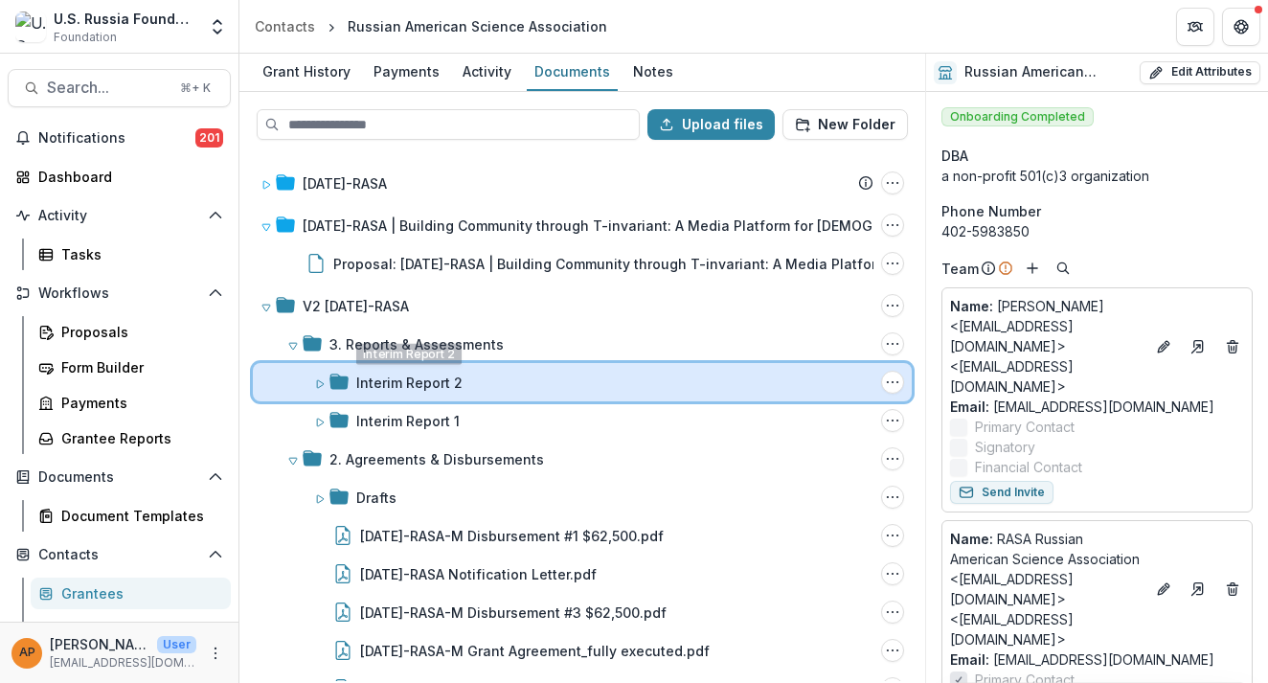
click at [452, 397] on div "Interim Report 2 Folder Options Rename Add Subfolder Delete" at bounding box center [582, 382] width 659 height 38
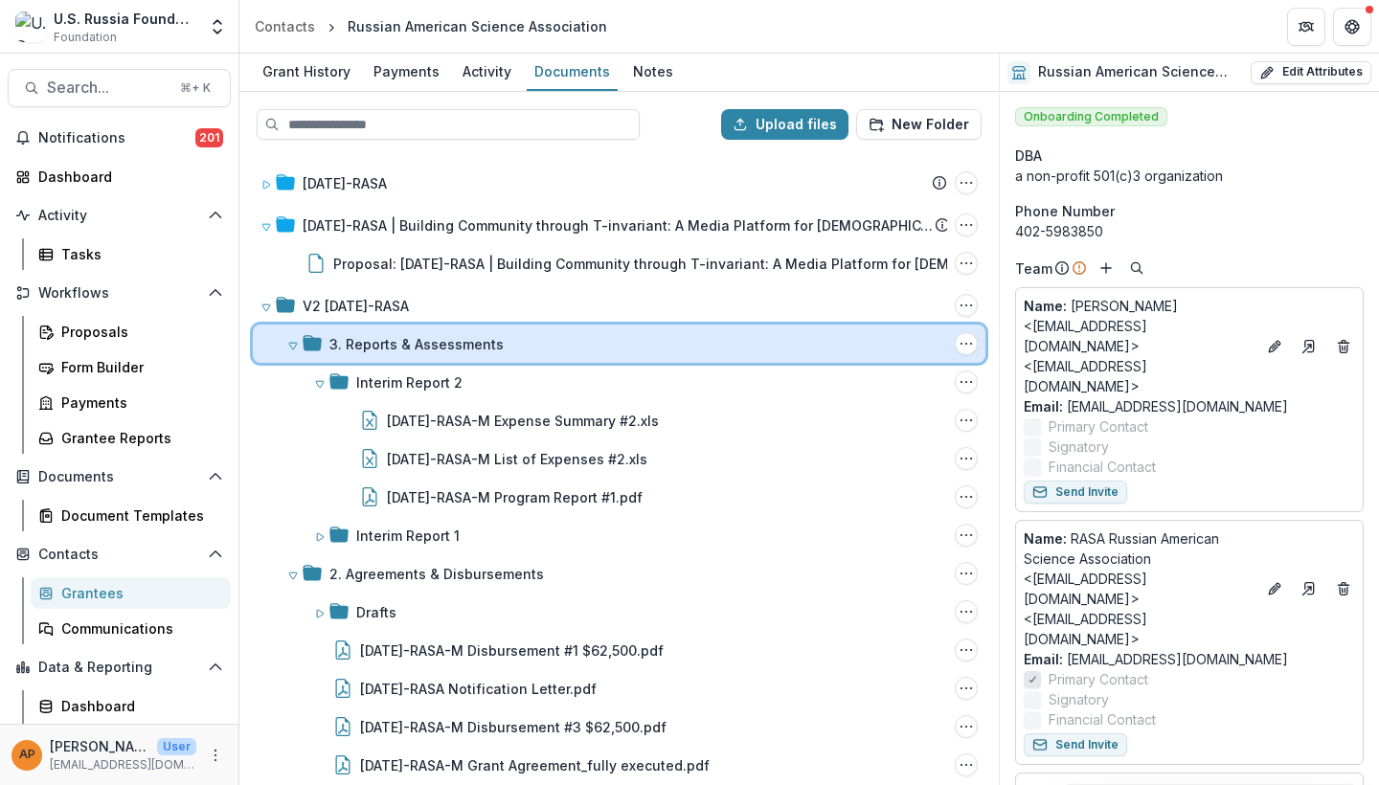
click at [460, 327] on div "3. Reports & Assessments Folder Options Rename Add Subfolder Delete" at bounding box center [619, 344] width 733 height 38
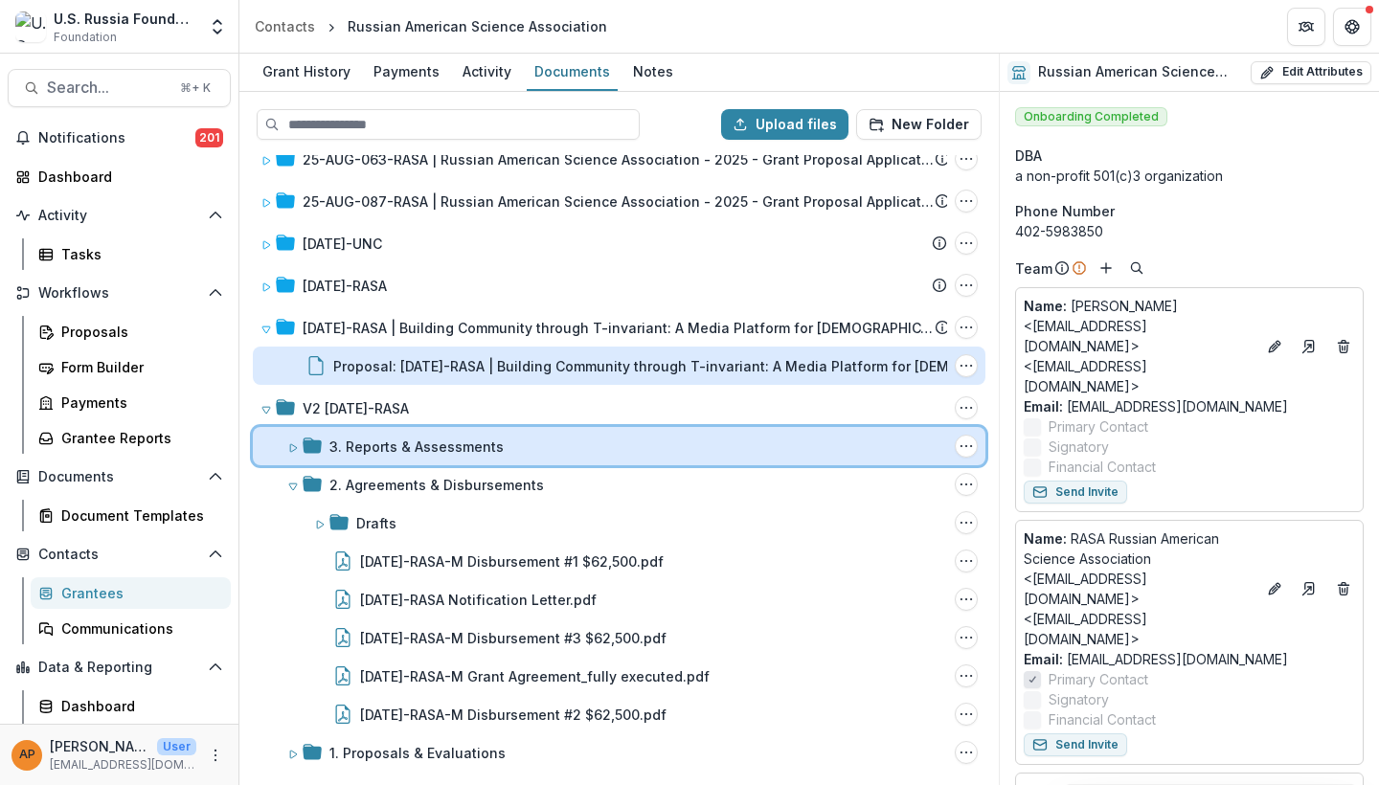
scroll to position [27, 0]
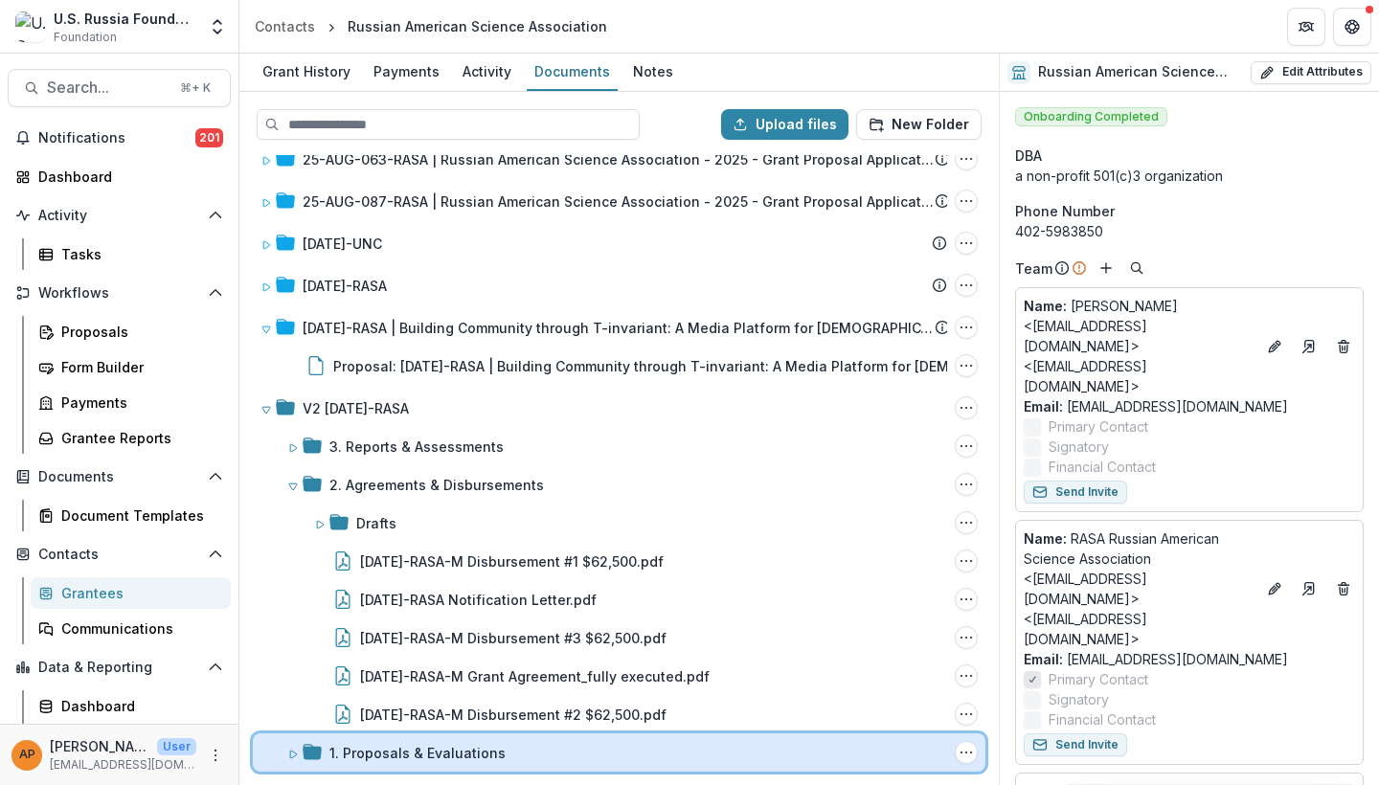
click at [466, 682] on div "1. Proposals & Evaluations Folder Options Rename Add Subfolder Delete" at bounding box center [619, 752] width 733 height 38
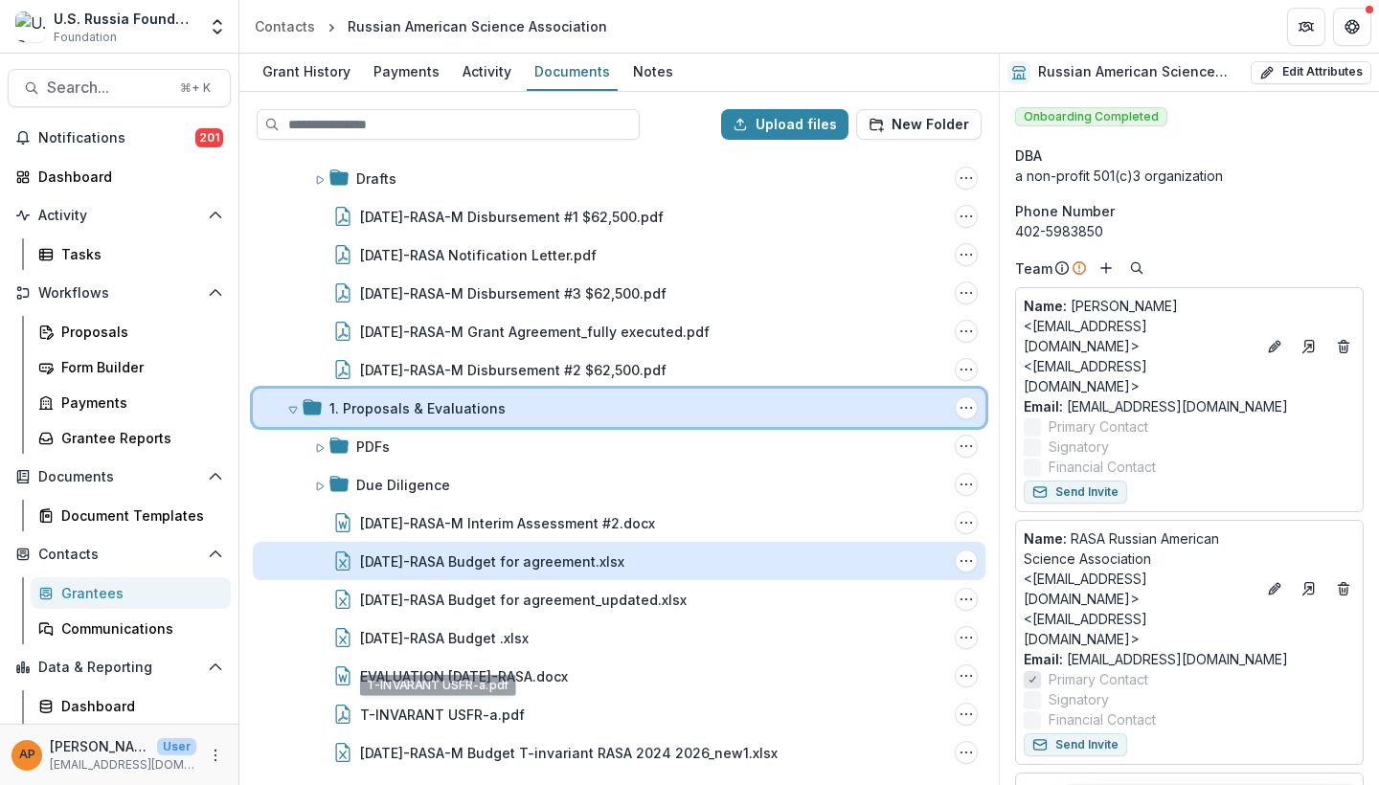
scroll to position [372, 0]
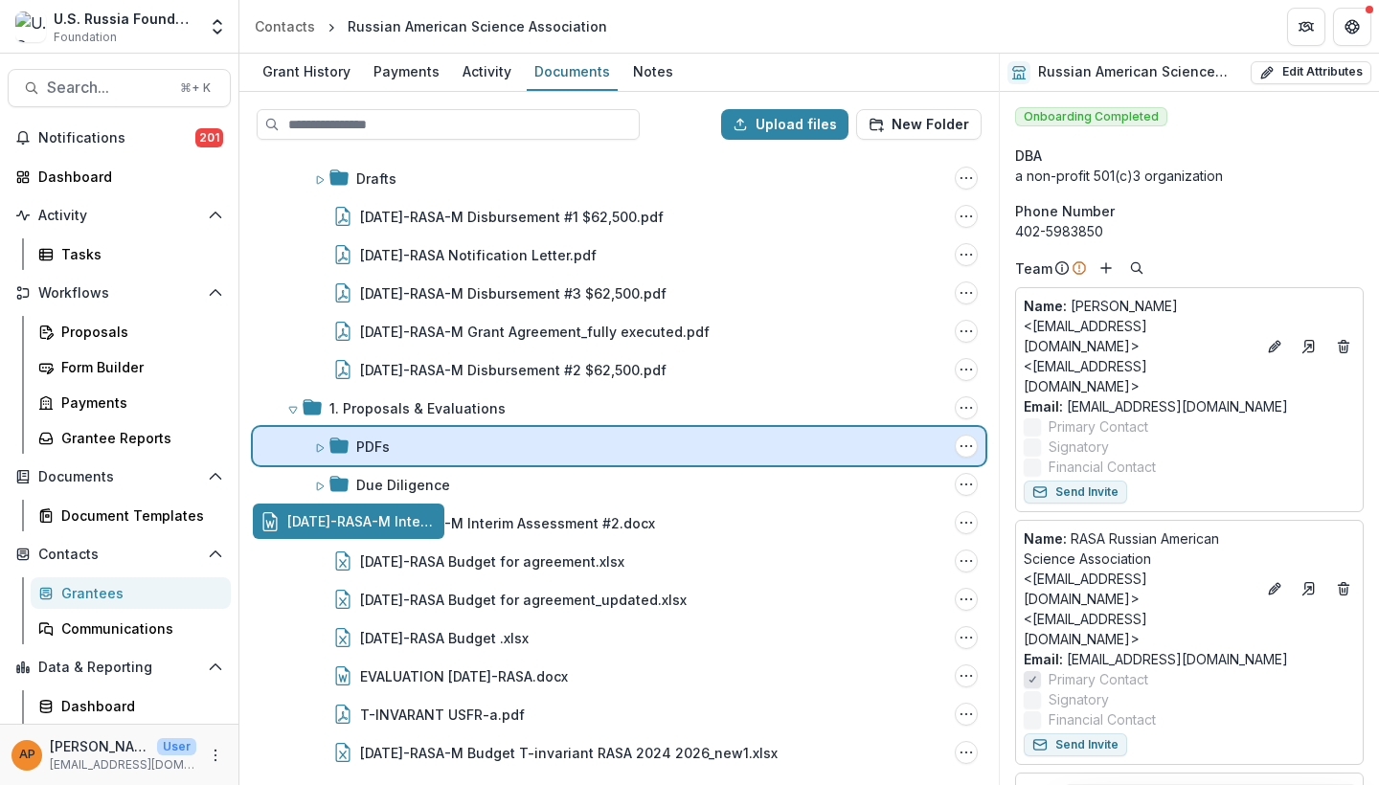
drag, startPoint x: 493, startPoint y: 528, endPoint x: 527, endPoint y: 457, distance: 78.4
click at [527, 457] on div "Upload files New Folder 25-AUG-063-RASA | Russian American Science Association …" at bounding box center [618, 438] width 759 height 693
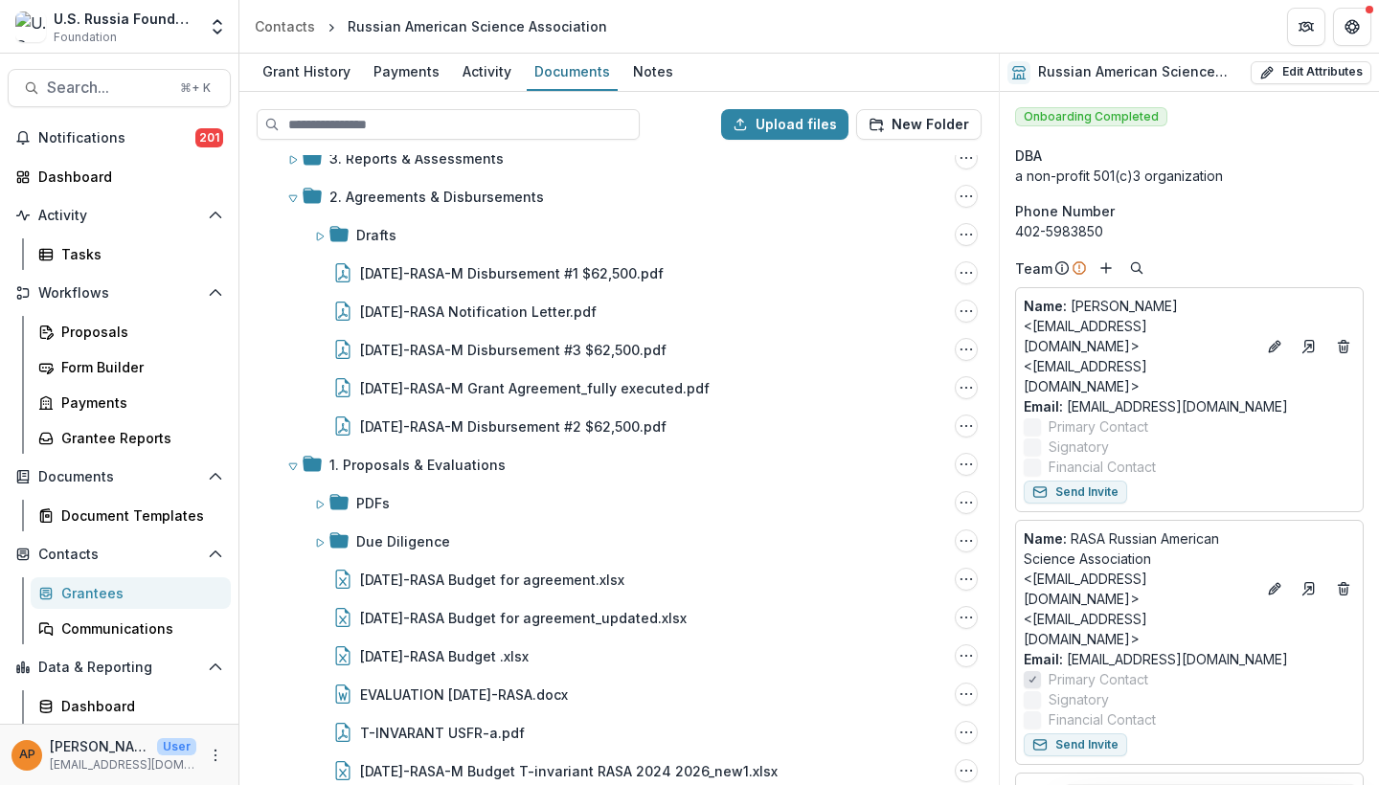
scroll to position [310, 0]
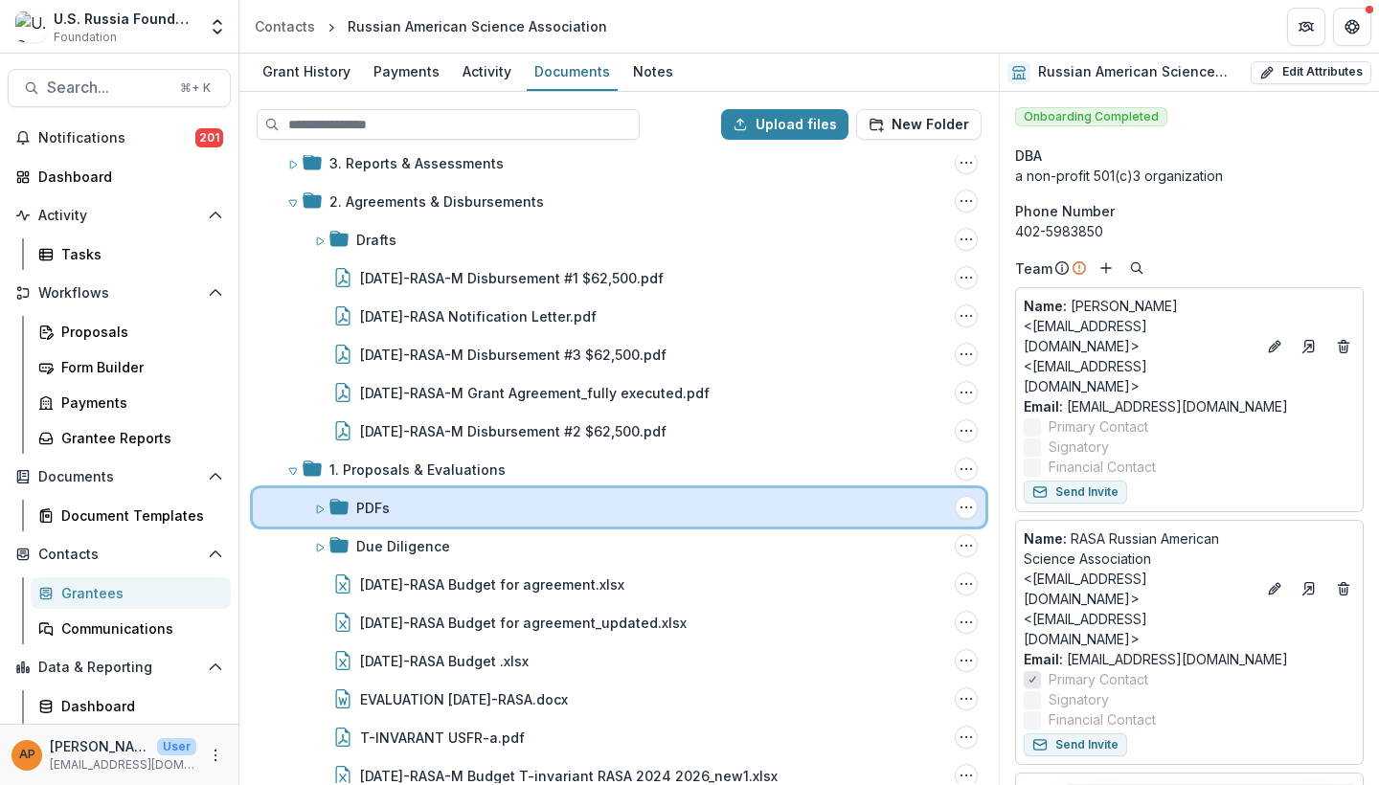
click at [520, 490] on div "PDFs Folder Options Rename Add Subfolder Delete" at bounding box center [619, 507] width 733 height 38
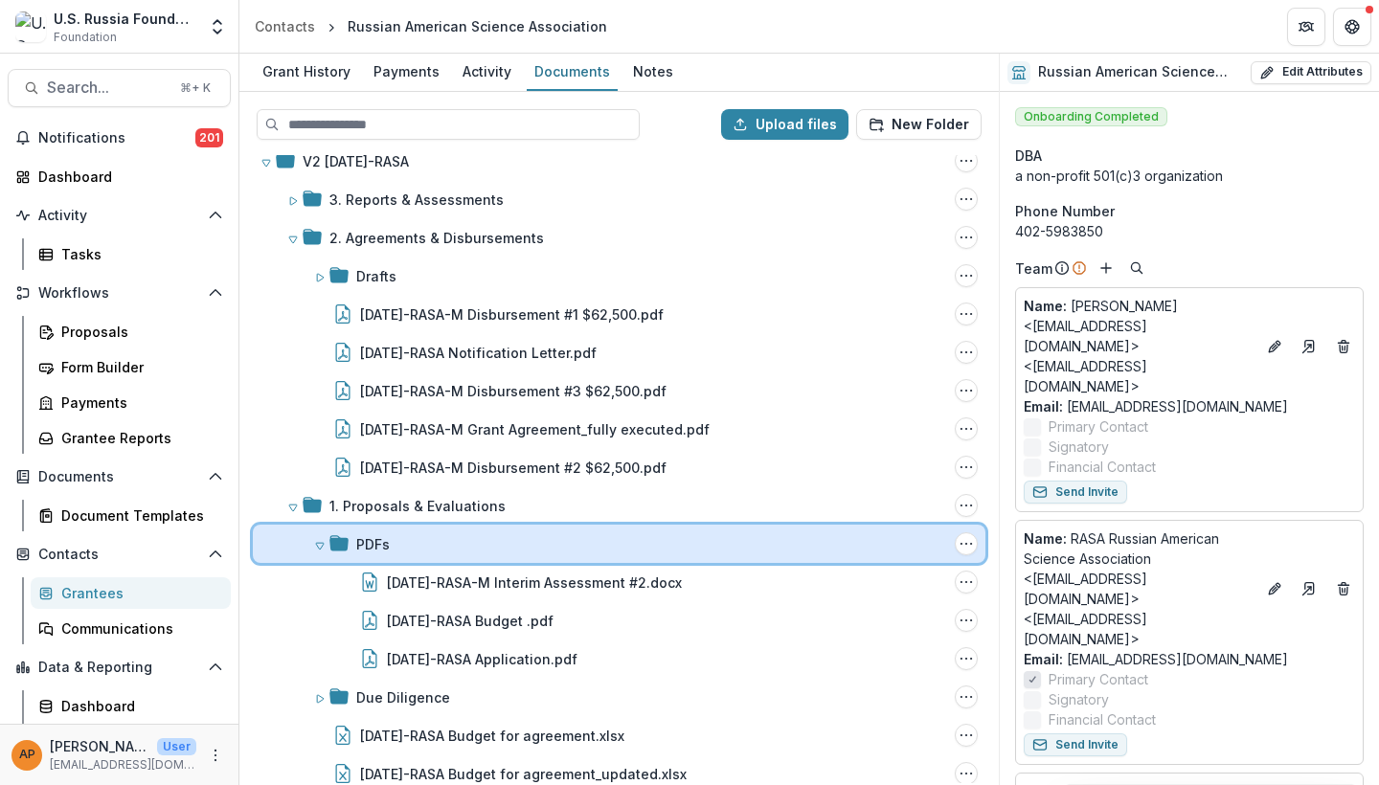
scroll to position [261, 0]
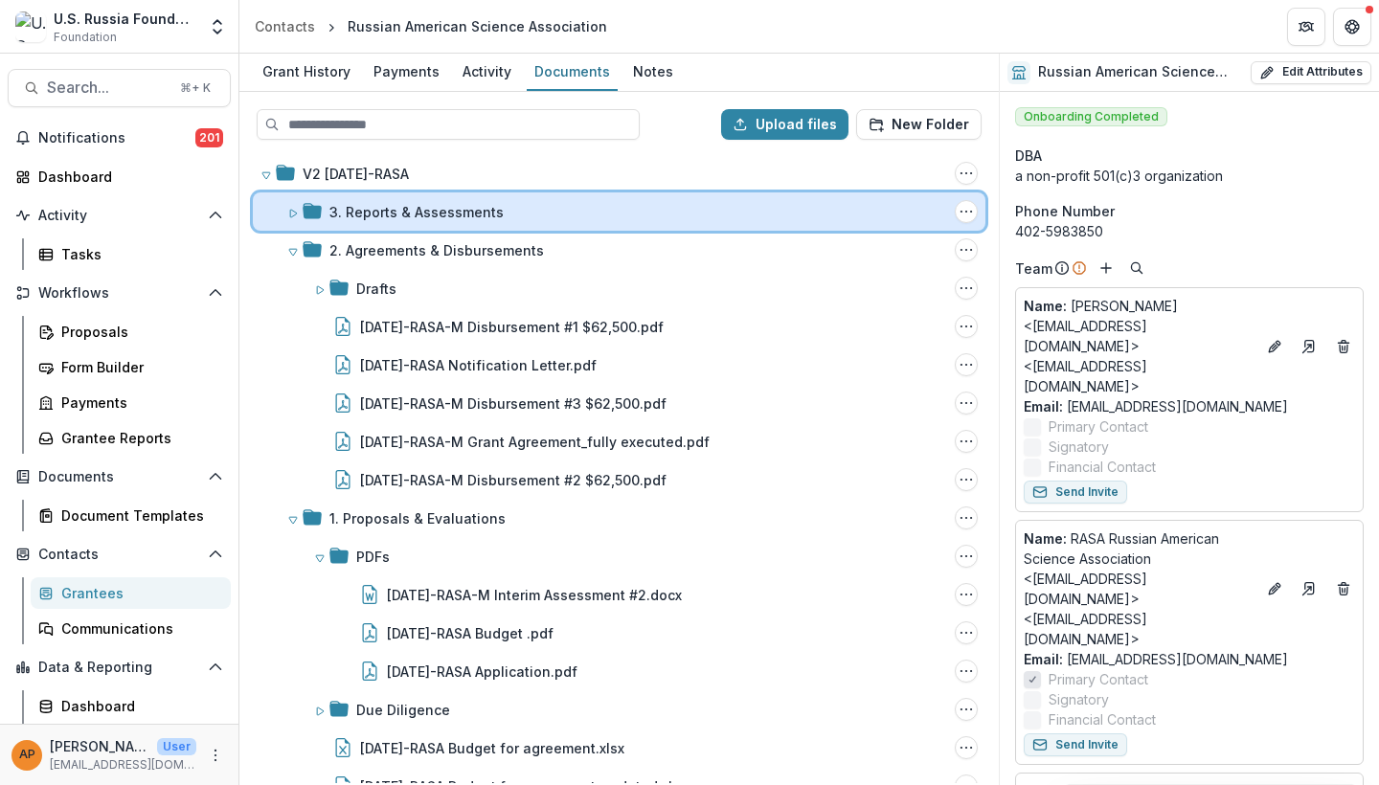
click at [515, 217] on div "3. Reports & Assessments" at bounding box center [638, 212] width 618 height 20
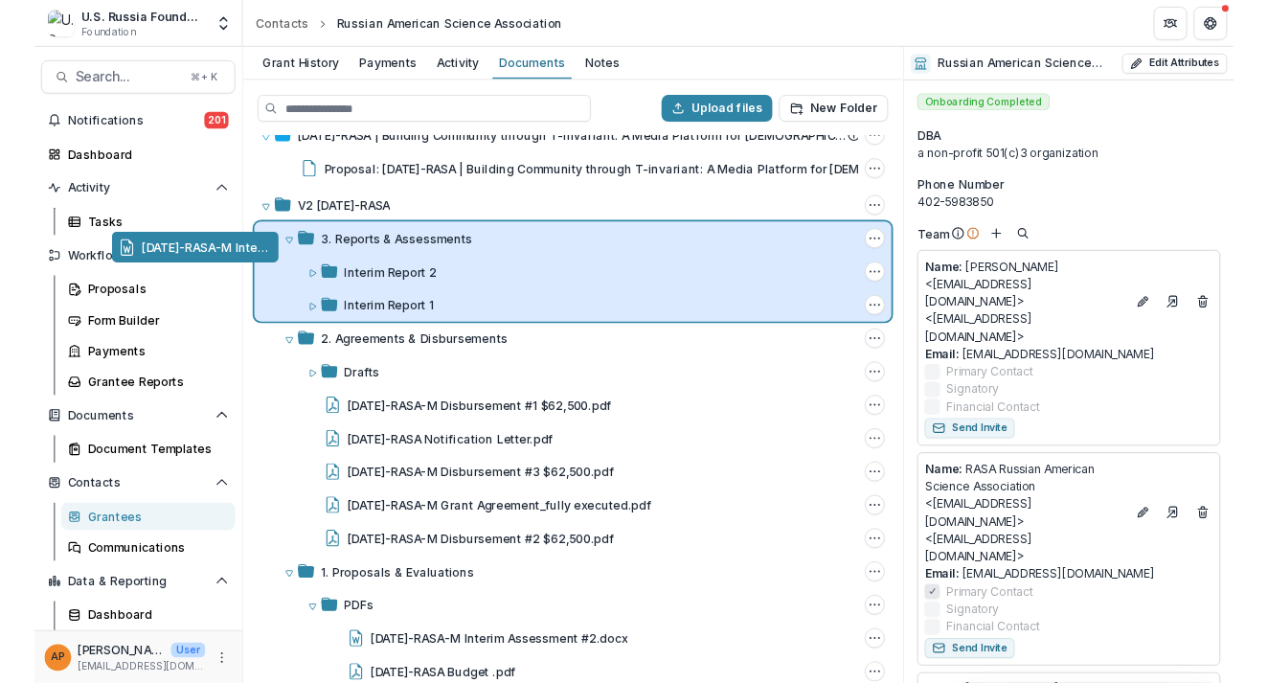
scroll to position [196, 0]
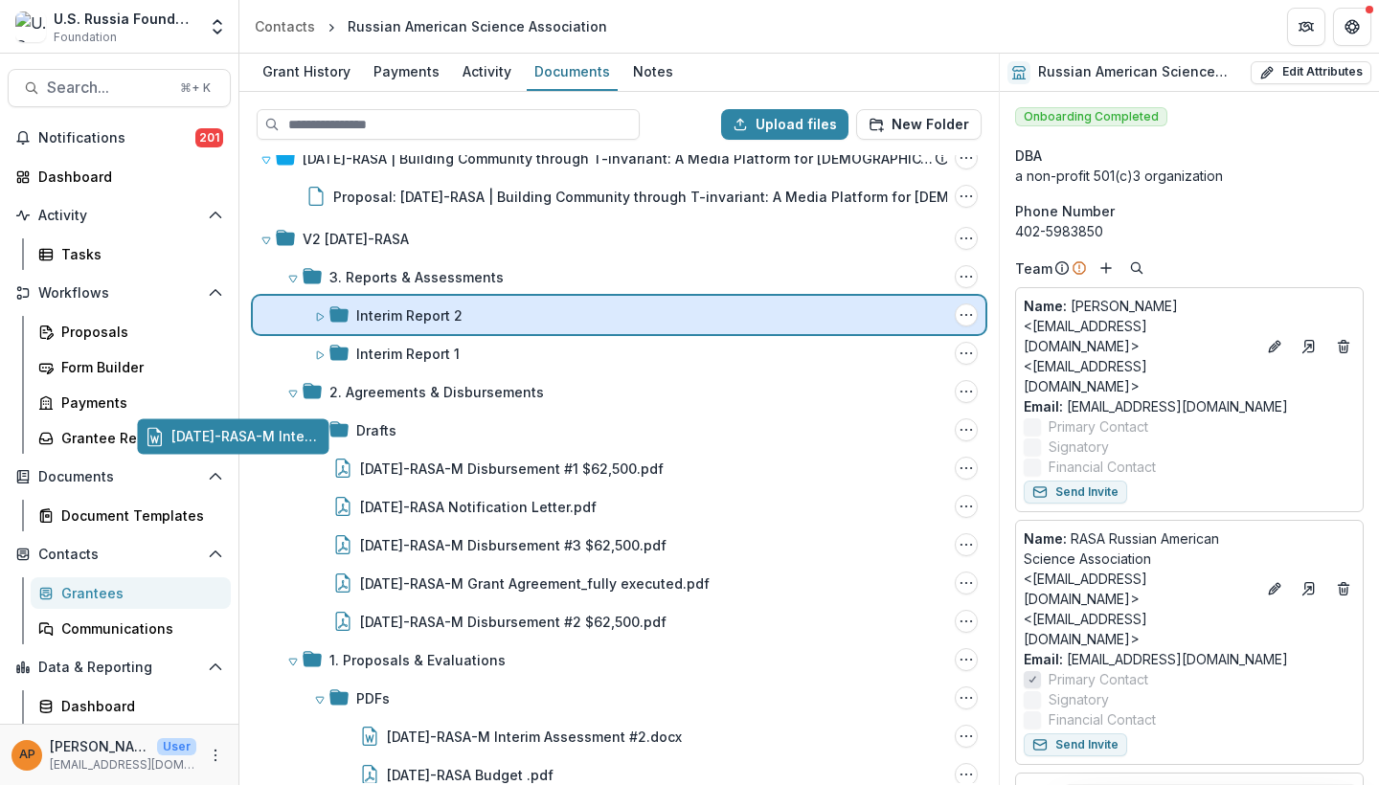
drag, startPoint x: 597, startPoint y: 640, endPoint x: 434, endPoint y: 304, distance: 373.0
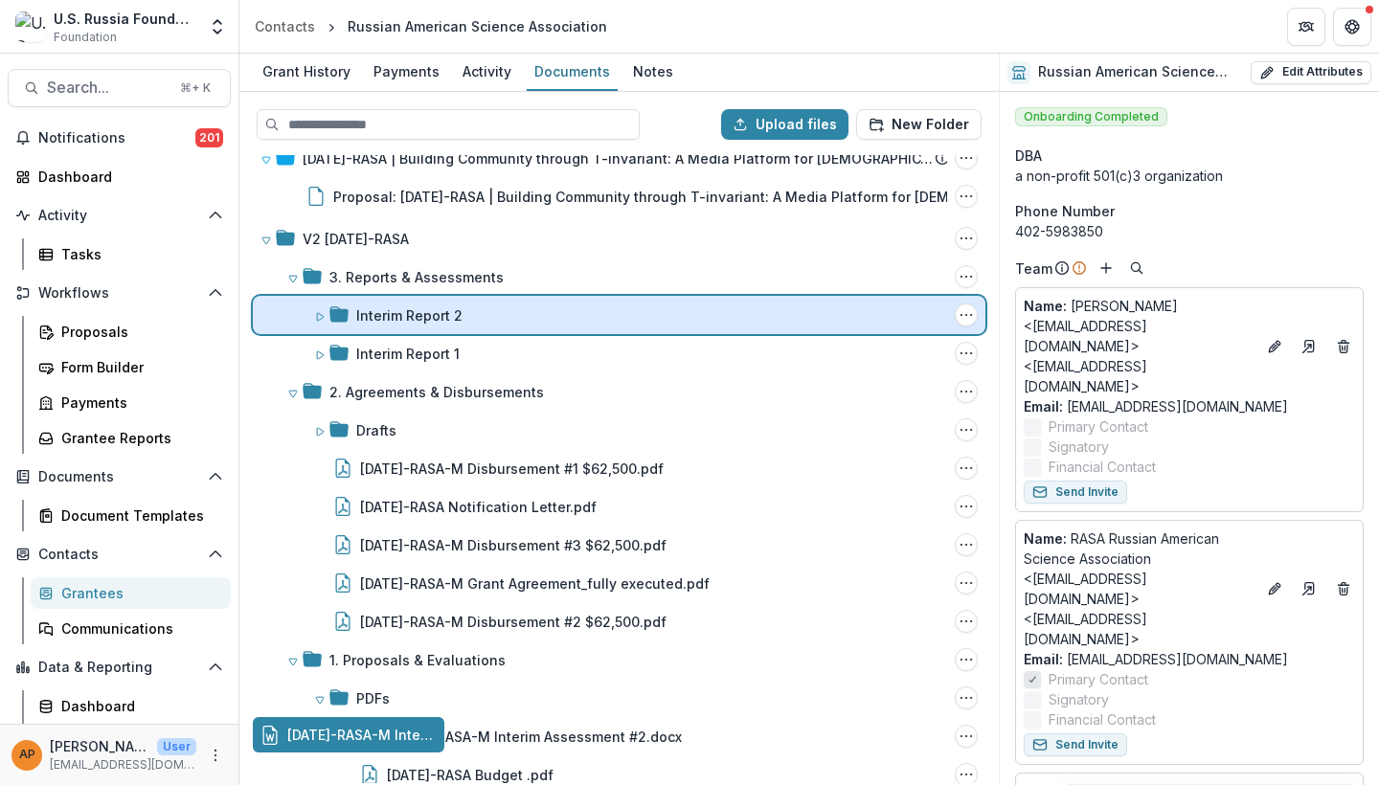
click at [434, 304] on div "Upload files New Folder 25-AUG-063-RASA | Russian American Science Association …" at bounding box center [618, 438] width 759 height 693
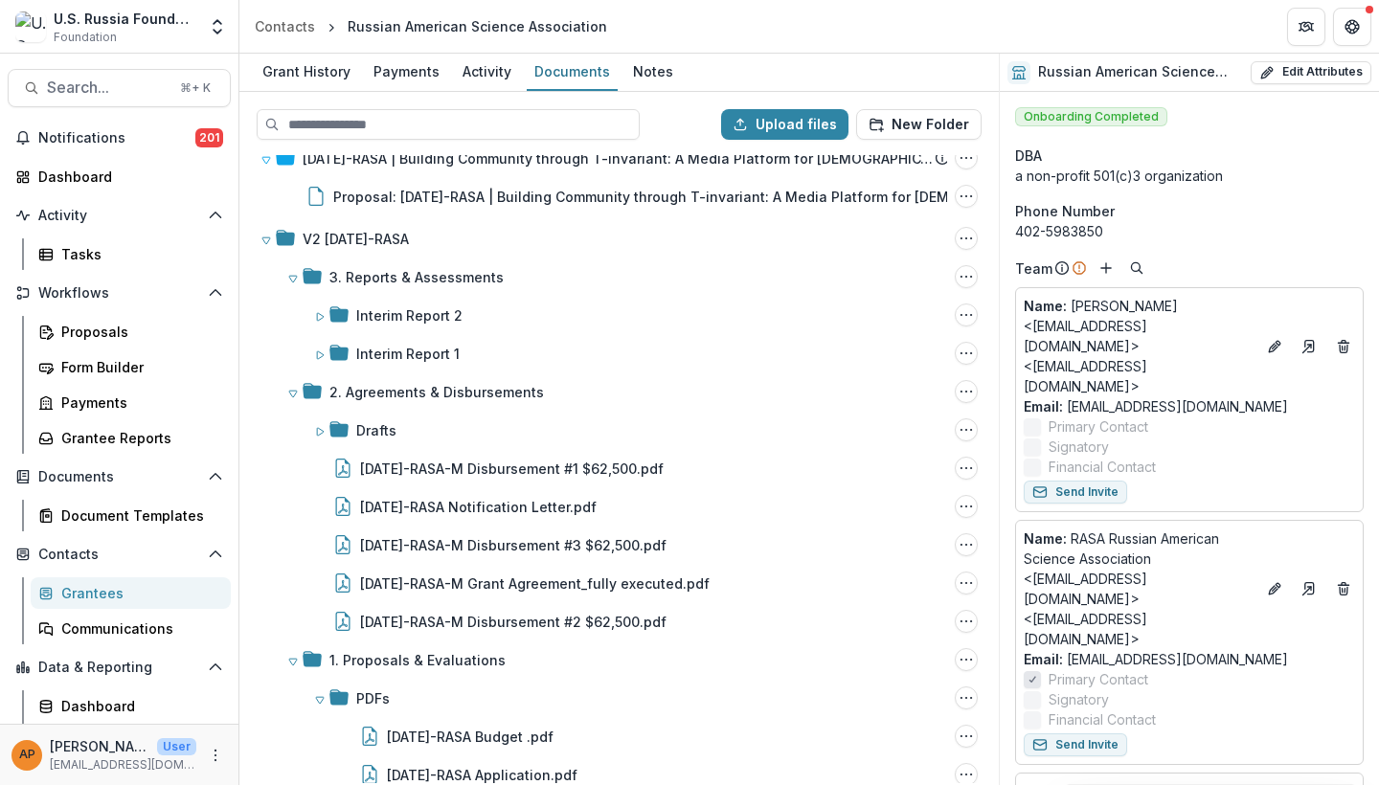
click at [434, 305] on div "Interim Report 2" at bounding box center [409, 315] width 106 height 20
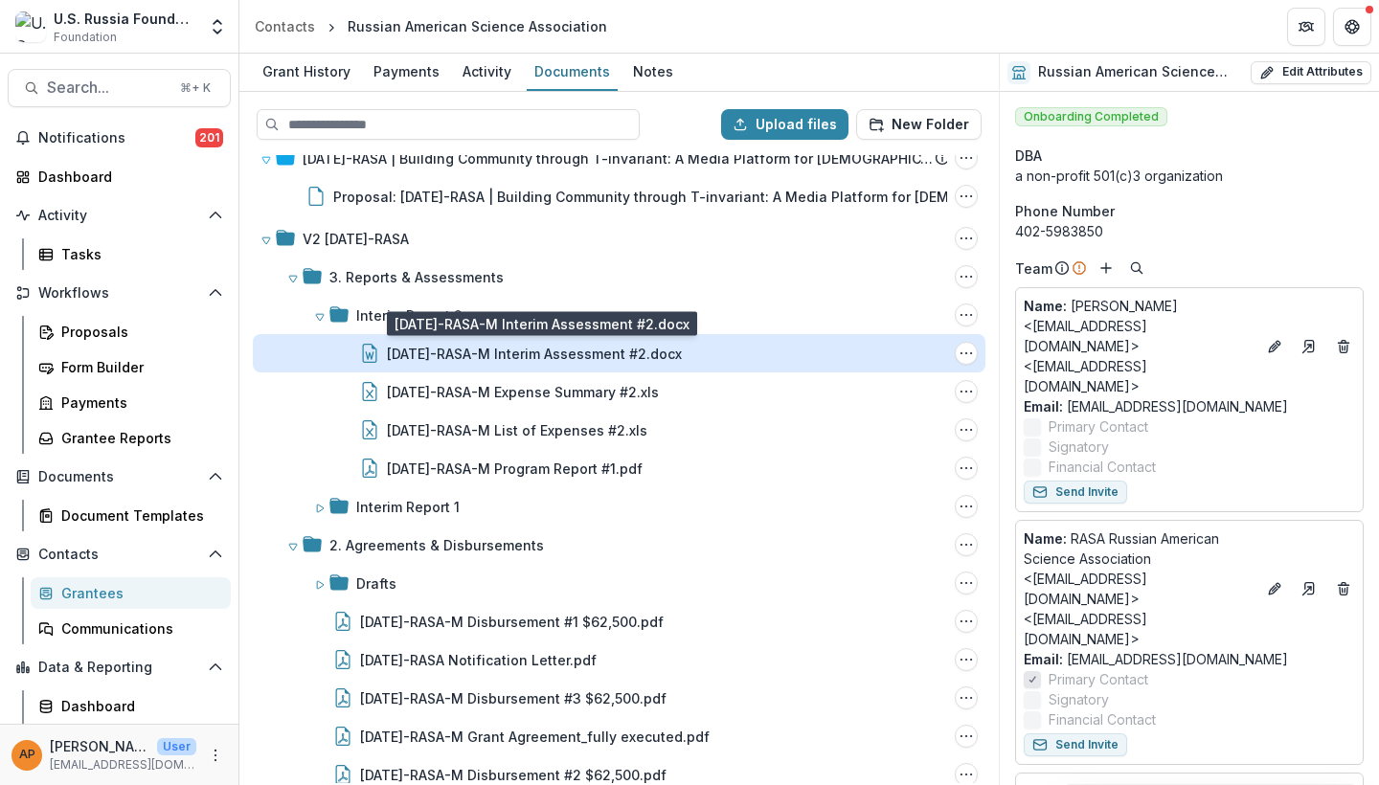
click at [476, 344] on div "[DATE]-RASA-M Interim Assessment #2.docx" at bounding box center [534, 354] width 295 height 20
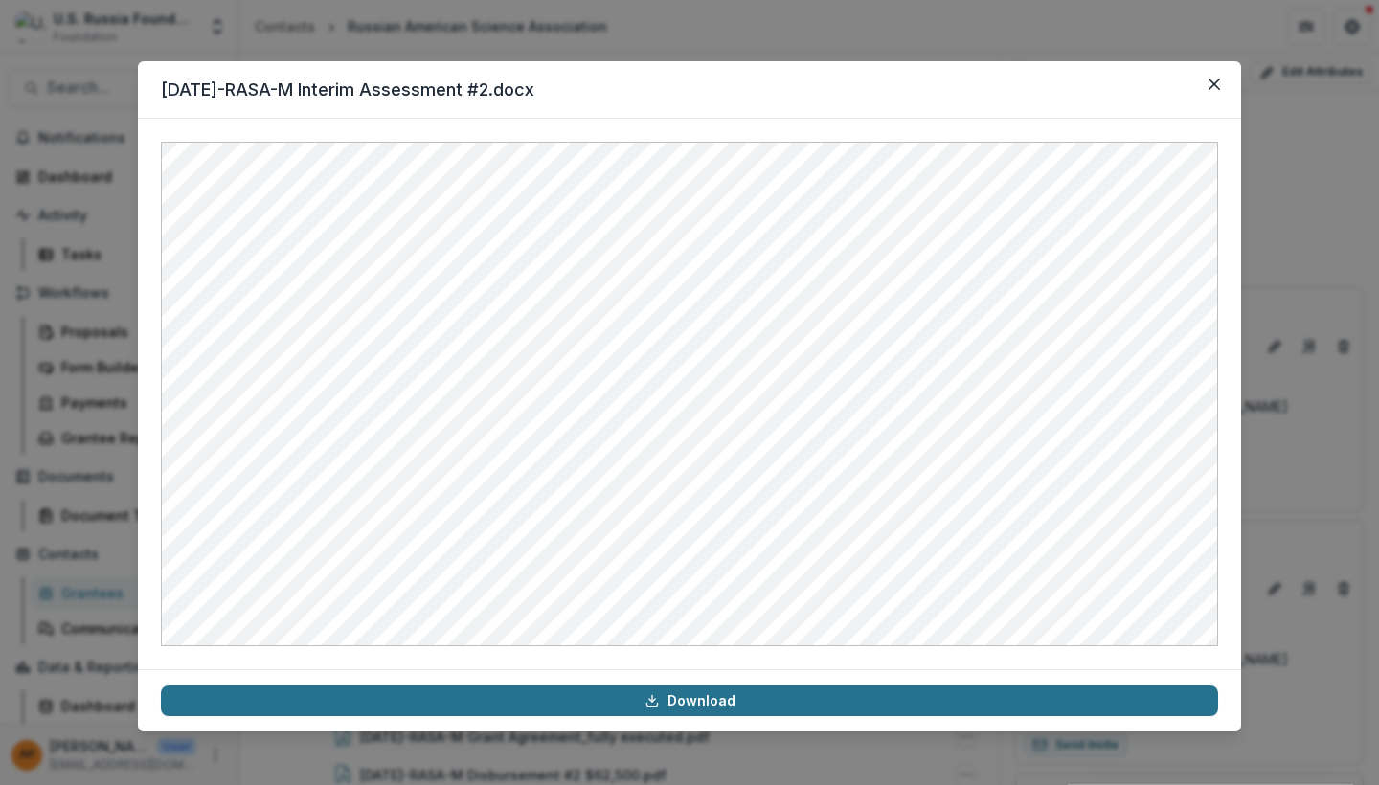
click at [717, 682] on link "Download" at bounding box center [689, 701] width 1057 height 31
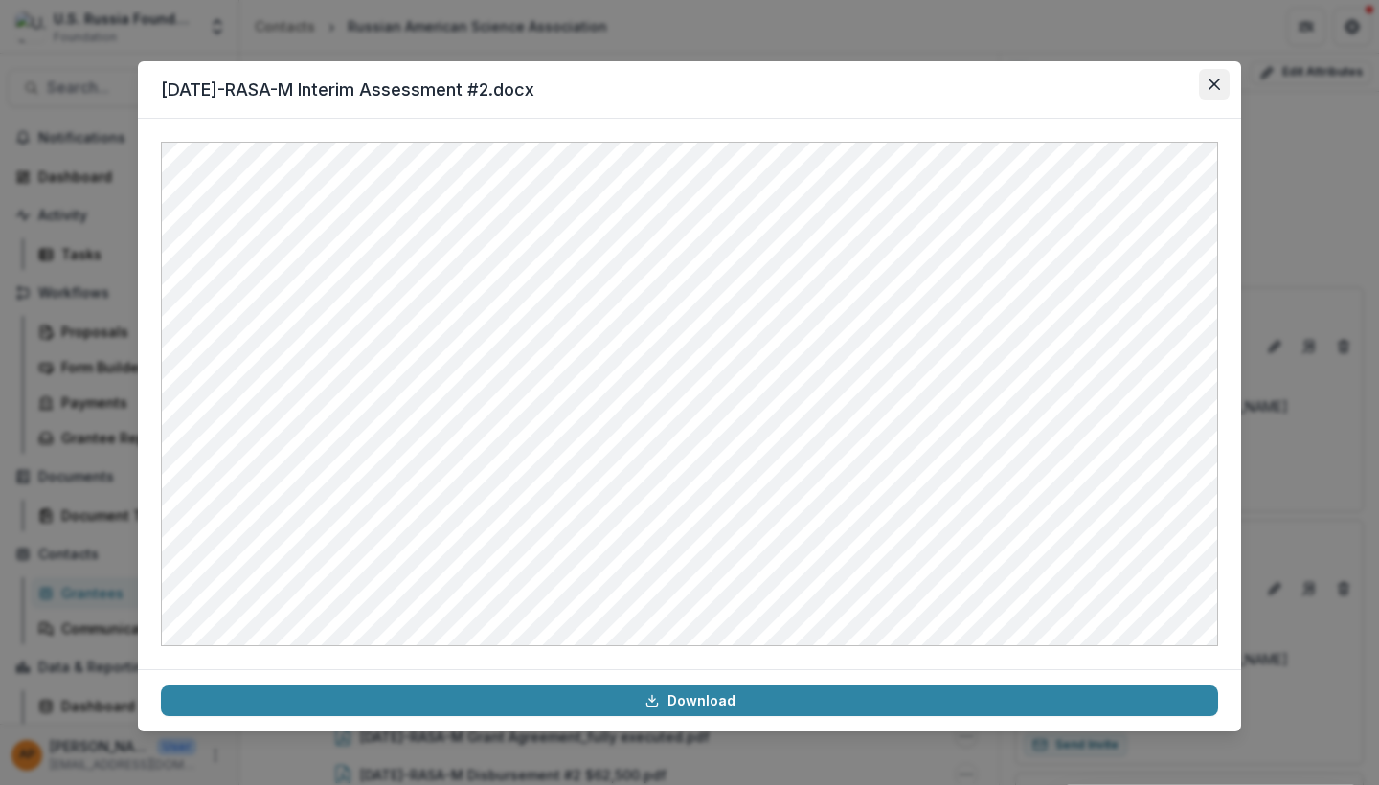
click at [1208, 85] on icon "Close" at bounding box center [1213, 84] width 11 height 11
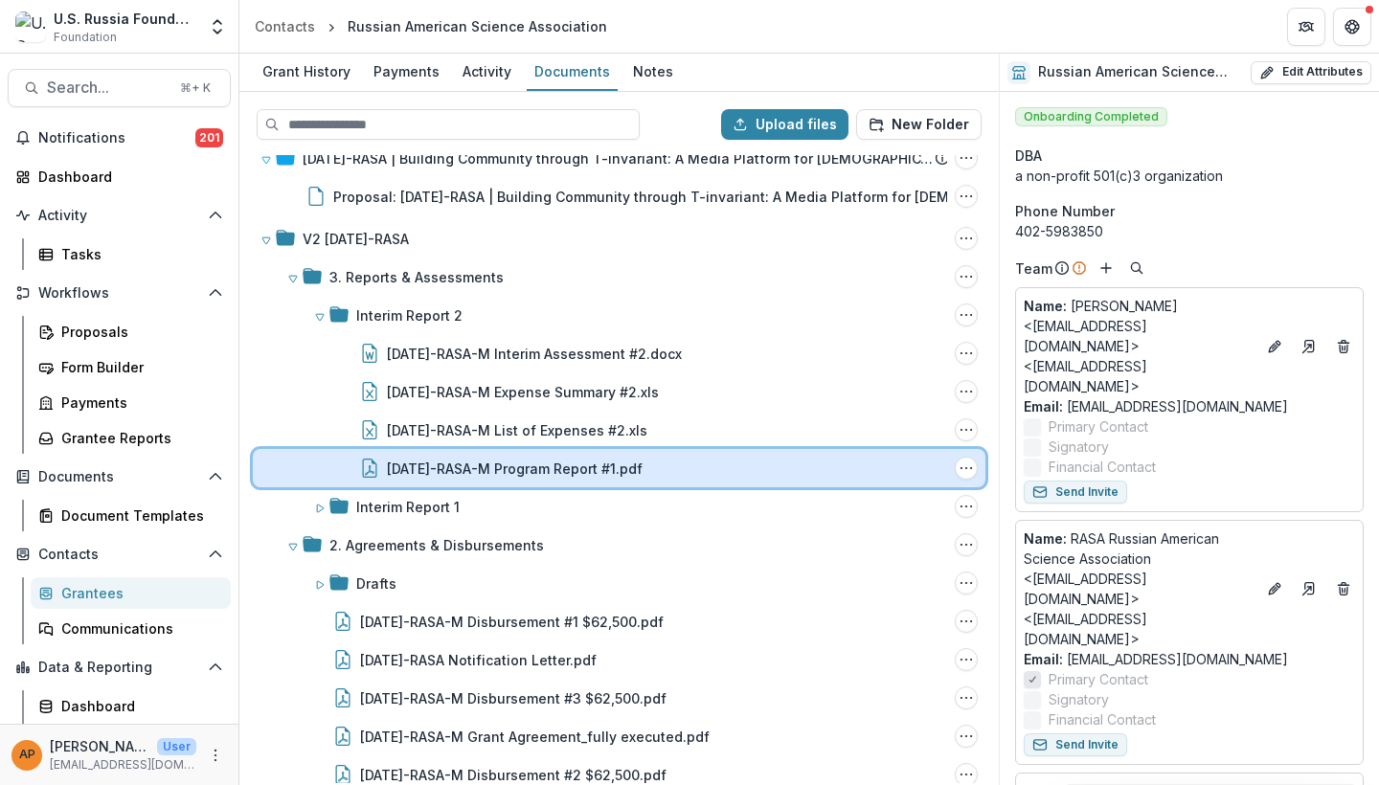
click at [662, 452] on div "[DATE]-RASA-M Program Report #1.pdf File Options Download Rename Delete" at bounding box center [619, 468] width 733 height 38
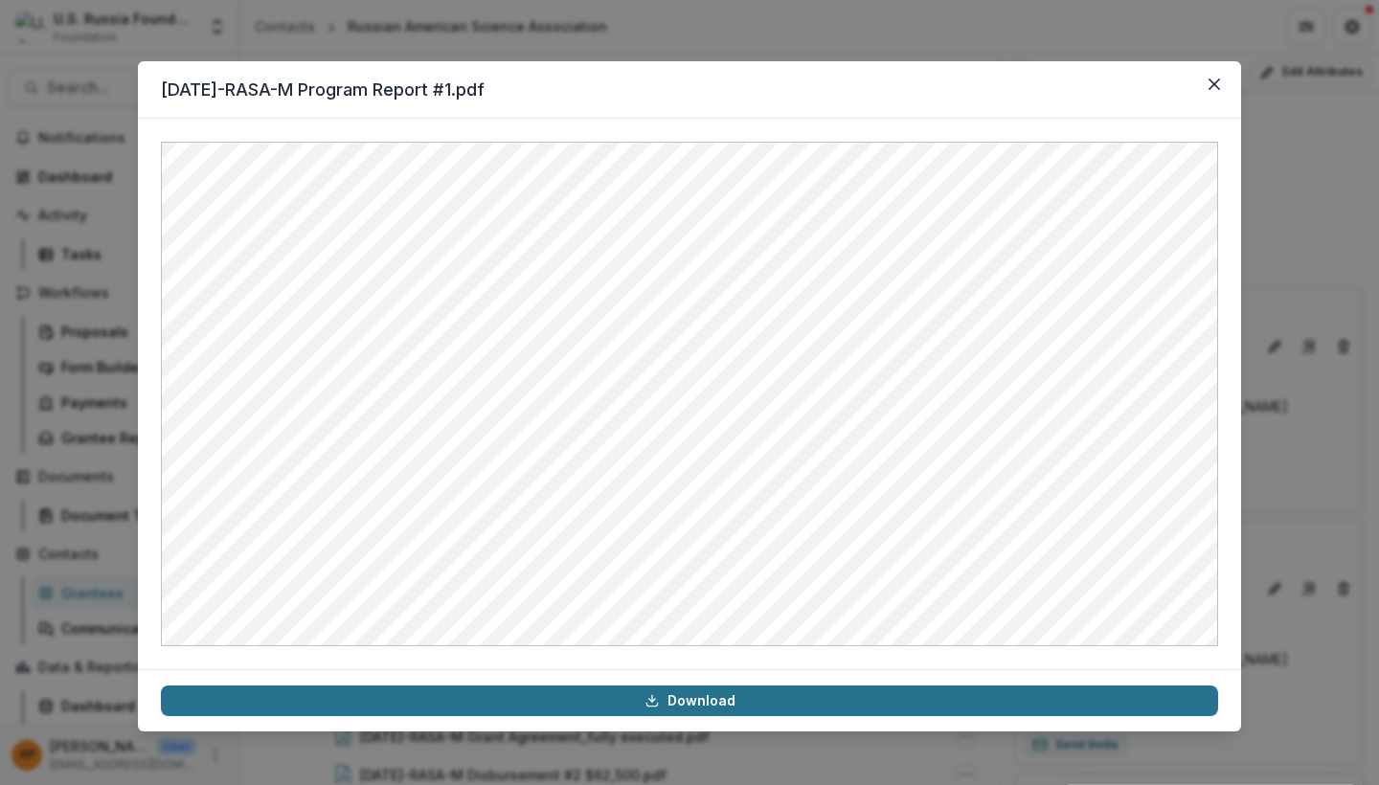
click at [773, 682] on link "Download" at bounding box center [689, 701] width 1057 height 31
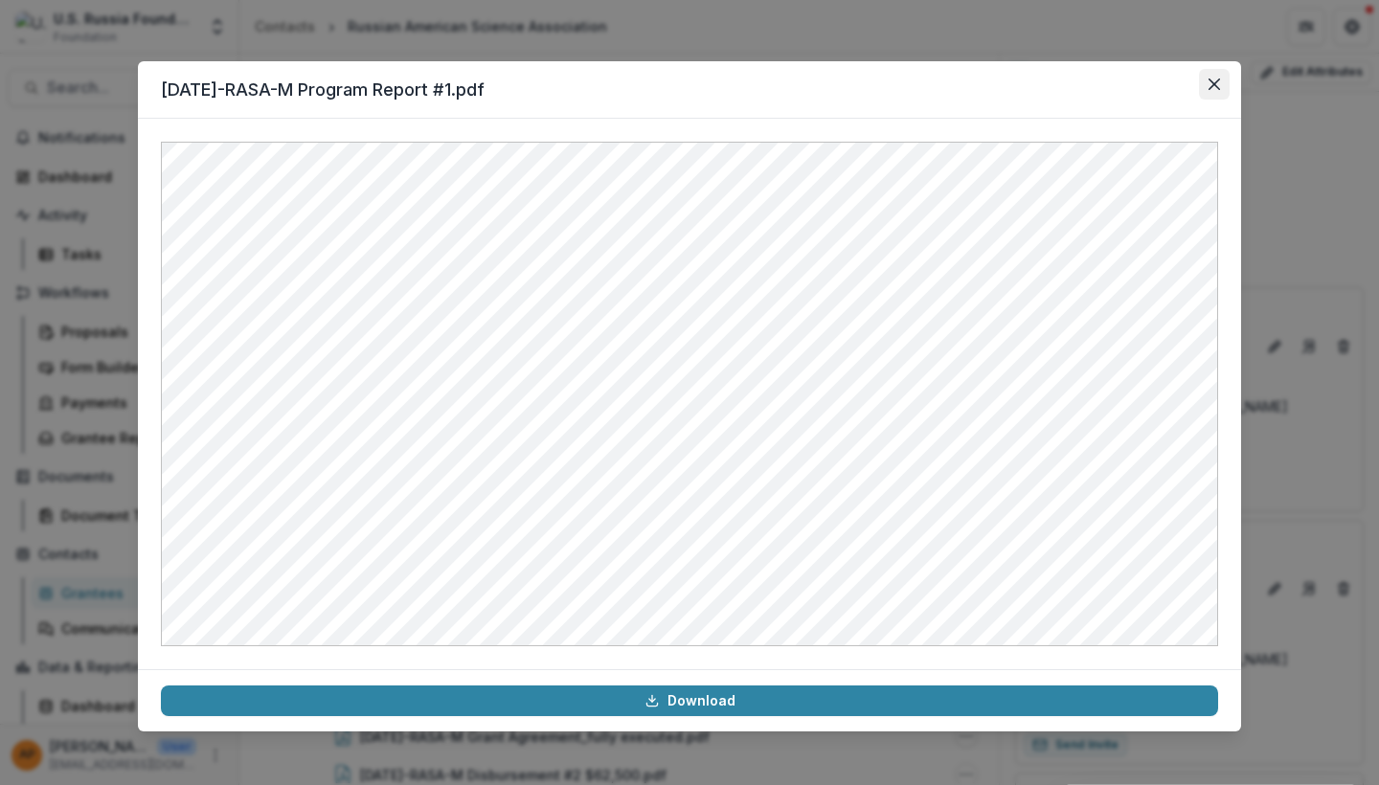
click at [1214, 77] on button "Close" at bounding box center [1214, 84] width 31 height 31
